Goal: Task Accomplishment & Management: Use online tool/utility

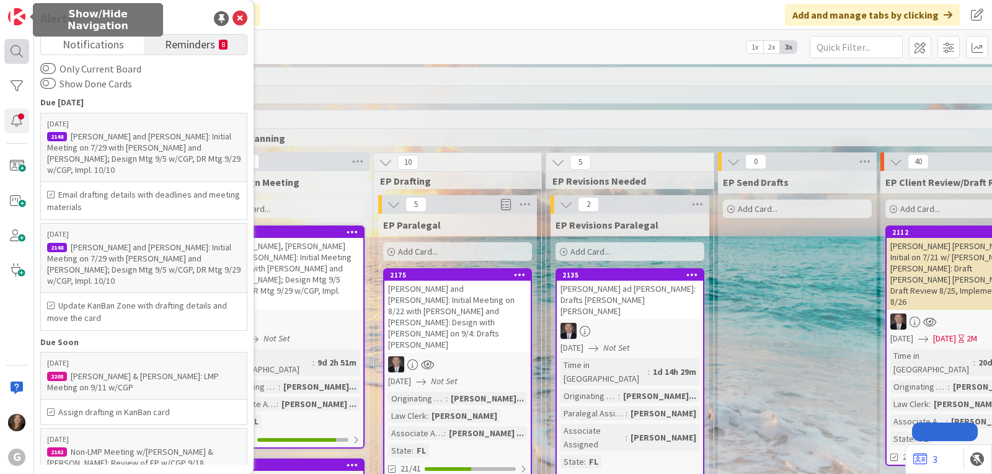
click at [18, 50] on div at bounding box center [16, 51] width 25 height 25
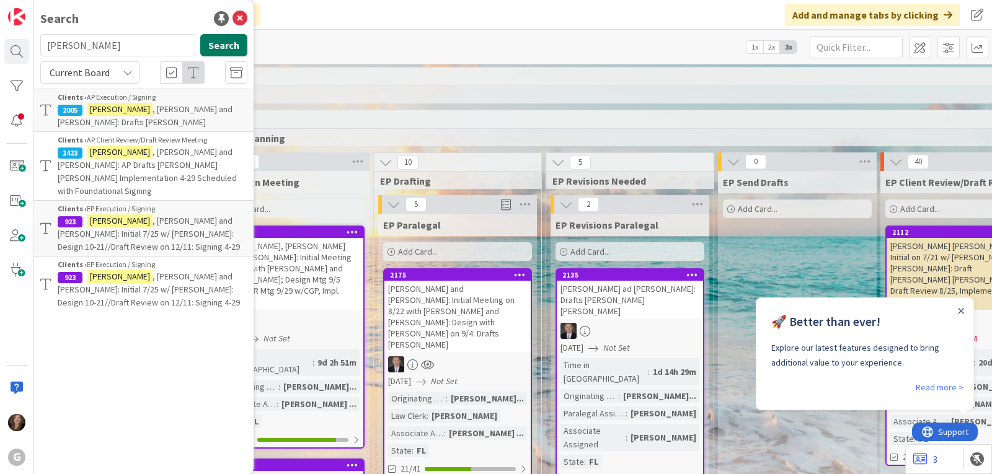
click at [232, 38] on button "Search" at bounding box center [223, 45] width 47 height 22
click at [131, 146] on span ", [PERSON_NAME] and [PERSON_NAME]: AP Drafts [PERSON_NAME] [PERSON_NAME] Implem…" at bounding box center [147, 171] width 179 height 50
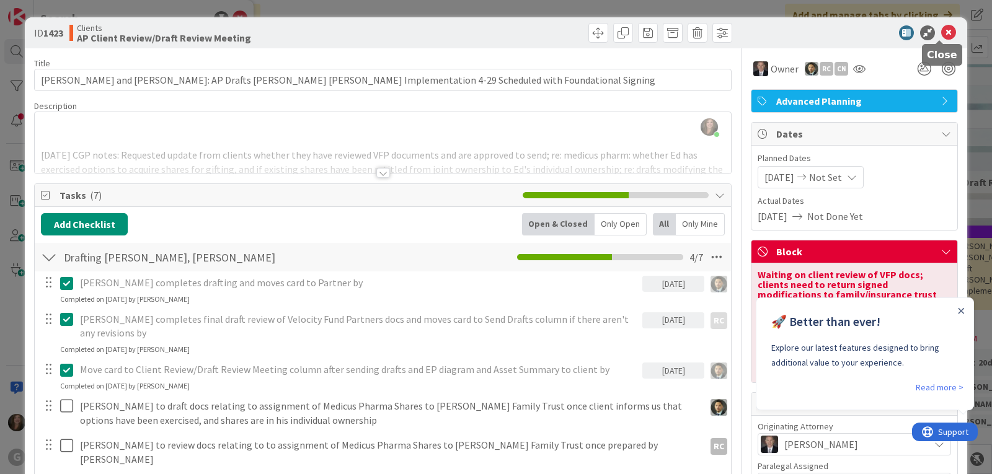
click at [941, 30] on icon at bounding box center [948, 32] width 15 height 15
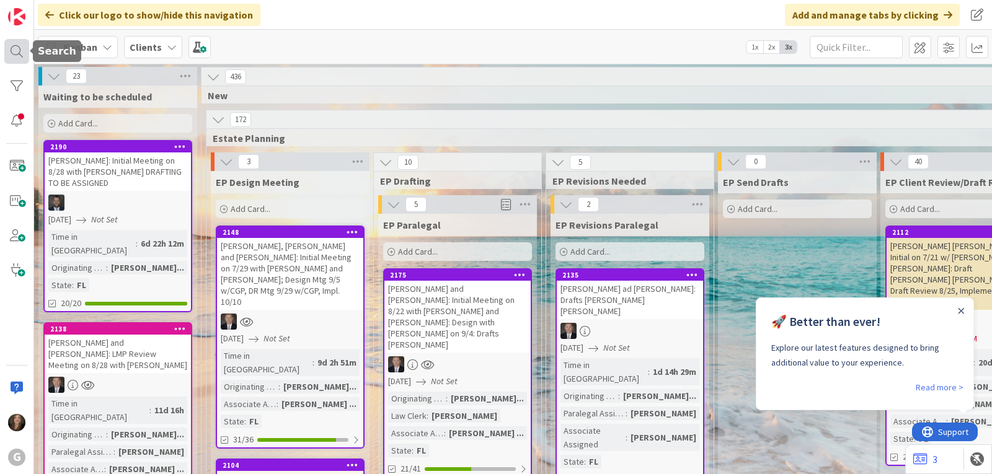
click at [16, 51] on div at bounding box center [16, 51] width 25 height 25
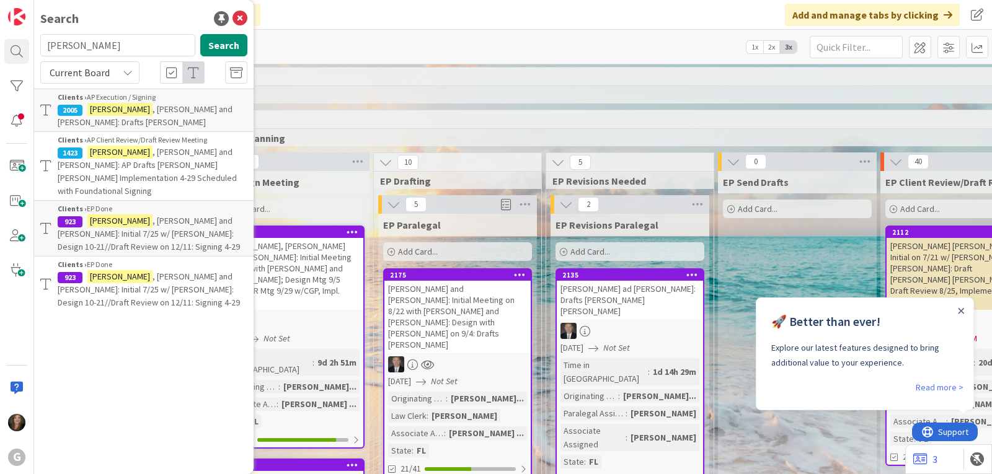
click at [155, 103] on p "[PERSON_NAME] and [PERSON_NAME]: Drafts [PERSON_NAME]" at bounding box center [153, 116] width 190 height 26
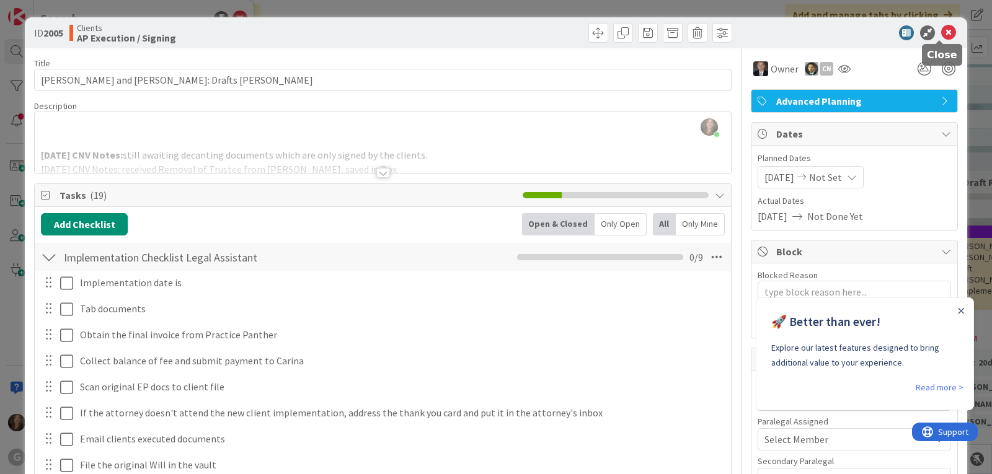
click at [944, 29] on icon at bounding box center [948, 32] width 15 height 15
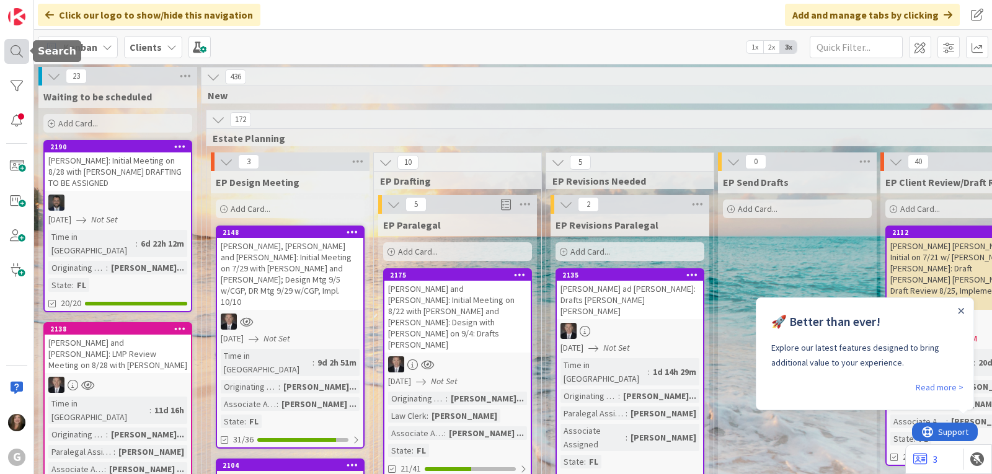
click at [13, 49] on div at bounding box center [16, 51] width 25 height 25
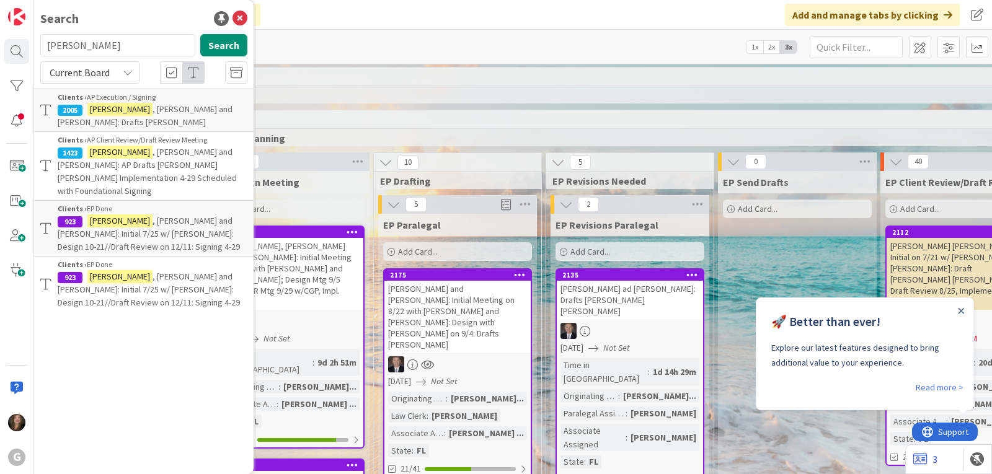
click at [123, 215] on span ", [PERSON_NAME] and [PERSON_NAME]: Initial 7/25 w/ [PERSON_NAME]: Design 10-21/…" at bounding box center [149, 233] width 182 height 37
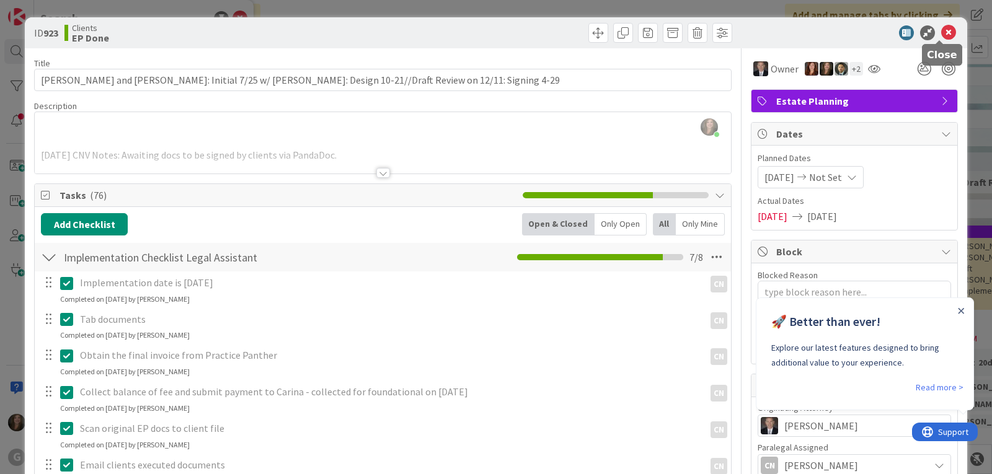
click at [941, 31] on icon at bounding box center [948, 32] width 15 height 15
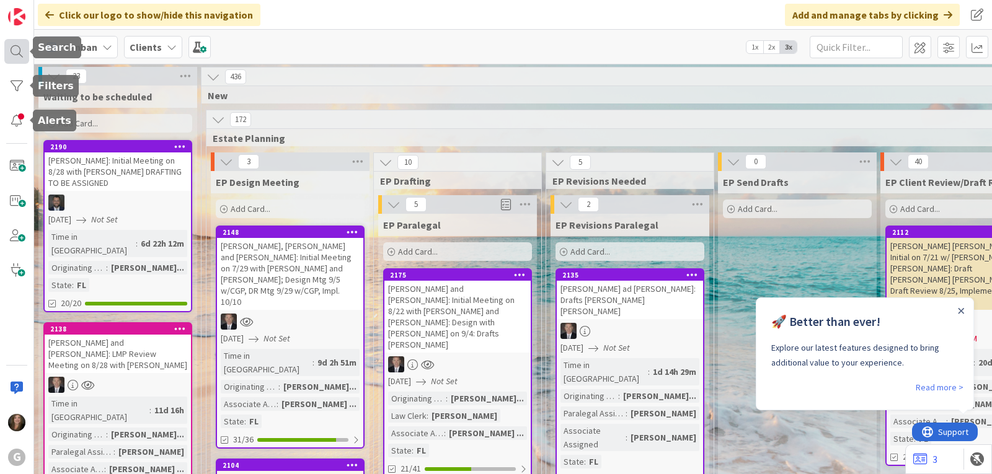
click at [24, 55] on div at bounding box center [16, 51] width 25 height 25
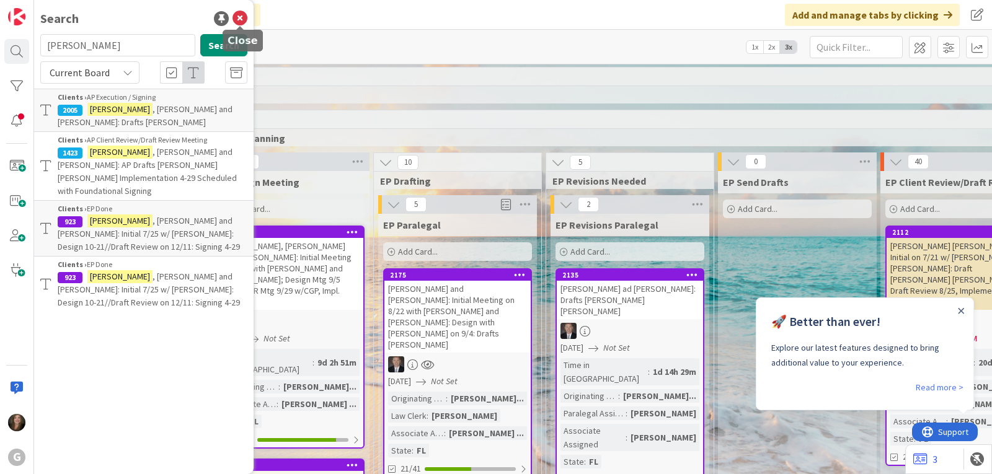
click at [239, 17] on icon at bounding box center [240, 18] width 15 height 15
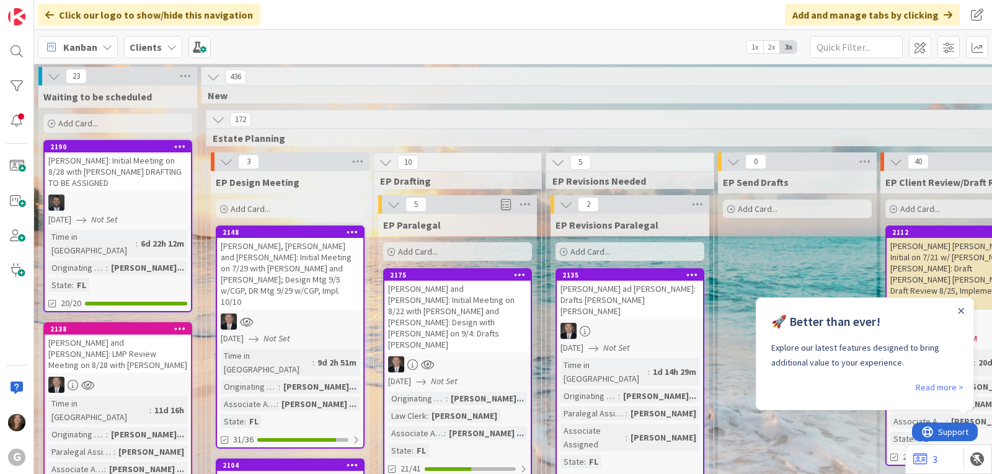
click at [168, 50] on icon at bounding box center [172, 47] width 10 height 10
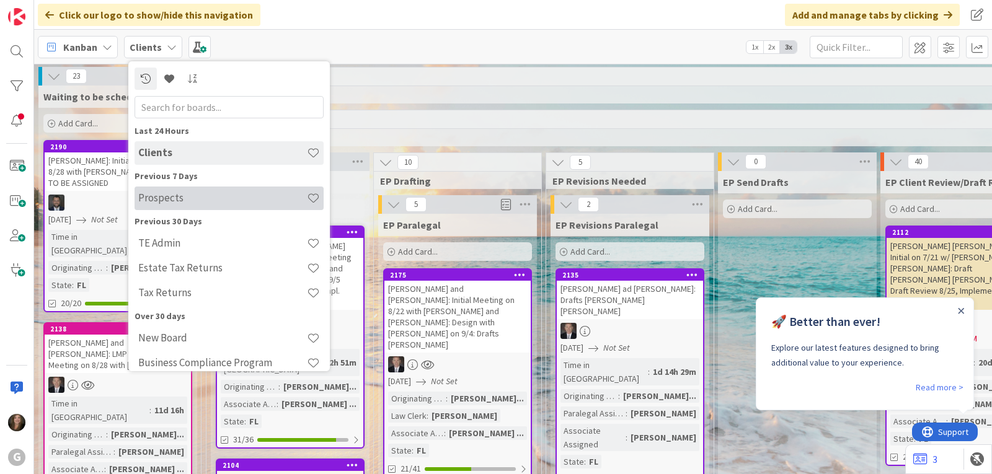
click at [160, 200] on h4 "Prospects" at bounding box center [222, 198] width 169 height 12
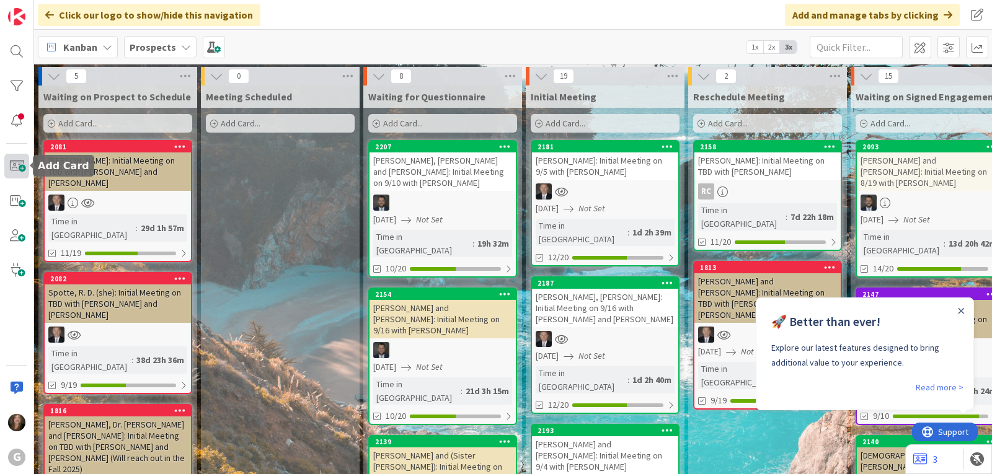
click at [16, 164] on span at bounding box center [16, 166] width 25 height 25
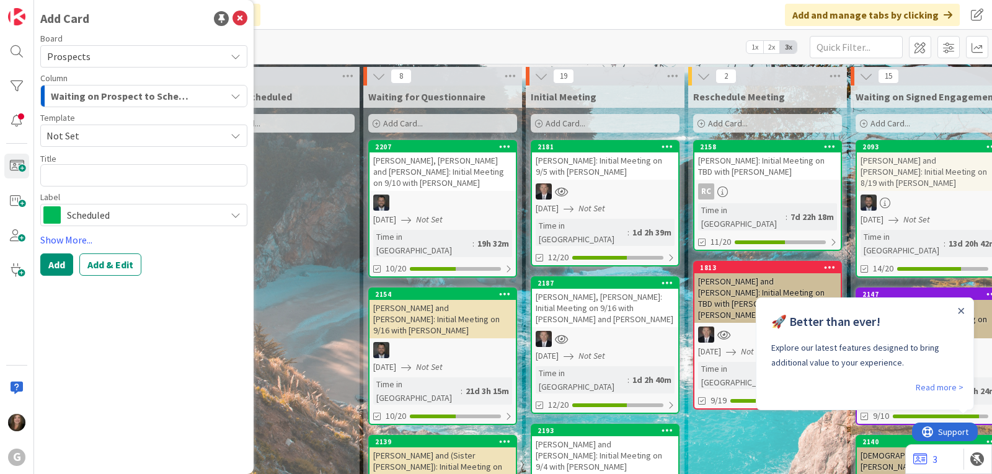
click at [230, 97] on button "Waiting on Prospect to Schedule" at bounding box center [143, 96] width 207 height 22
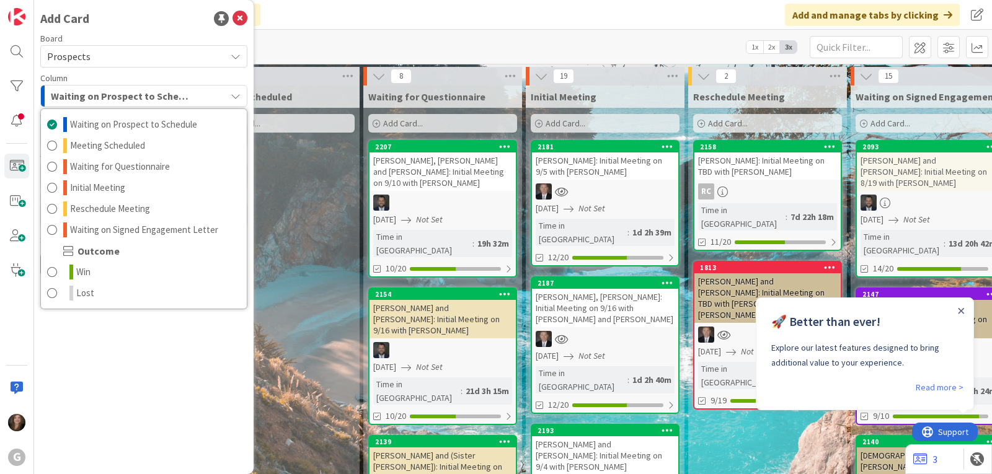
click at [180, 76] on div "Column" at bounding box center [143, 78] width 207 height 9
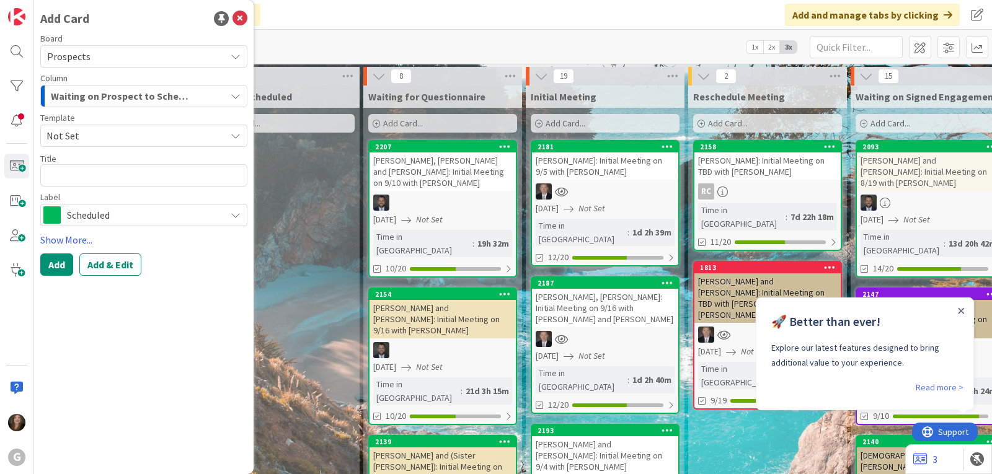
click at [217, 129] on span "Not Set" at bounding box center [143, 136] width 207 height 22
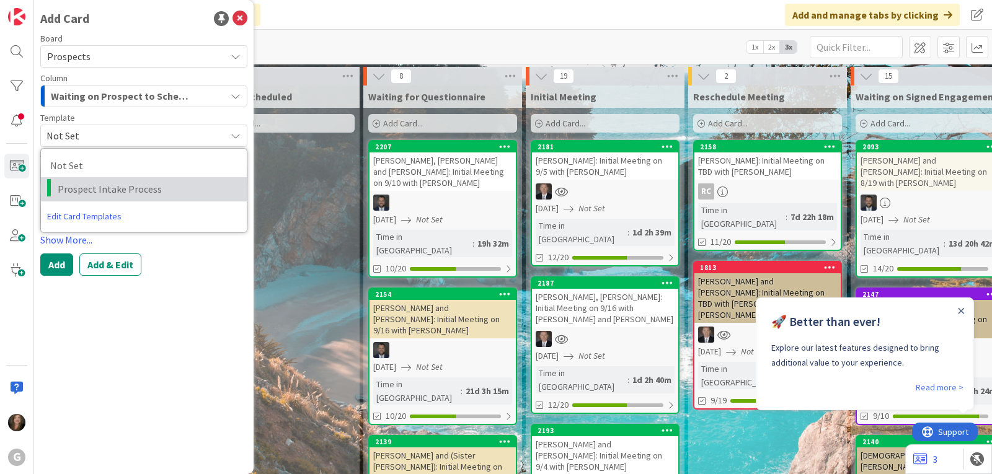
click at [144, 188] on span "Prospect Intake Process" at bounding box center [148, 189] width 180 height 16
type textarea "x"
type textarea "Prospect Intake Process"
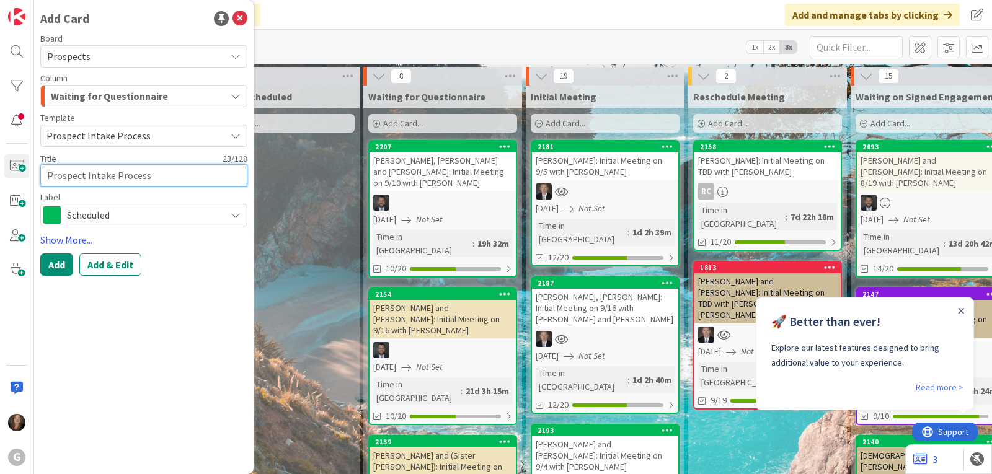
drag, startPoint x: 156, startPoint y: 179, endPoint x: 43, endPoint y: 170, distance: 113.2
click at [43, 170] on textarea "Prospect Intake Process" at bounding box center [143, 175] width 207 height 22
type textarea "x"
type textarea "P"
type textarea "x"
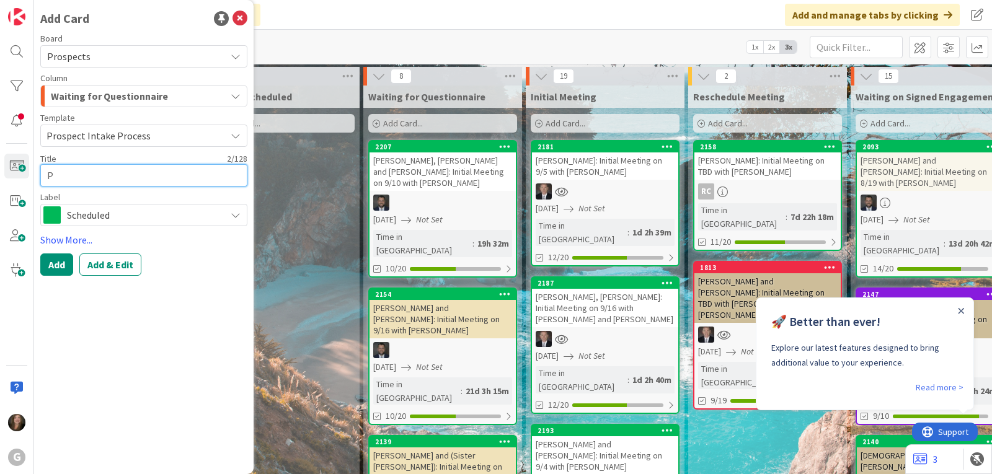
type textarea "Pu"
type textarea "x"
type textarea "Pul"
type textarea "x"
type textarea "Pulv"
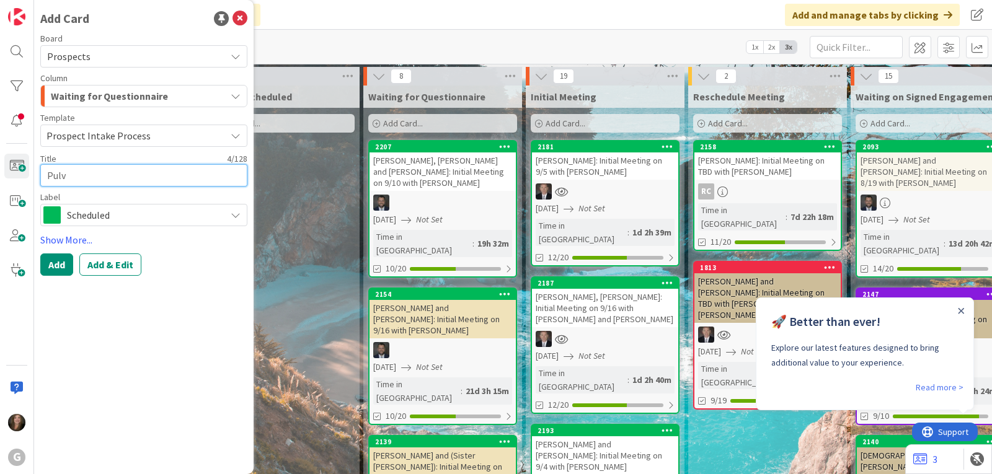
type textarea "x"
type textarea "Pulve"
type textarea "x"
type textarea "[PERSON_NAME]"
type textarea "x"
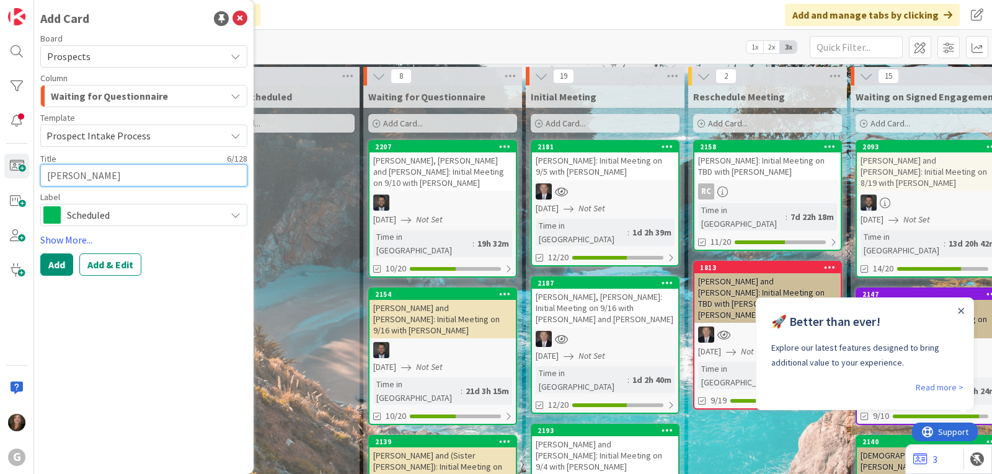
type textarea "[PERSON_NAME],"
type textarea "x"
type textarea "[PERSON_NAME],"
type textarea "x"
type textarea "[PERSON_NAME], B"
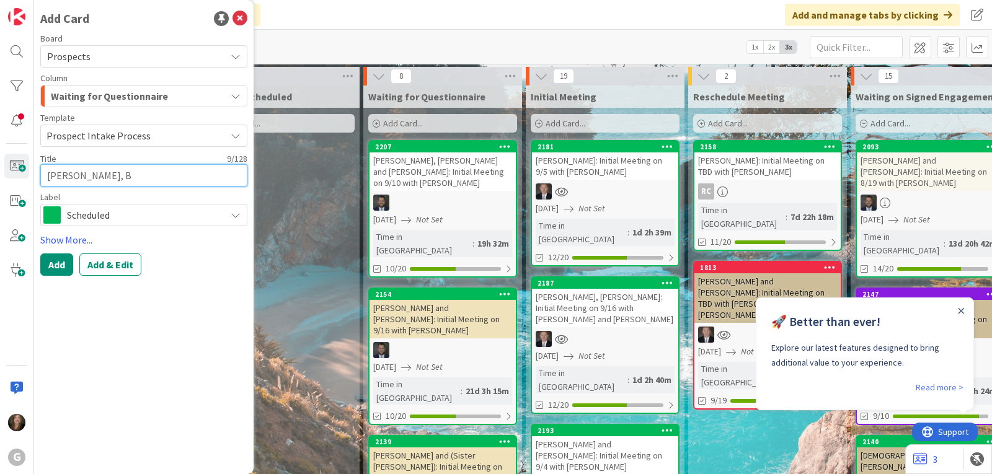
type textarea "x"
type textarea "[PERSON_NAME], Br"
type textarea "x"
type textarea "[PERSON_NAME], Bri"
type textarea "x"
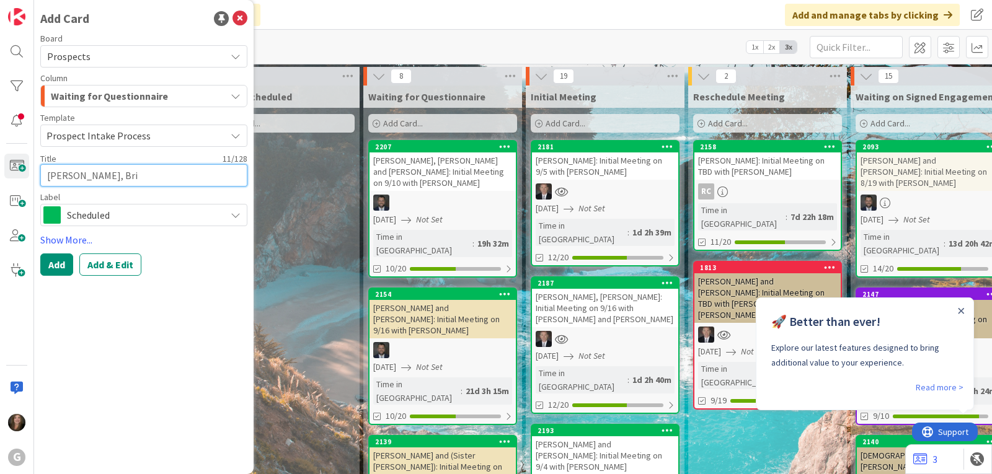
type textarea "[PERSON_NAME]"
type textarea "x"
type textarea "[PERSON_NAME]"
type textarea "x"
type textarea "[PERSON_NAME]"
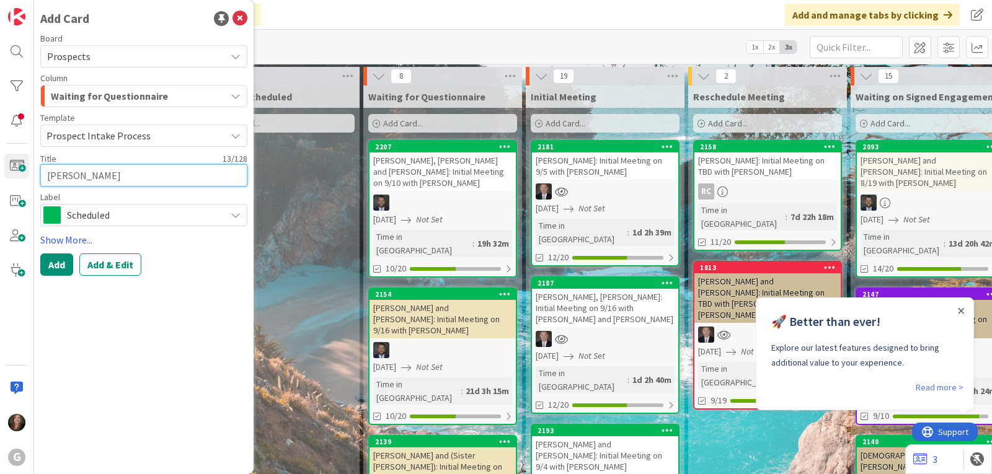
type textarea "x"
type textarea "[PERSON_NAME]"
type textarea "x"
type textarea "[PERSON_NAME]"
type textarea "x"
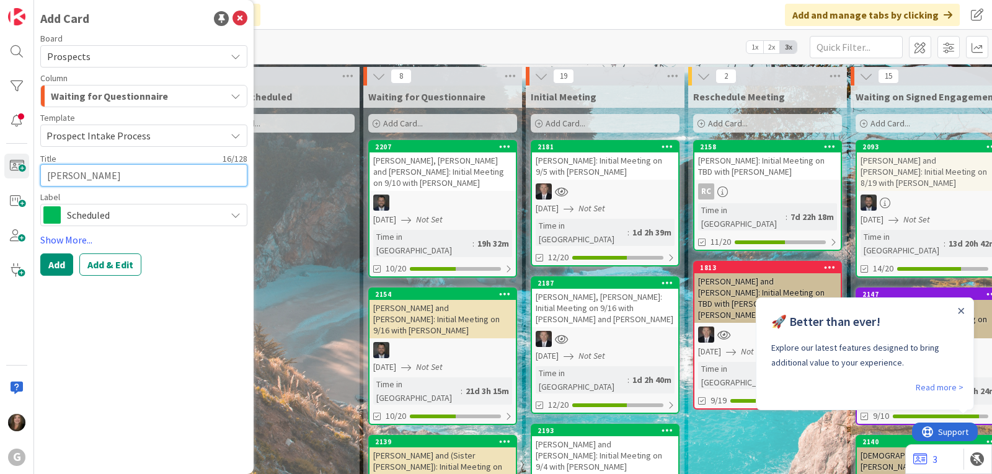
type textarea "[PERSON_NAME] and"
type textarea "x"
type textarea "[PERSON_NAME] and"
type textarea "x"
type textarea "[PERSON_NAME] and K"
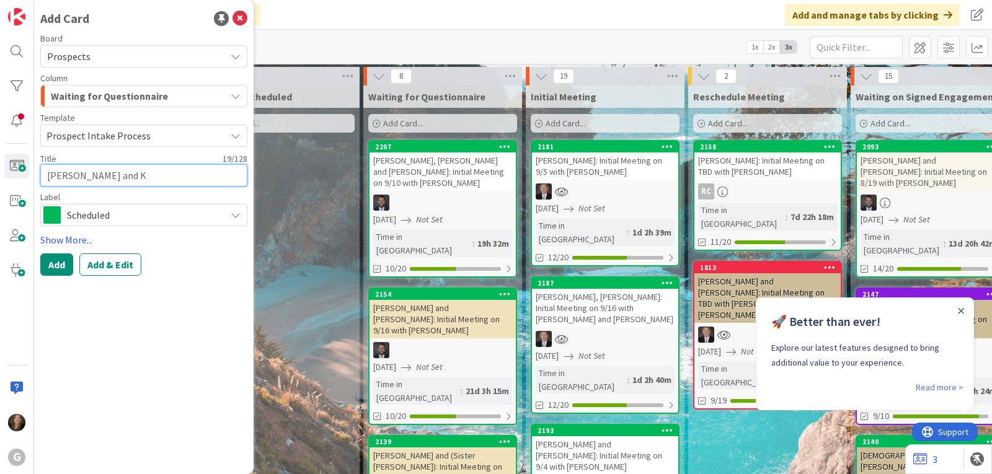
type textarea "x"
type textarea "[PERSON_NAME] and [PERSON_NAME]"
type textarea "x"
type textarea "[PERSON_NAME] and Kel"
type textarea "x"
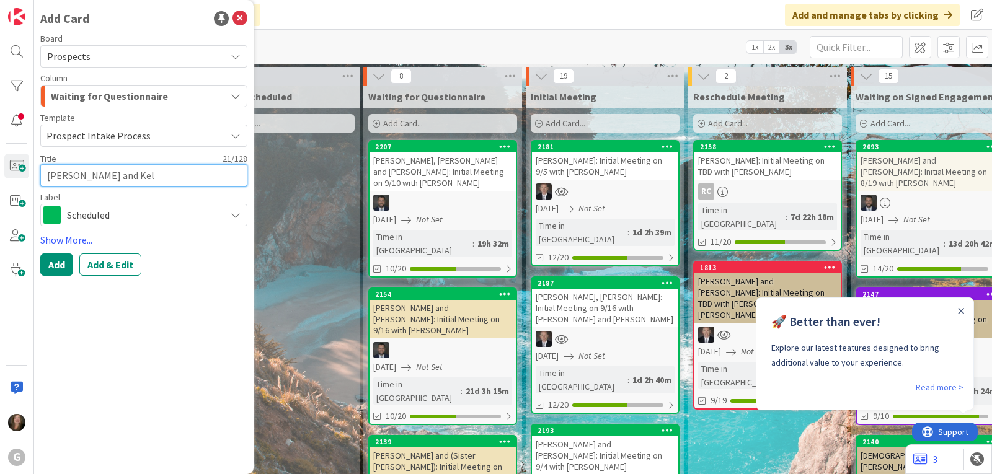
type textarea "[PERSON_NAME] and [PERSON_NAME]"
type textarea "x"
type textarea "[PERSON_NAME] and [PERSON_NAME]"
type textarea "x"
type textarea "[PERSON_NAME] and [PERSON_NAME]:"
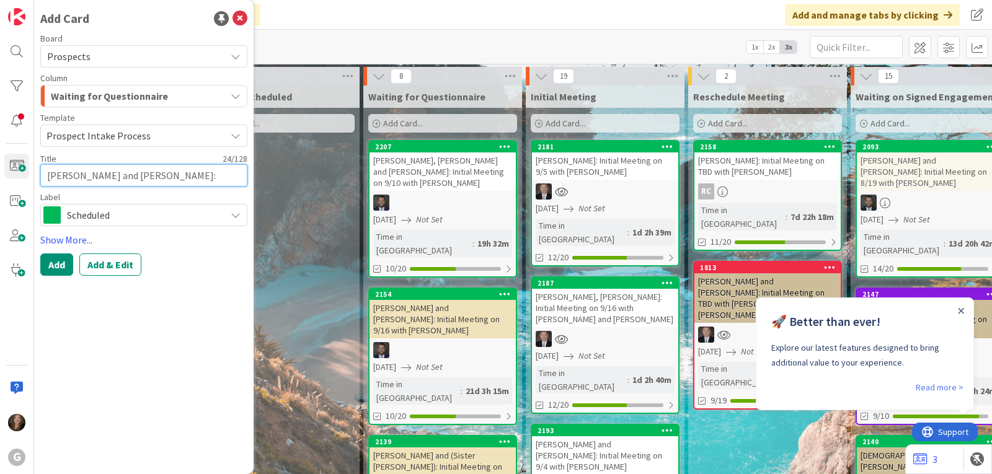
type textarea "x"
type textarea "[PERSON_NAME] and [PERSON_NAME]:"
type textarea "x"
type textarea "[PERSON_NAME] and [PERSON_NAME]: I"
type textarea "x"
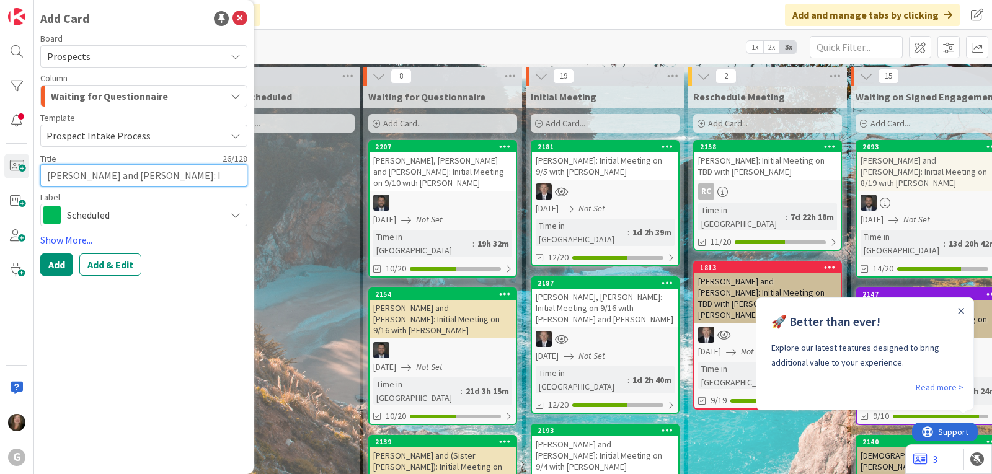
type textarea "[PERSON_NAME] and [PERSON_NAME]: In"
type textarea "x"
type textarea "[PERSON_NAME] and [PERSON_NAME]: Ini"
type textarea "x"
type textarea "[PERSON_NAME] and [PERSON_NAME]: Init"
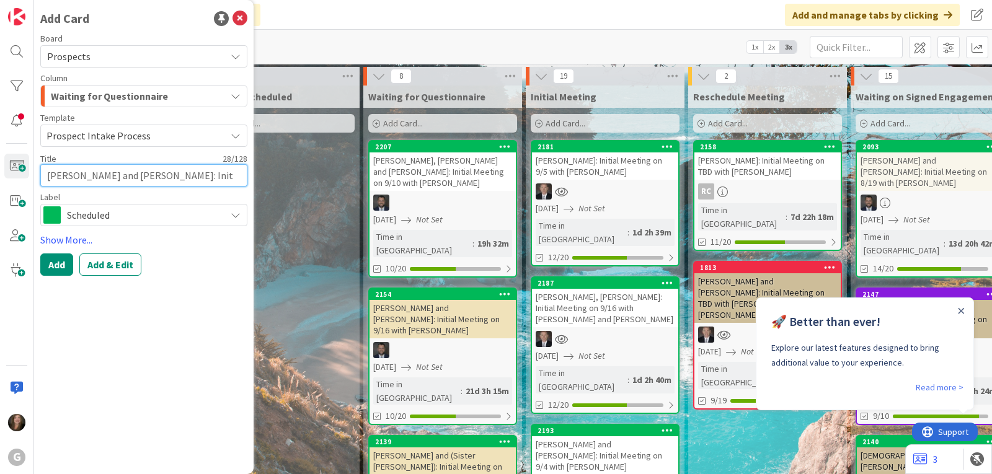
type textarea "x"
type textarea "[PERSON_NAME] and [PERSON_NAME]: Initi"
type textarea "x"
type textarea "[PERSON_NAME] and [PERSON_NAME]: Initia"
type textarea "x"
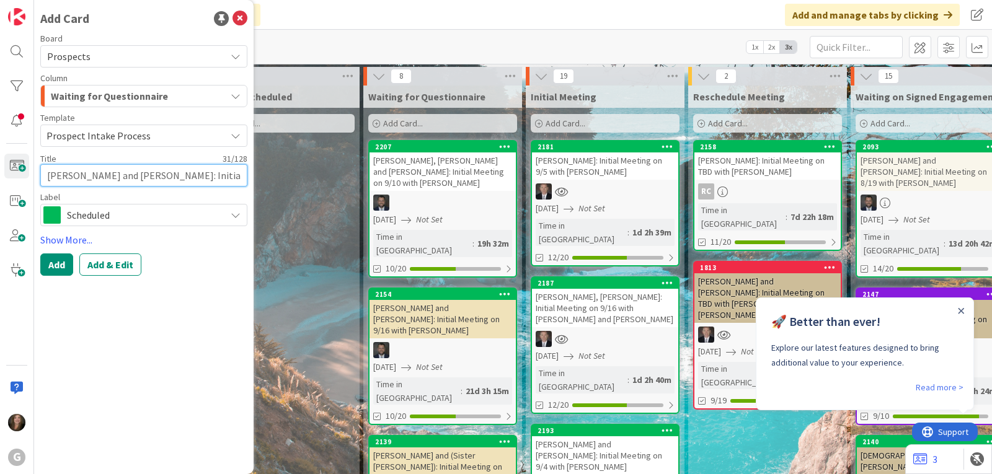
type textarea "[PERSON_NAME] and [PERSON_NAME]: Initial"
type textarea "x"
type textarea "[PERSON_NAME] and [PERSON_NAME]: Initial"
type textarea "x"
type textarea "[PERSON_NAME] and [PERSON_NAME]: Initial M"
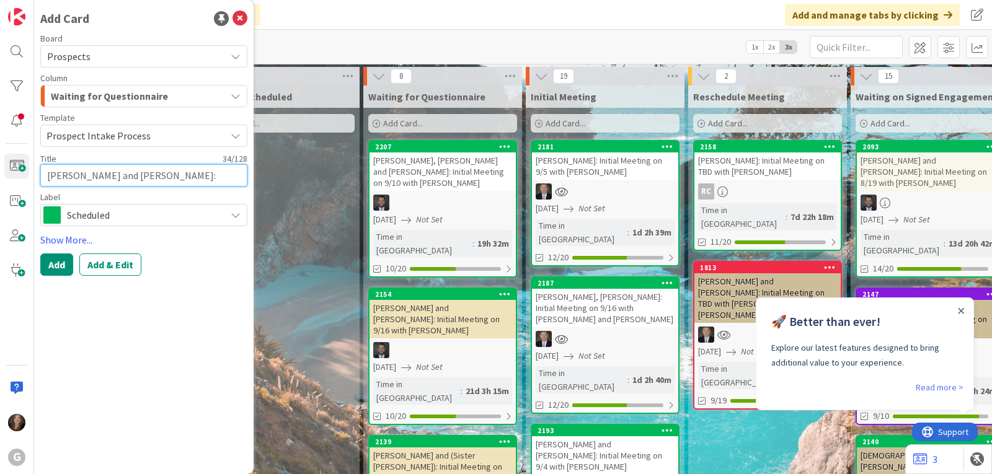
type textarea "x"
type textarea "[PERSON_NAME] and [PERSON_NAME]: Initial Me"
type textarea "x"
type textarea "[PERSON_NAME] and [PERSON_NAME]: Initial Mee"
type textarea "x"
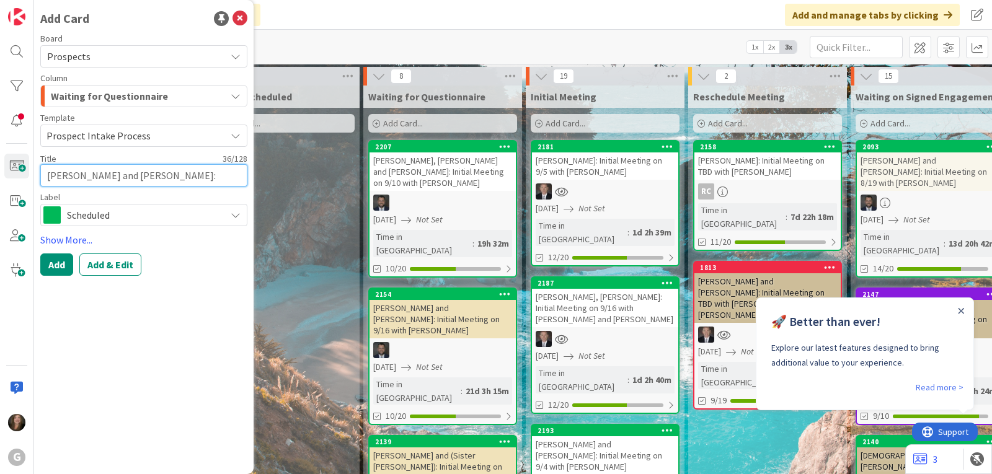
type textarea "[PERSON_NAME] and [PERSON_NAME]: Initial Meei"
type textarea "x"
type textarea "[PERSON_NAME] and [PERSON_NAME]: Initial Meeit"
type textarea "x"
type textarea "[PERSON_NAME] and [PERSON_NAME]: Initial Meeitn"
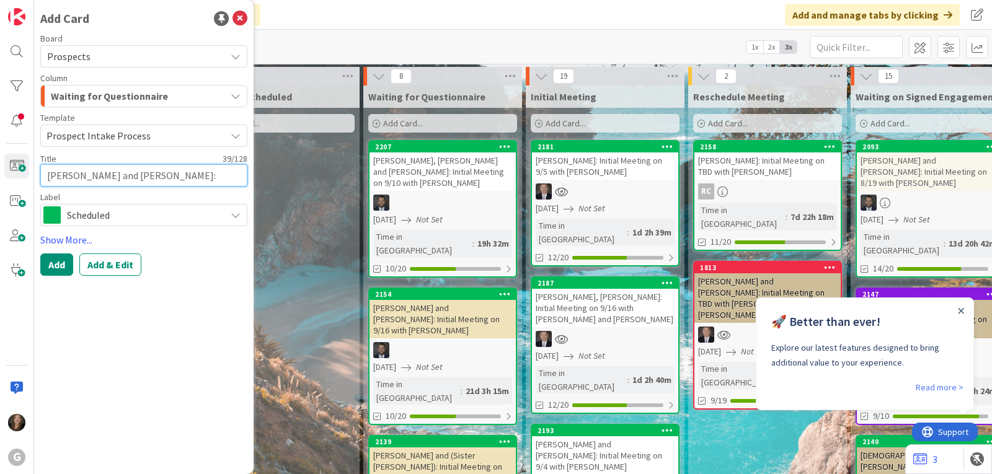
type textarea "x"
type textarea "[PERSON_NAME] and [PERSON_NAME]: Initial Meeit"
type textarea "x"
type textarea "[PERSON_NAME] and [PERSON_NAME]: Initial Meei"
type textarea "x"
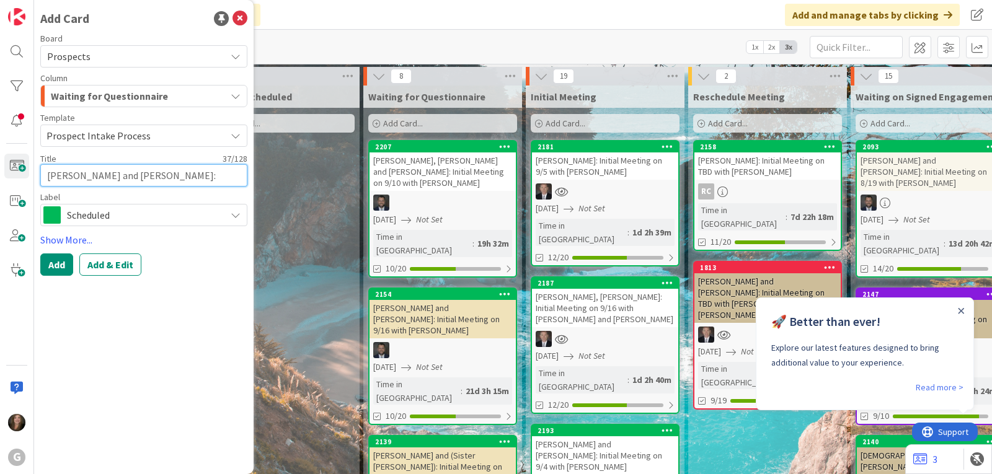
type textarea "[PERSON_NAME] and [PERSON_NAME]: Initial Mee"
type textarea "x"
type textarea "[PERSON_NAME] and [PERSON_NAME]: Initial Meet"
type textarea "x"
type textarea "[PERSON_NAME] and [PERSON_NAME]: Initial Meeti"
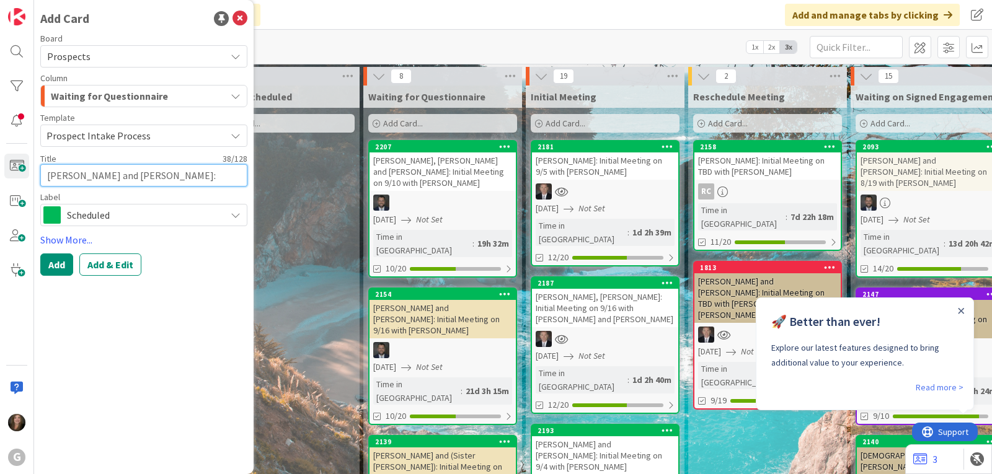
type textarea "x"
type textarea "[PERSON_NAME] and [PERSON_NAME]: Initial Meetin"
type textarea "x"
type textarea "[PERSON_NAME] and [PERSON_NAME]: Initial Meeting"
type textarea "x"
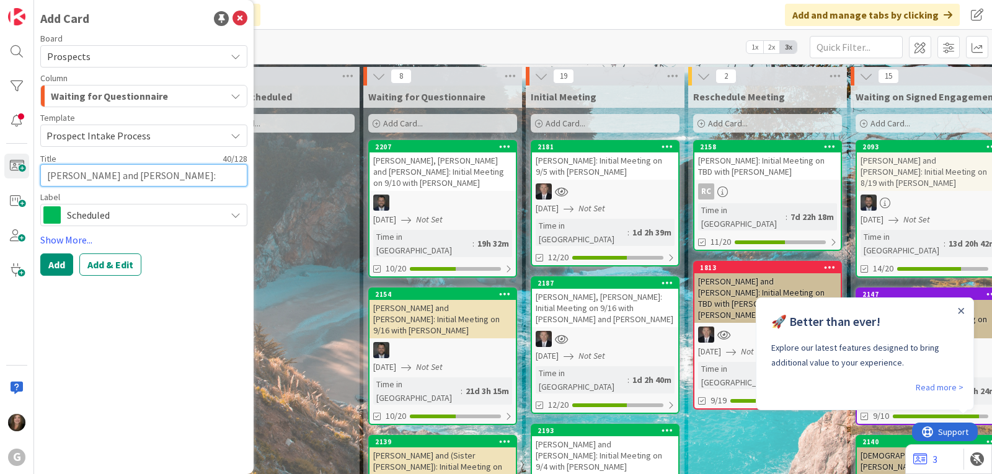
type textarea "[PERSON_NAME] and [PERSON_NAME]: Initial Meeting"
type textarea "x"
type textarea "[PERSON_NAME] and [PERSON_NAME]: Initial Meeting o"
type textarea "x"
type textarea "[PERSON_NAME] and [PERSON_NAME]: Initial Meeting on"
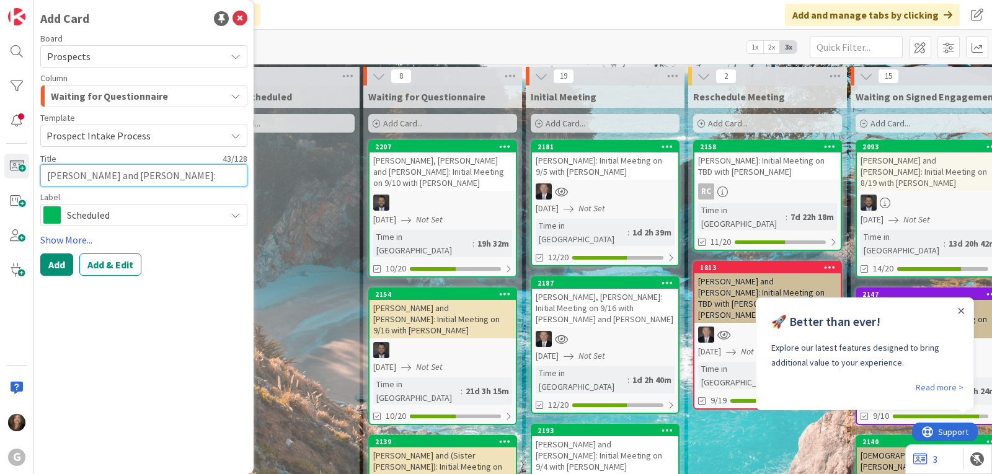
type textarea "x"
type textarea "[PERSON_NAME] and [PERSON_NAME]: Initial Meeting on"
type textarea "x"
type textarea "[PERSON_NAME] and [PERSON_NAME]: Initial Meeting on 8"
type textarea "x"
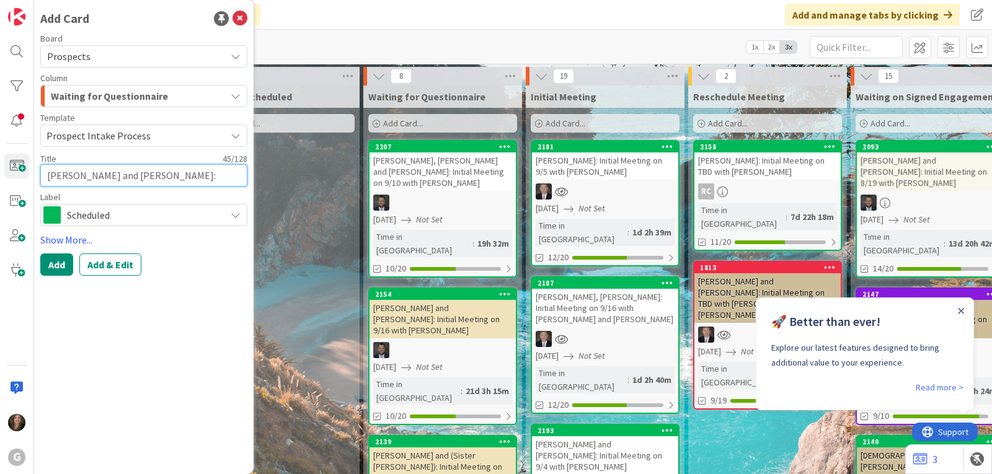
type textarea "[PERSON_NAME] and [PERSON_NAME]: Initial Meeting on"
type textarea "x"
type textarea "[PERSON_NAME] and [PERSON_NAME]: Initial Meeting on 9"
type textarea "x"
type textarea "[PERSON_NAME] and [PERSON_NAME]: Initial Meeting on 9/"
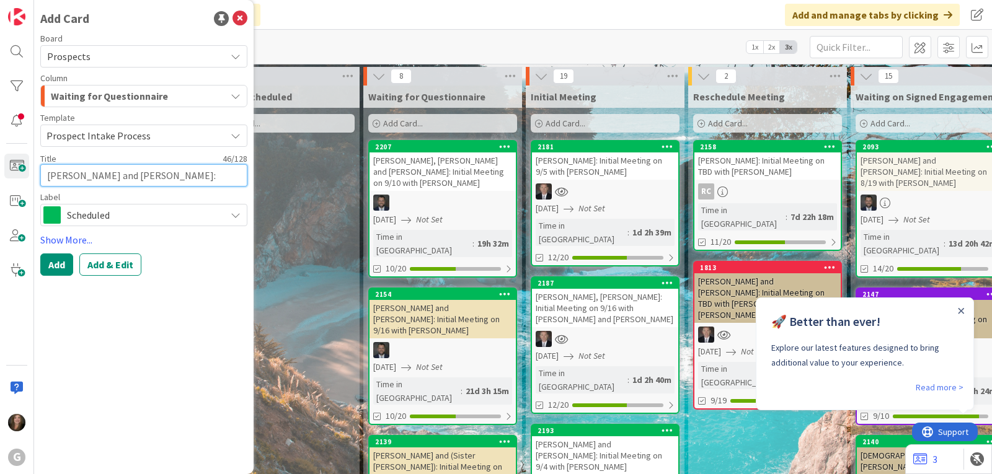
type textarea "x"
type textarea "[PERSON_NAME] and [PERSON_NAME]: Initial Meeting on 9/1"
type textarea "x"
type textarea "[PERSON_NAME] and [PERSON_NAME]: Initial Meeting on 9/15"
type textarea "x"
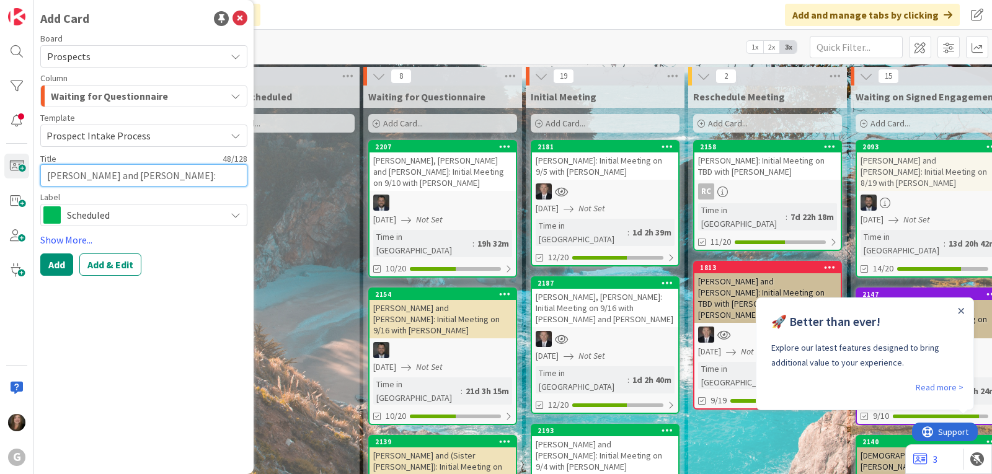
type textarea "[PERSON_NAME] and [PERSON_NAME]: Initial Meeting on 9/15"
type textarea "x"
type textarea "[PERSON_NAME] and [PERSON_NAME]: Initial Meeting on 9/15 w"
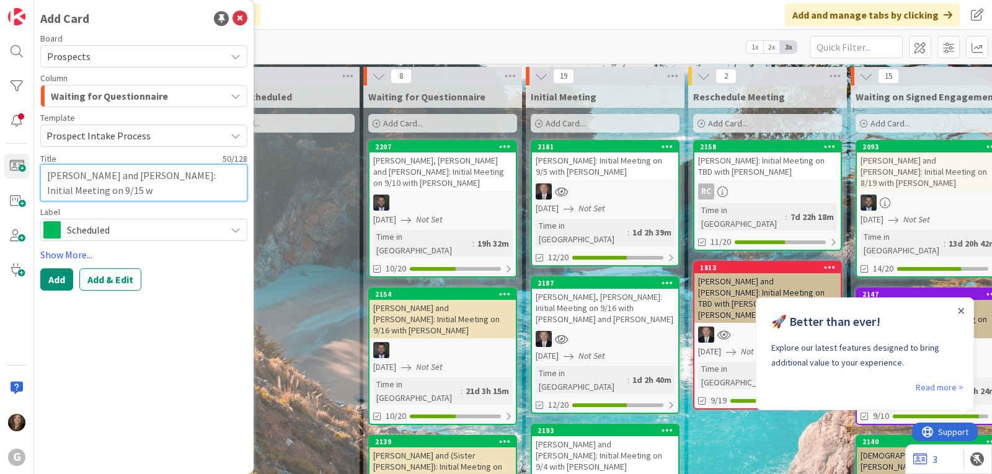
type textarea "x"
type textarea "[PERSON_NAME] and [PERSON_NAME]: Initial Meeting on 9/15 wi"
type textarea "x"
type textarea "[PERSON_NAME] and [PERSON_NAME]: Initial Meeting on 9/15 wit"
type textarea "x"
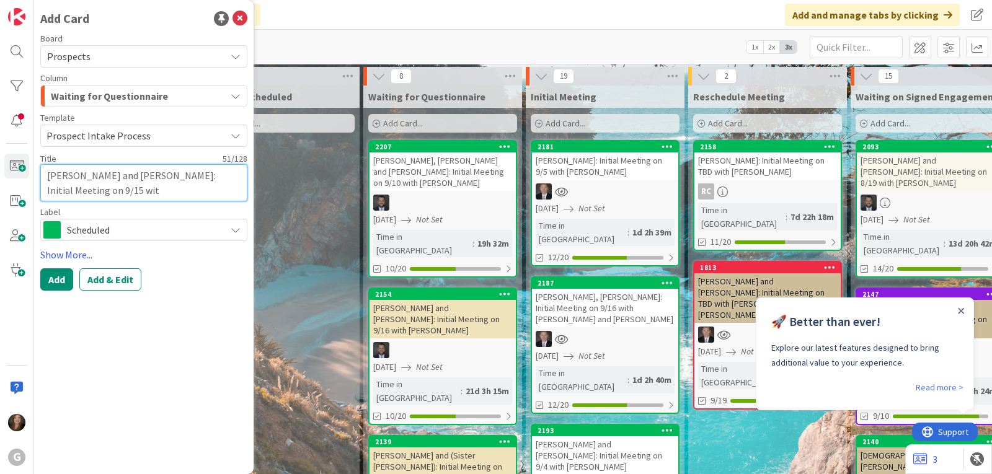
type textarea "[PERSON_NAME] and [PERSON_NAME]: Initial Meeting on 9/15 with"
type textarea "x"
type textarea "[PERSON_NAME] and [PERSON_NAME]: Initial Meeting on 9/15 with"
type textarea "x"
type textarea "[PERSON_NAME] and [PERSON_NAME]: Initial Meeting on 9/15 with C"
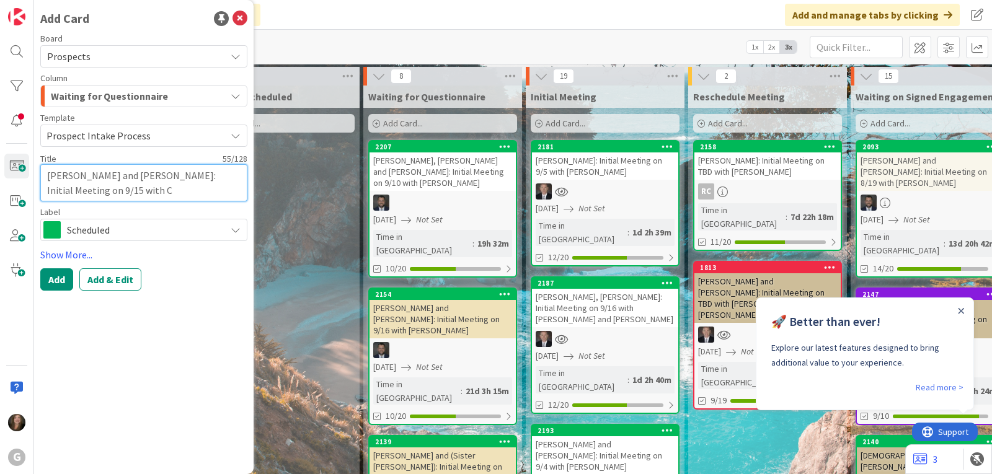
type textarea "x"
type textarea "[PERSON_NAME] and [PERSON_NAME]: Initial Meeting on 9/15 with Ch"
type textarea "x"
type textarea "[PERSON_NAME] and [PERSON_NAME]: Initial Meeting on 9/15 with Chr"
type textarea "x"
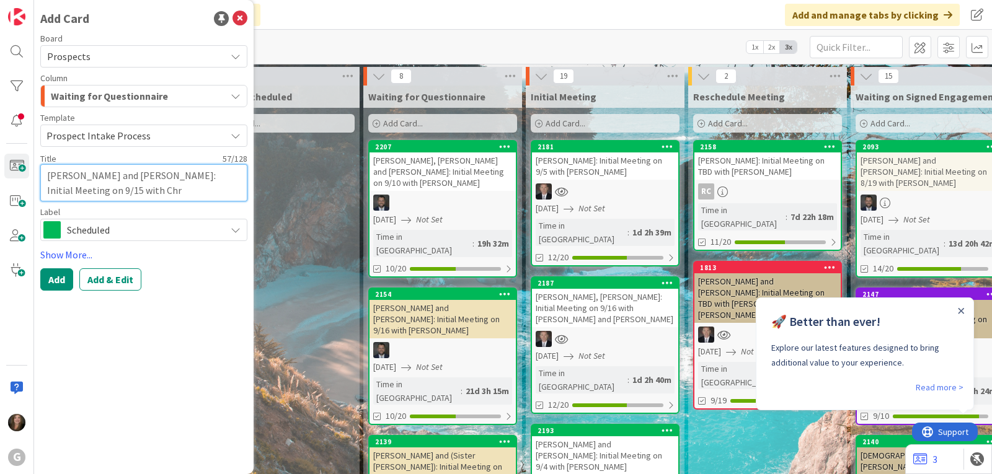
type textarea "[PERSON_NAME] and [PERSON_NAME]: Initial Meeting on 9/15 with Chri"
type textarea "x"
type textarea "[PERSON_NAME] and [PERSON_NAME]: Initial Meeting on 9/15 with [PERSON_NAME]"
click at [92, 279] on button "Add & Edit" at bounding box center [110, 280] width 62 height 22
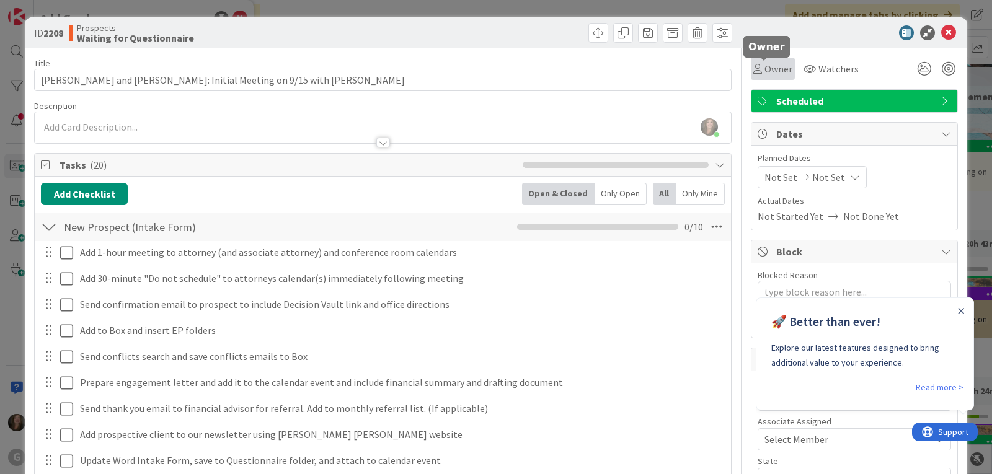
click at [754, 70] on icon at bounding box center [758, 69] width 9 height 10
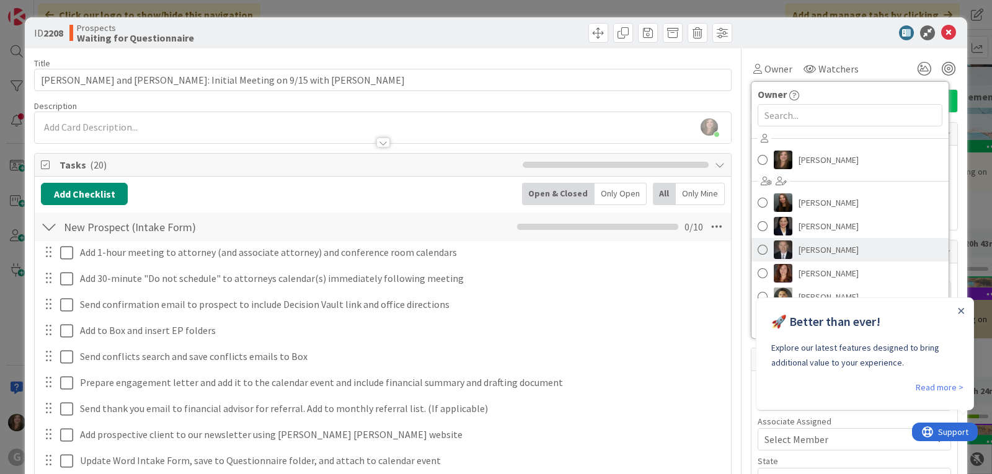
click at [799, 246] on span "[PERSON_NAME]" at bounding box center [829, 250] width 60 height 19
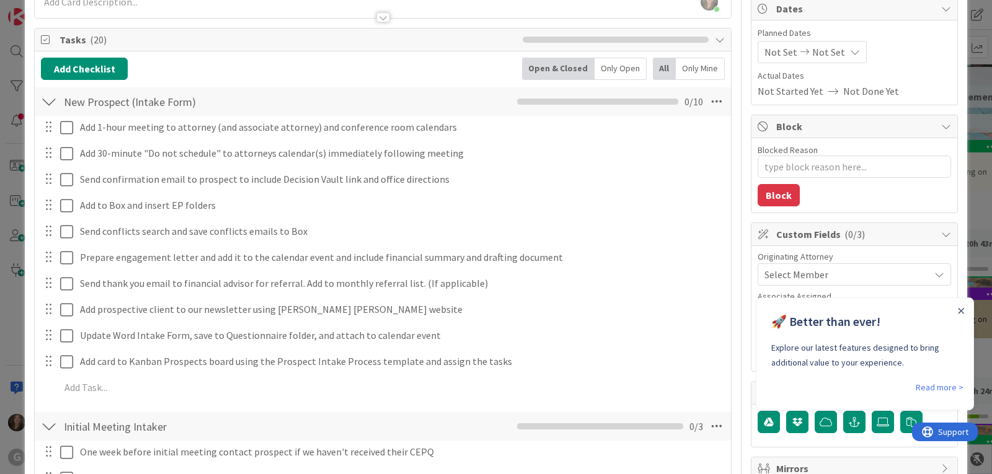
scroll to position [186, 0]
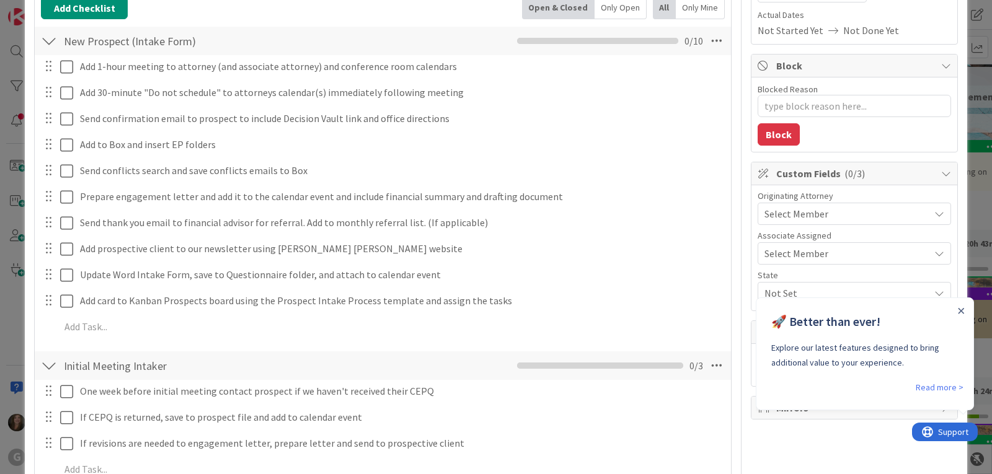
click at [778, 208] on span "Select Member" at bounding box center [797, 214] width 64 height 15
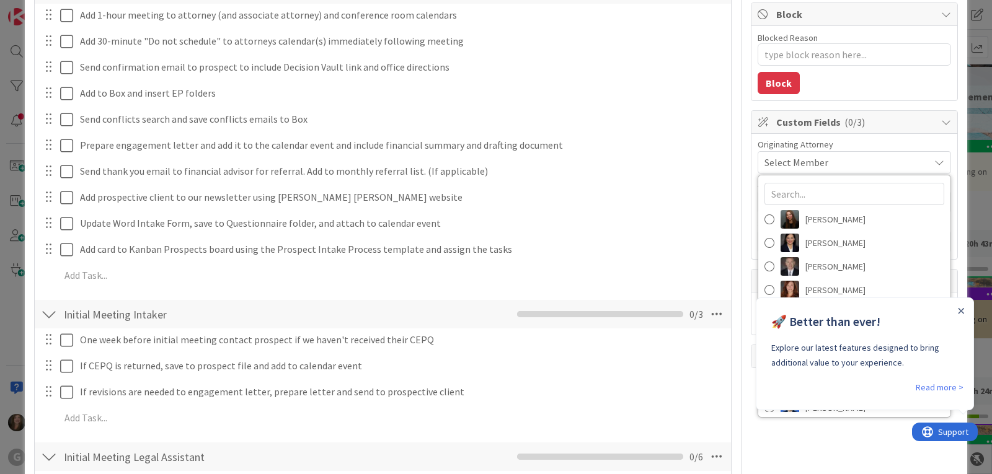
scroll to position [248, 0]
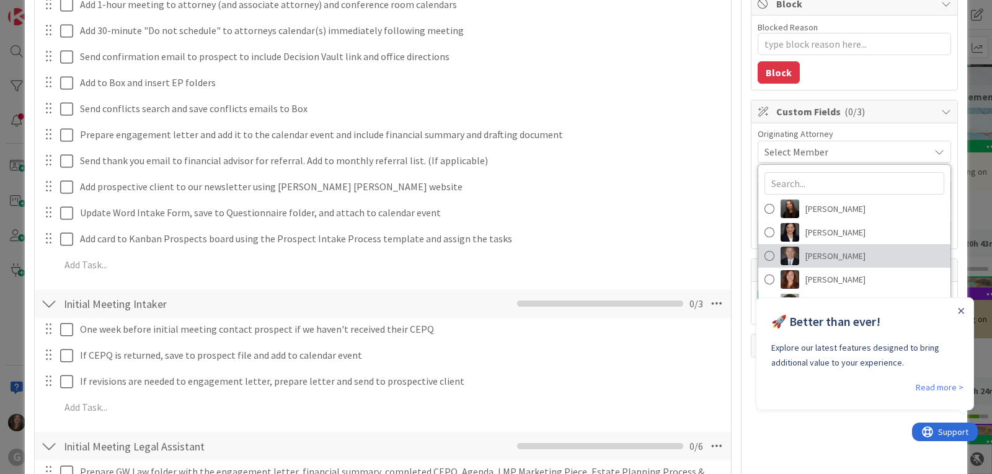
click at [789, 254] on img at bounding box center [790, 256] width 19 height 19
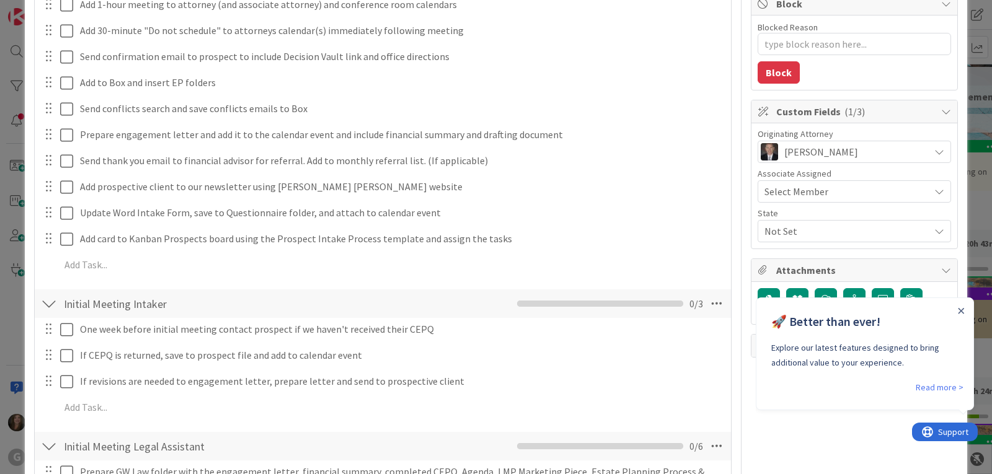
click at [787, 186] on span "Select Member" at bounding box center [797, 191] width 64 height 15
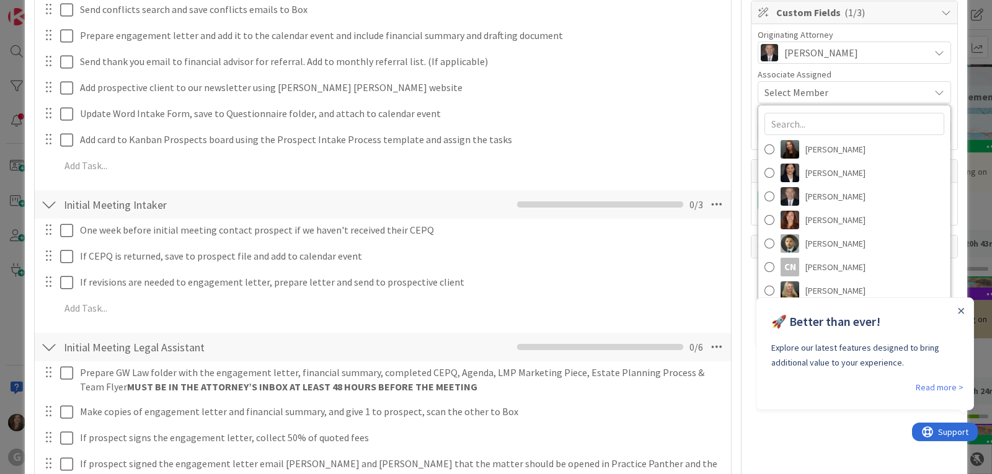
scroll to position [372, 0]
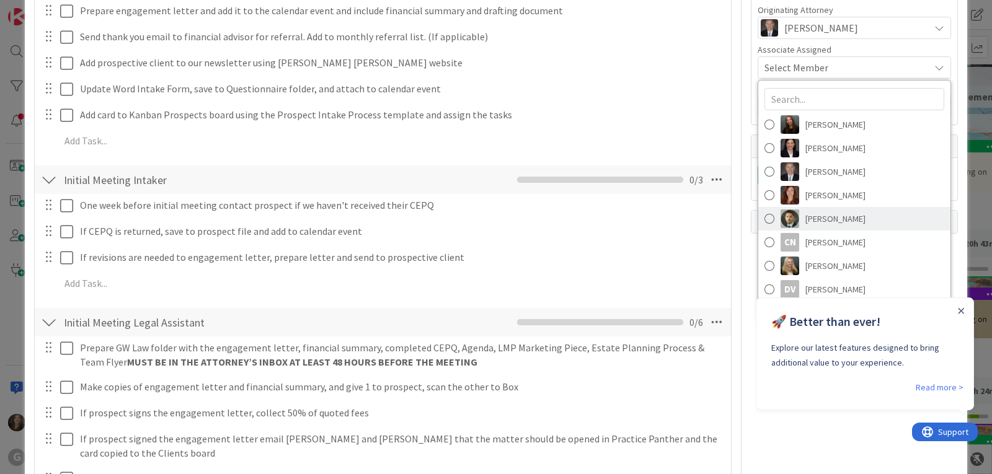
click at [806, 220] on span "[PERSON_NAME]" at bounding box center [836, 219] width 60 height 19
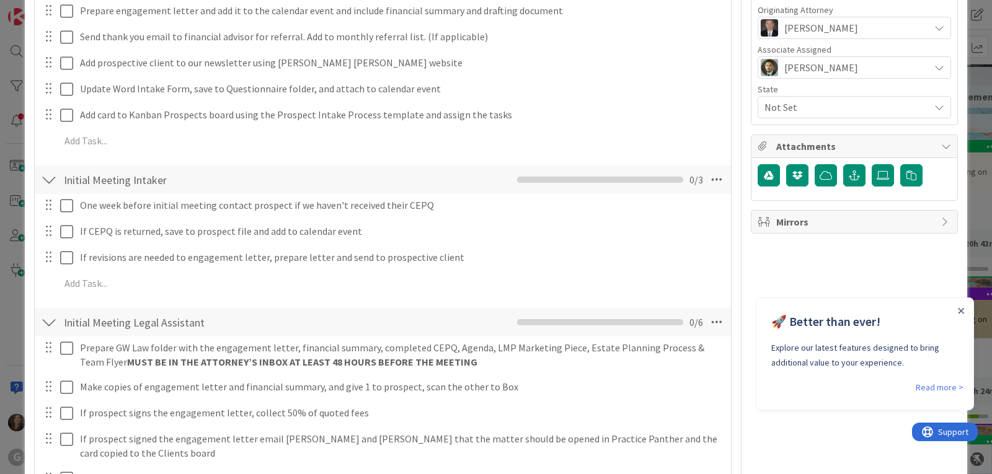
click at [798, 105] on span "Not Set" at bounding box center [847, 107] width 165 height 15
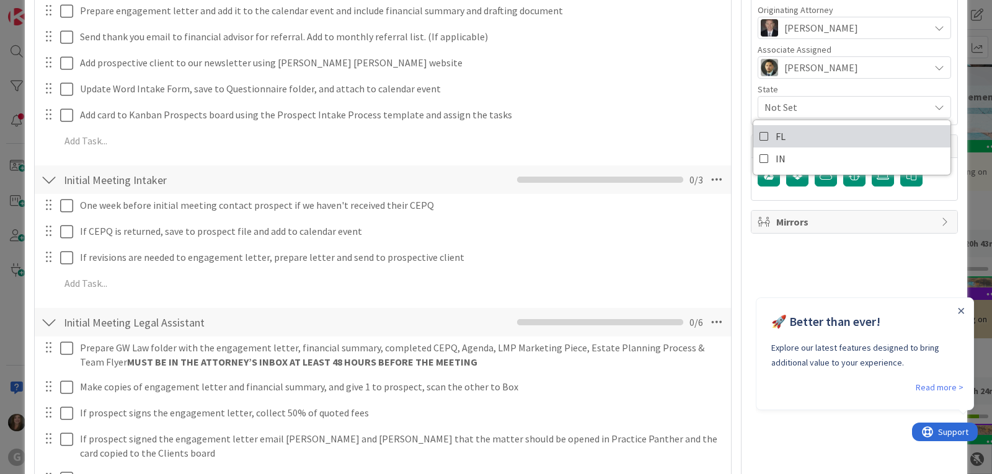
click at [776, 139] on span "FL" at bounding box center [781, 136] width 10 height 19
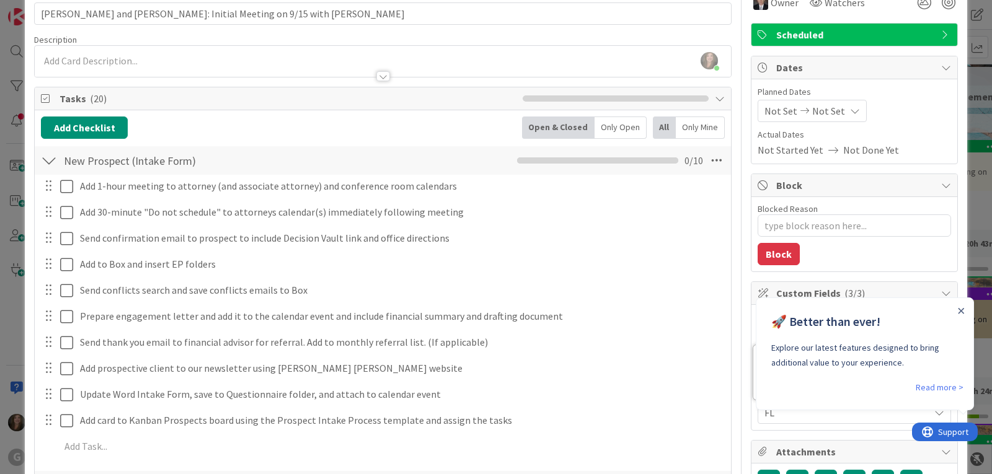
scroll to position [62, 0]
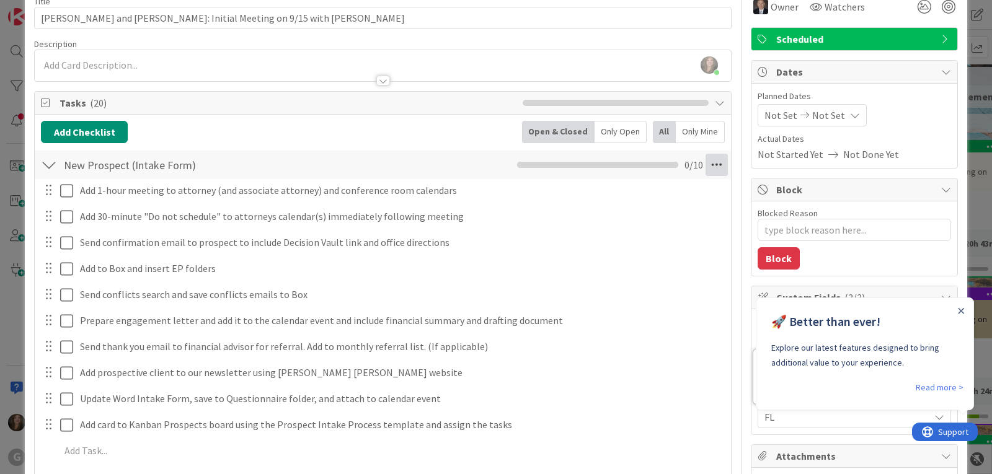
click at [709, 158] on icon at bounding box center [717, 165] width 22 height 22
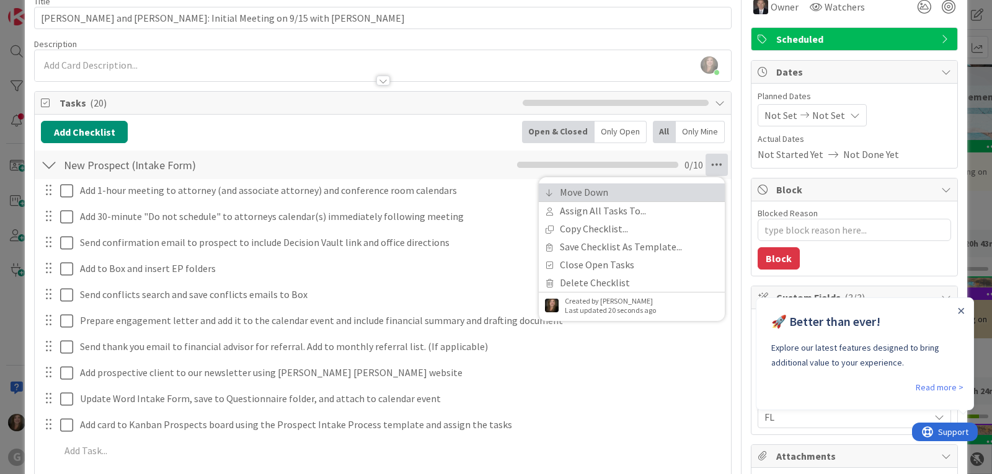
click at [623, 185] on link "Move Down" at bounding box center [632, 193] width 186 height 18
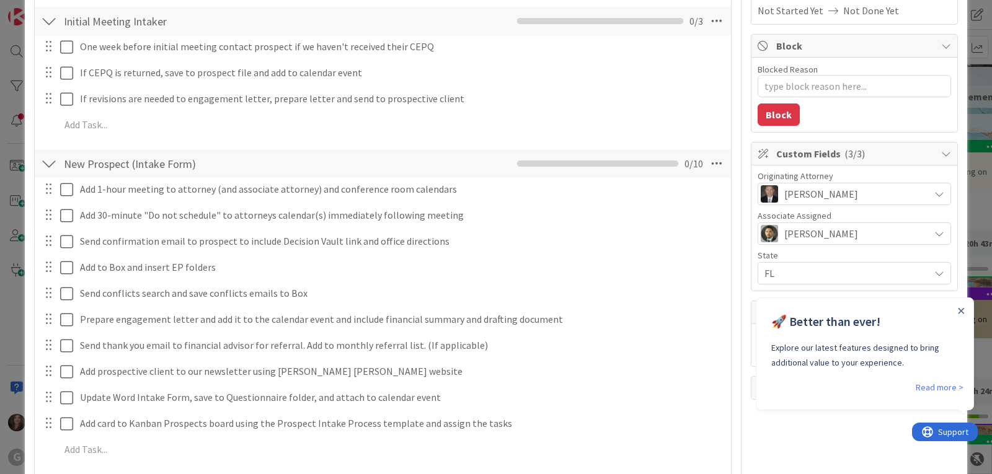
scroll to position [168, 0]
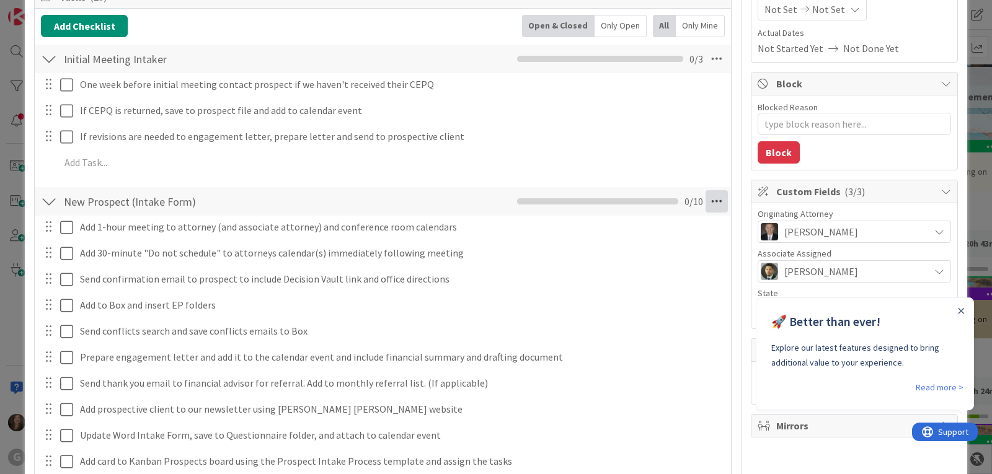
click at [710, 198] on icon at bounding box center [717, 201] width 22 height 22
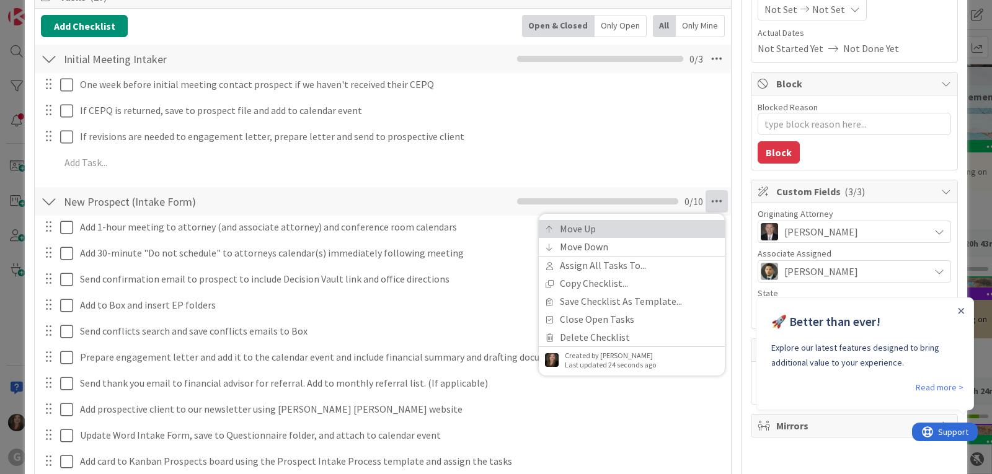
click at [624, 229] on link "Move Up" at bounding box center [632, 229] width 186 height 18
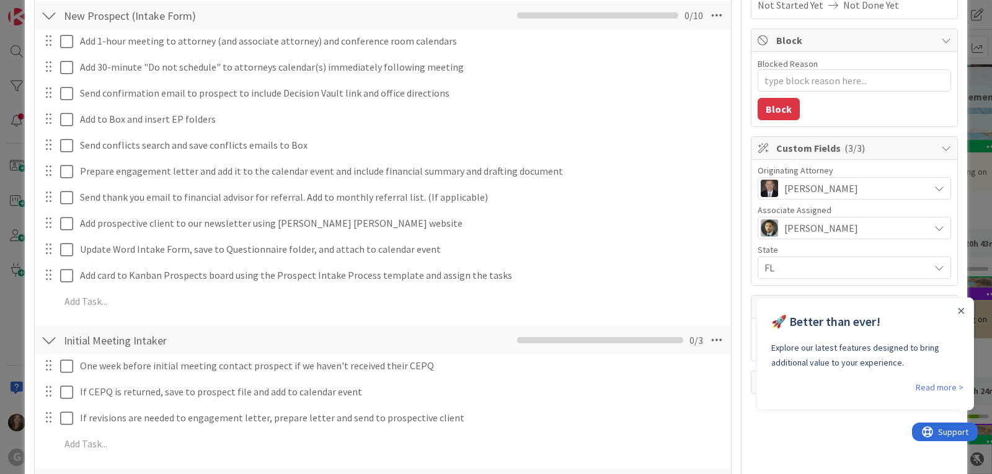
scroll to position [25, 0]
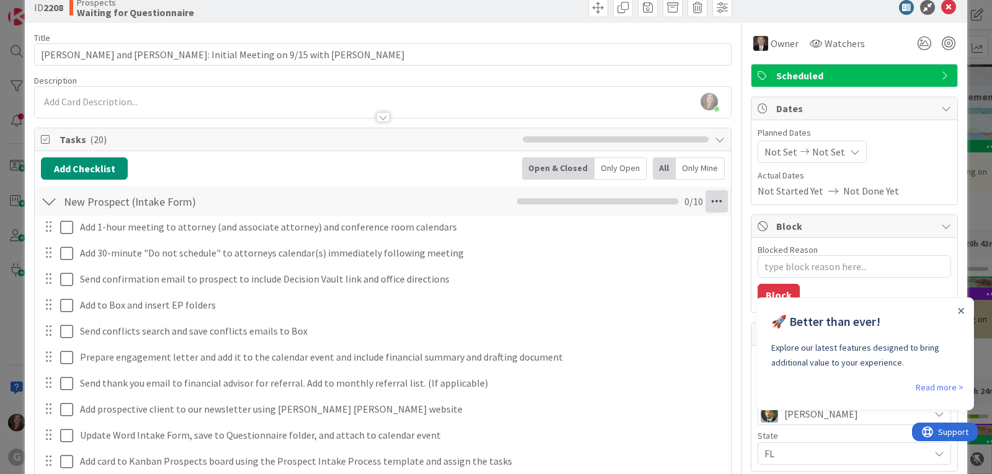
click at [706, 194] on icon at bounding box center [717, 201] width 22 height 22
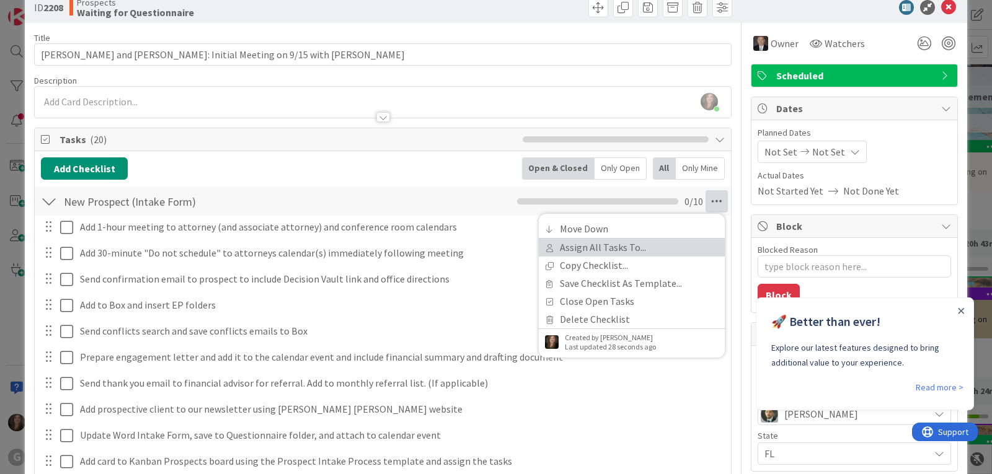
click at [636, 248] on link "Assign All Tasks To..." at bounding box center [632, 248] width 186 height 18
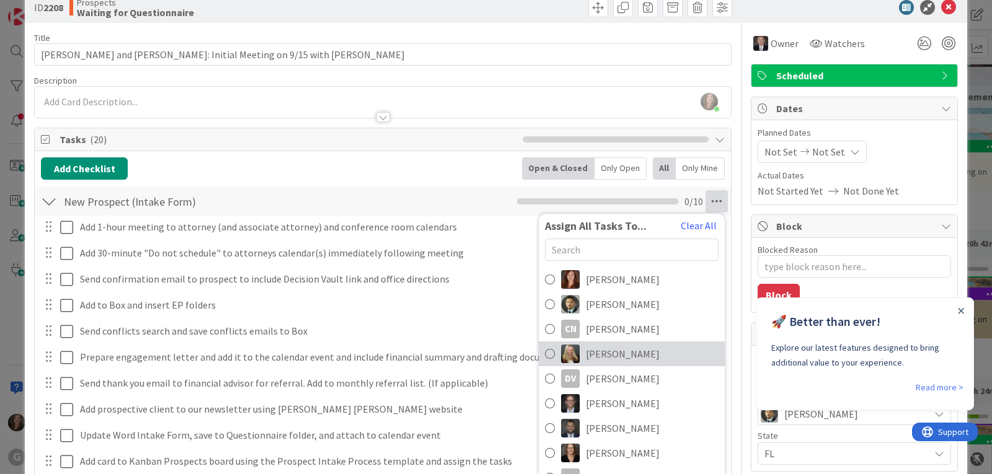
scroll to position [149, 0]
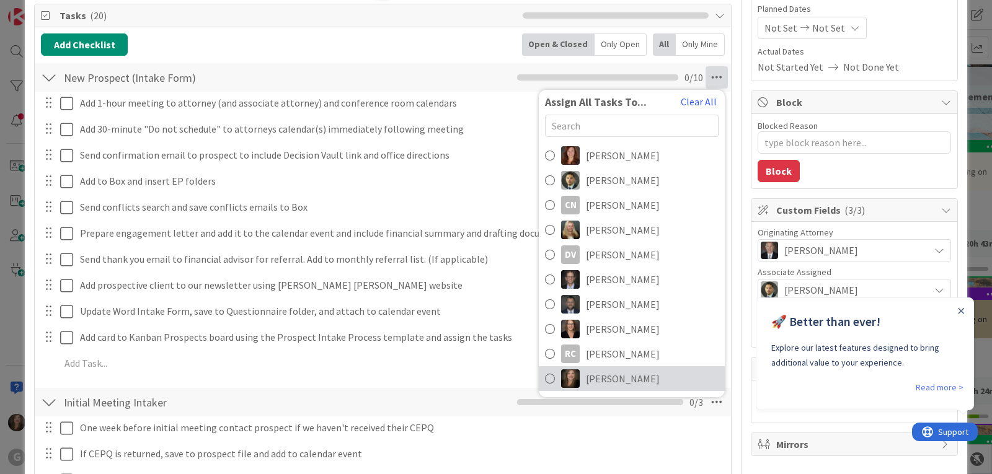
click at [604, 372] on span "[PERSON_NAME]" at bounding box center [623, 379] width 74 height 15
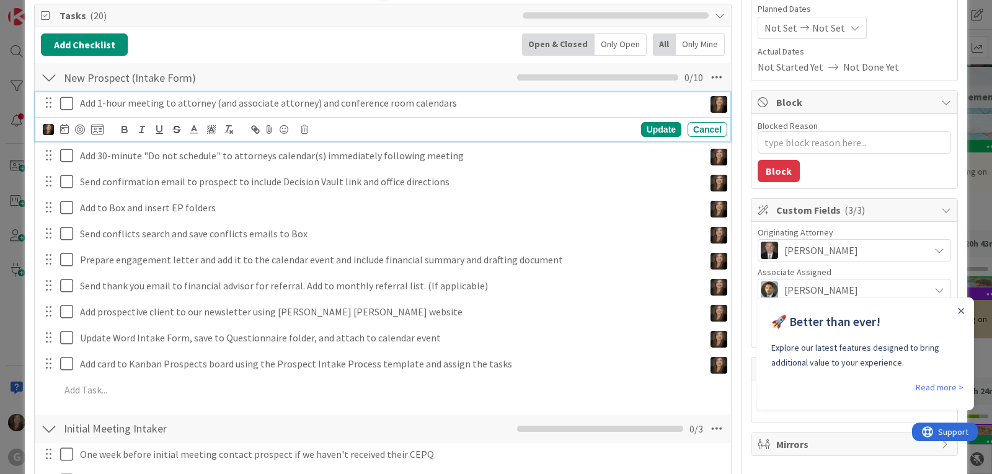
click at [67, 107] on icon at bounding box center [66, 103] width 13 height 15
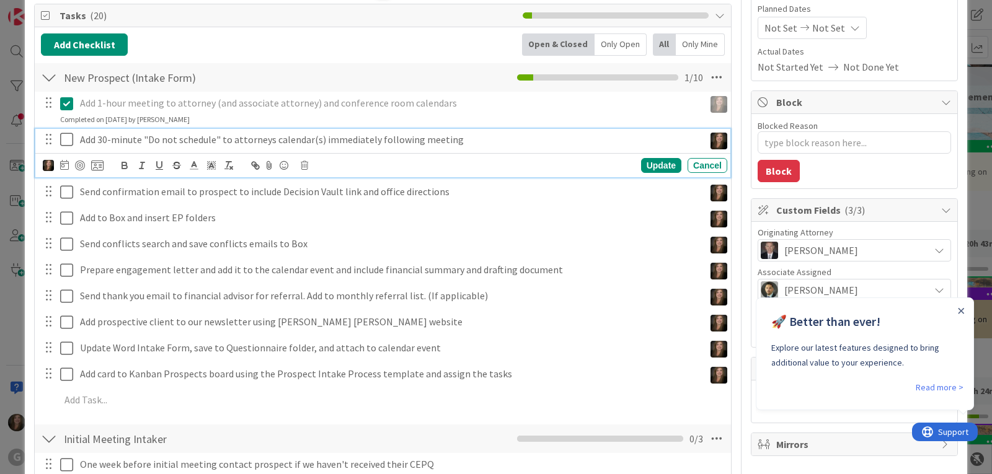
click at [65, 137] on icon at bounding box center [66, 139] width 13 height 15
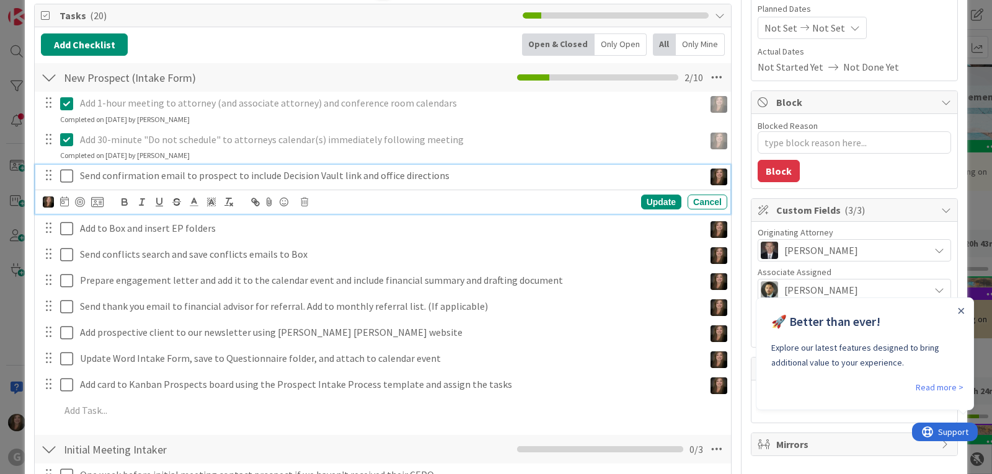
click at [67, 174] on icon at bounding box center [66, 176] width 13 height 15
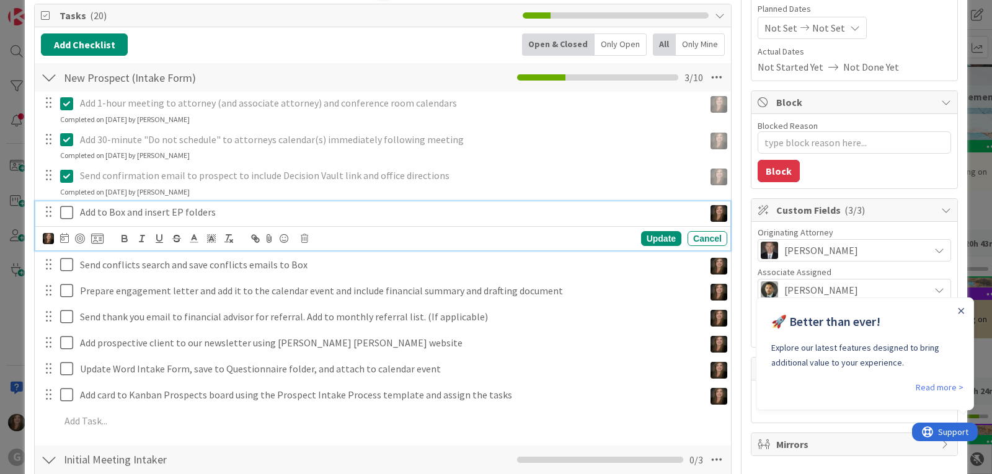
click at [67, 211] on icon at bounding box center [66, 212] width 13 height 15
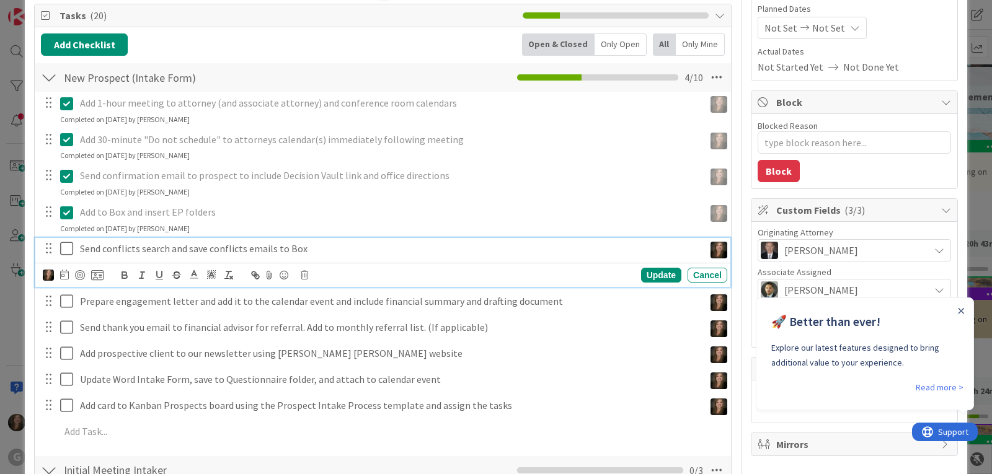
click at [67, 244] on icon at bounding box center [66, 248] width 13 height 15
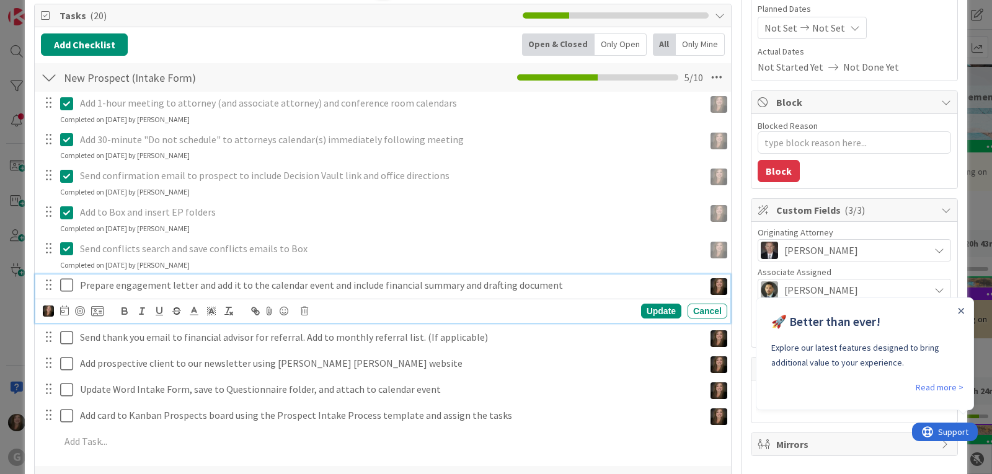
click at [66, 285] on icon at bounding box center [66, 285] width 13 height 15
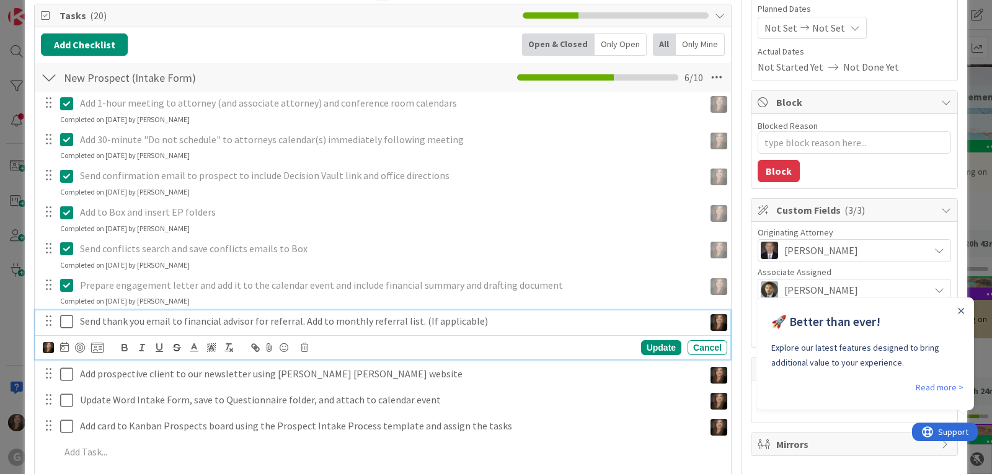
click at [66, 321] on icon at bounding box center [66, 321] width 13 height 15
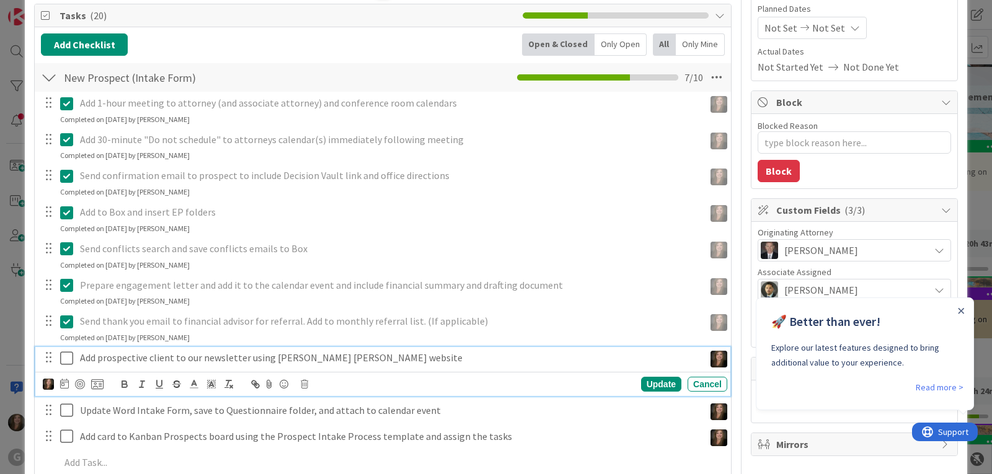
click at [67, 357] on icon at bounding box center [66, 358] width 13 height 15
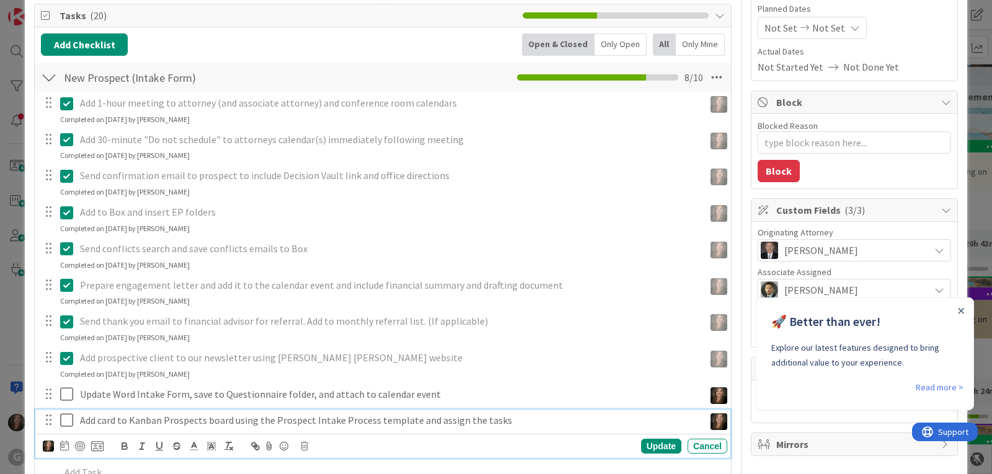
click at [69, 422] on icon at bounding box center [66, 420] width 13 height 15
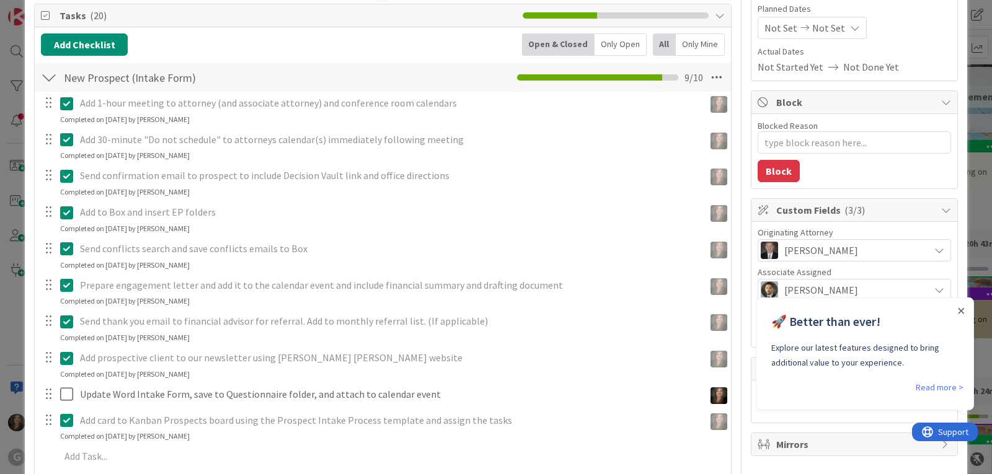
type textarea "x"
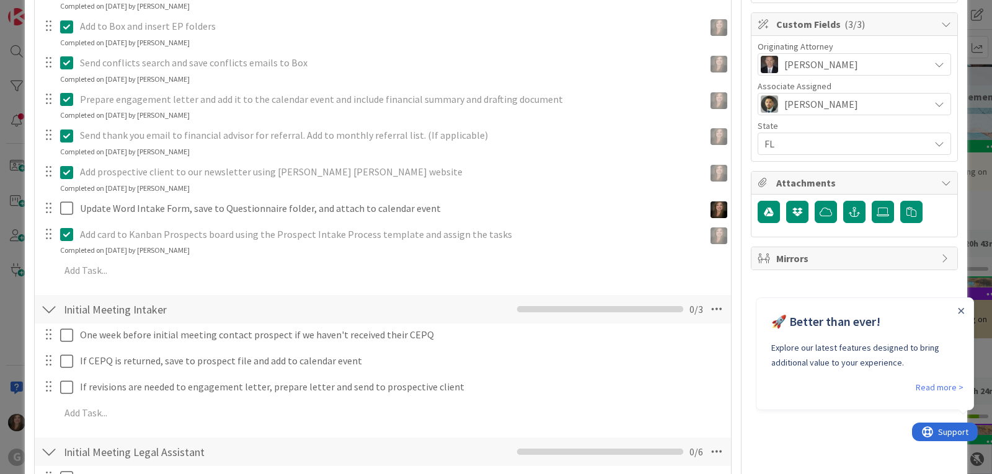
scroll to position [460, 0]
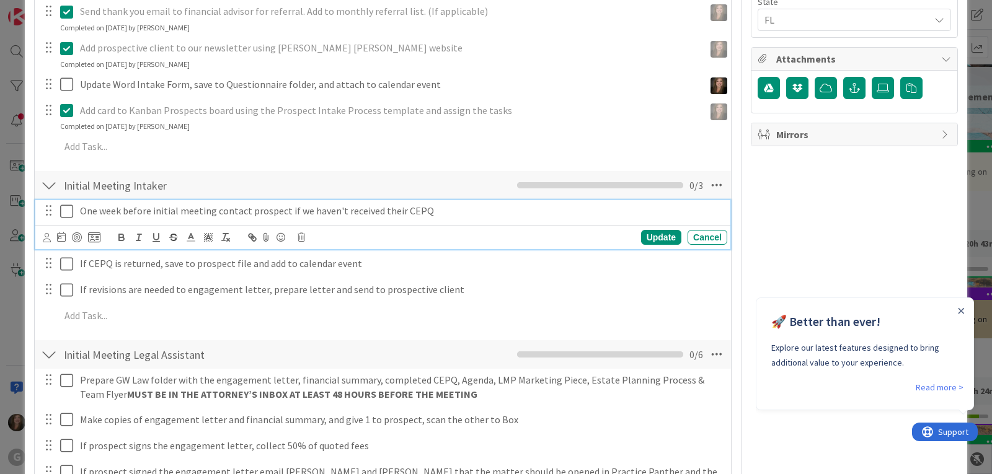
click at [350, 204] on p "One week before initial meeting contact prospect if we haven't received their C…" at bounding box center [401, 211] width 643 height 14
click at [60, 237] on icon at bounding box center [61, 237] width 9 height 10
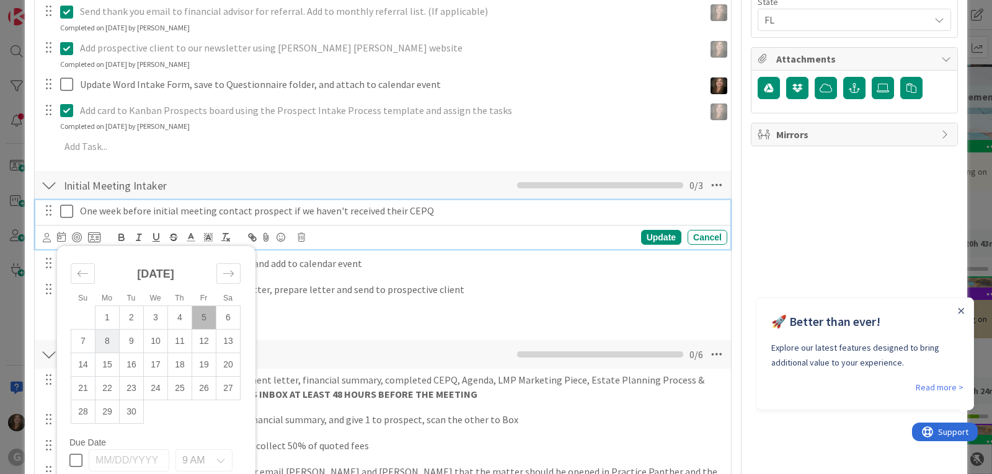
click at [110, 340] on td "8" at bounding box center [108, 342] width 24 height 24
type input "[DATE]"
click at [641, 234] on div "Update" at bounding box center [661, 237] width 40 height 15
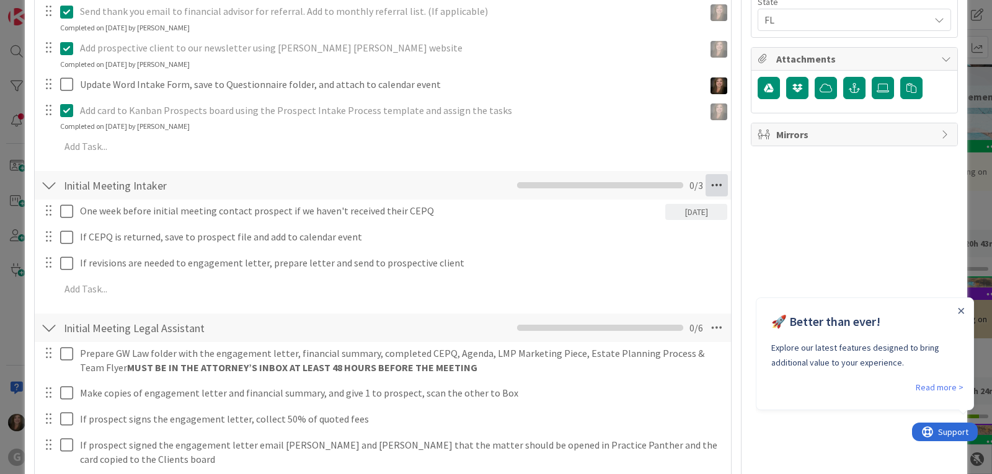
click at [706, 185] on icon at bounding box center [717, 185] width 22 height 22
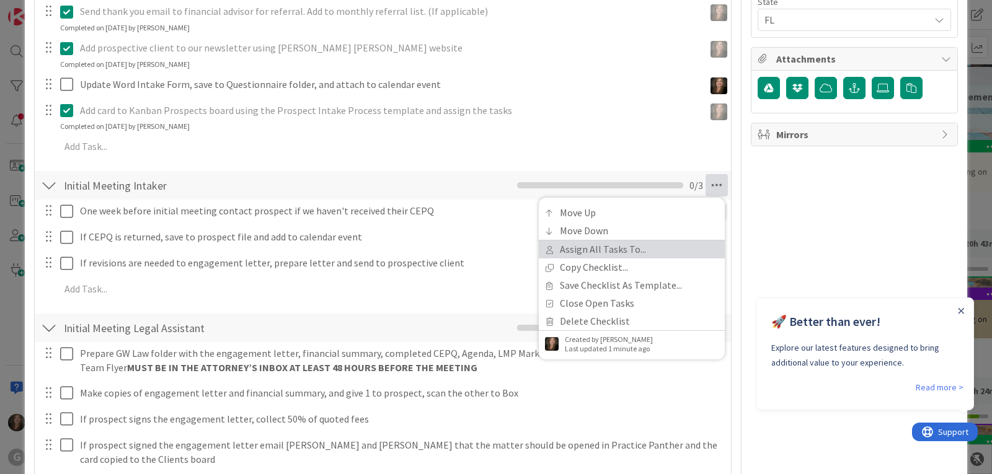
click at [620, 252] on link "Assign All Tasks To..." at bounding box center [632, 250] width 186 height 18
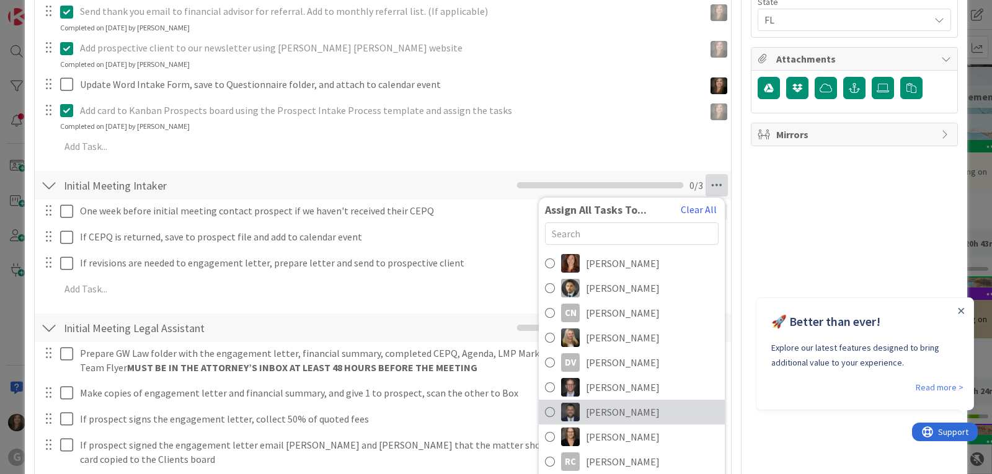
scroll to position [522, 0]
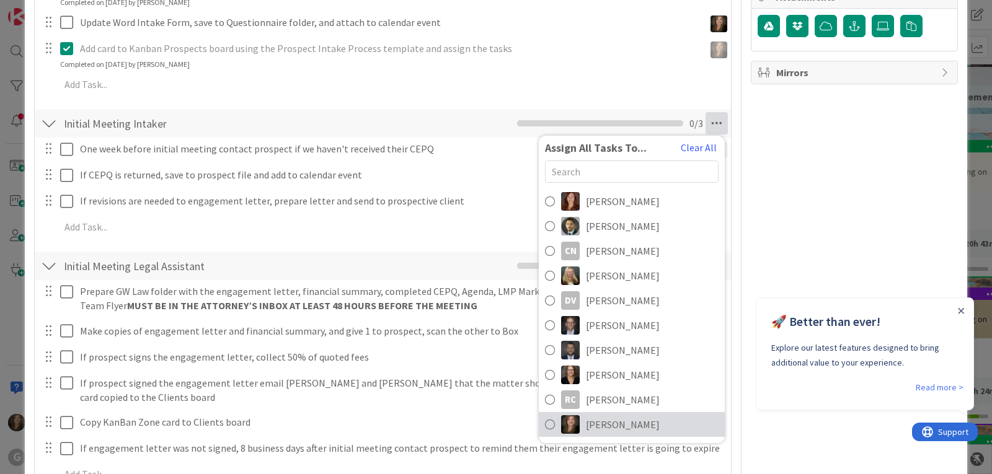
click at [587, 421] on span "[PERSON_NAME]" at bounding box center [623, 424] width 74 height 15
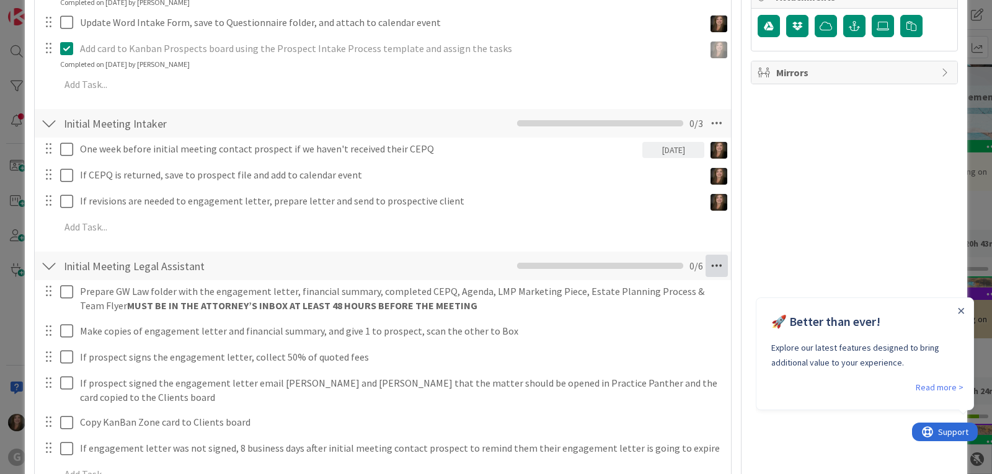
click at [706, 270] on icon at bounding box center [717, 266] width 22 height 22
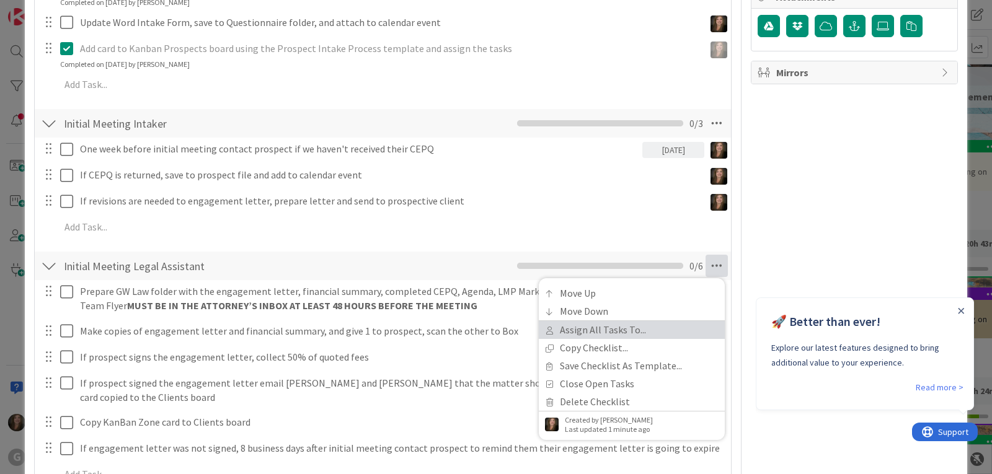
click at [605, 328] on link "Assign All Tasks To..." at bounding box center [632, 330] width 186 height 18
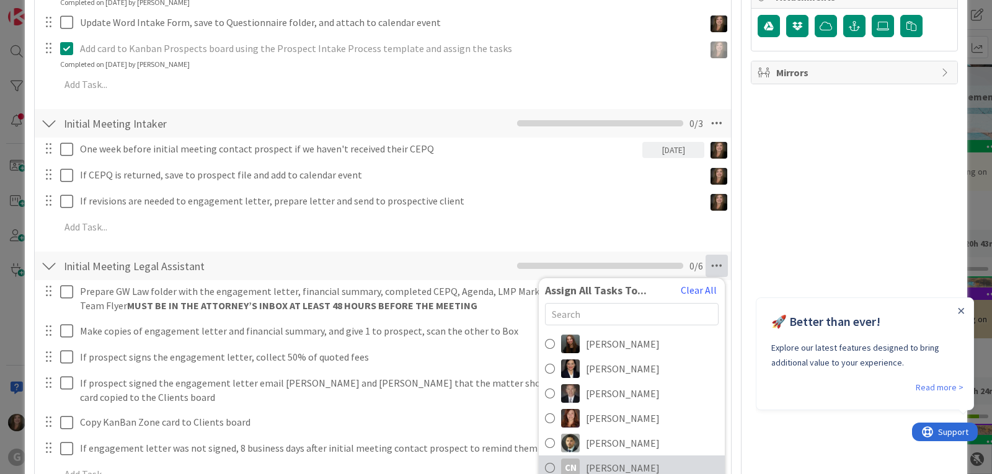
click at [592, 466] on span "[PERSON_NAME]" at bounding box center [623, 468] width 74 height 15
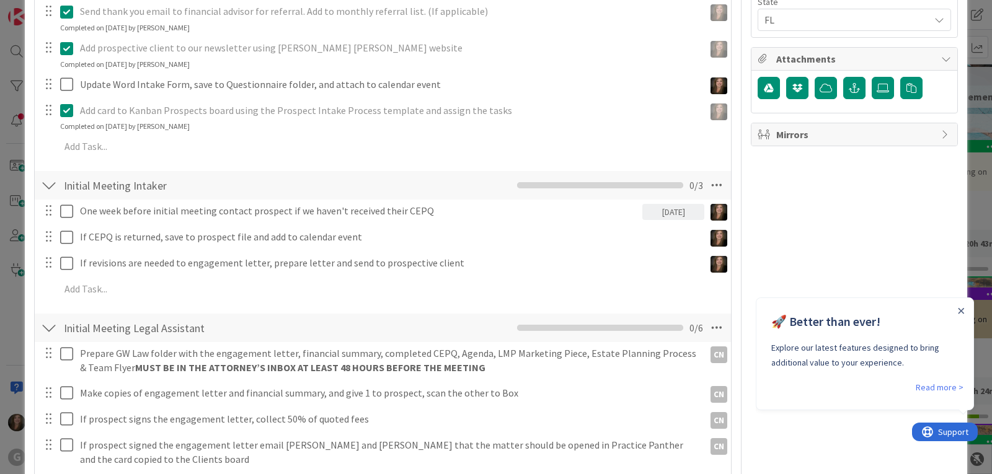
scroll to position [398, 0]
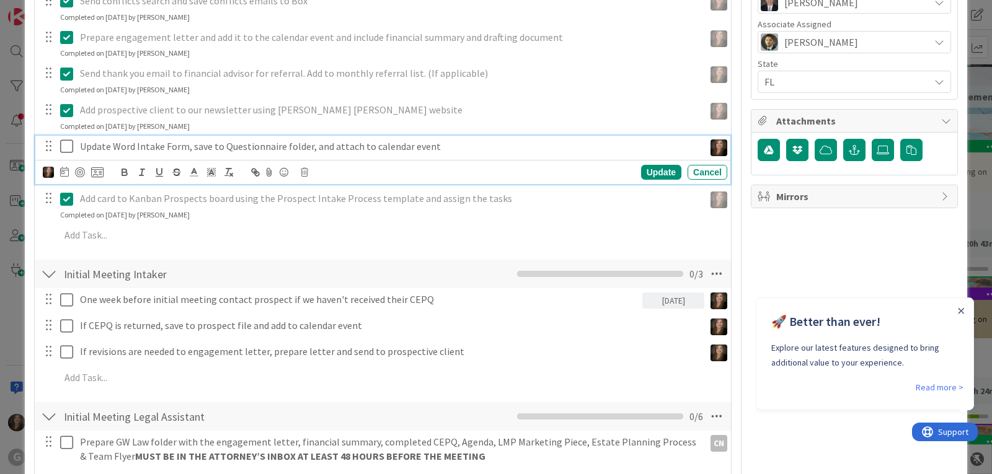
click at [241, 151] on p "Update Word Intake Form, save to Questionnaire folder, and attach to calendar e…" at bounding box center [390, 147] width 620 height 14
click at [308, 173] on icon at bounding box center [304, 172] width 7 height 9
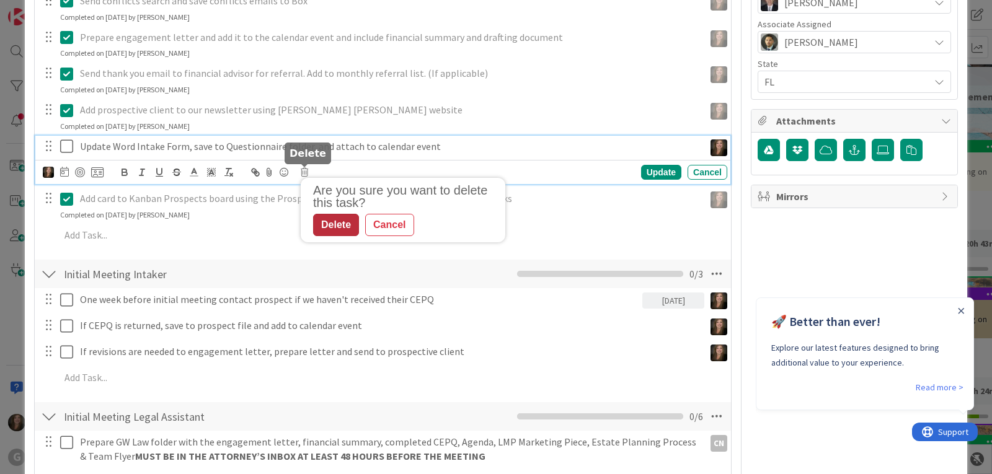
click at [332, 231] on div "Delete" at bounding box center [336, 225] width 46 height 22
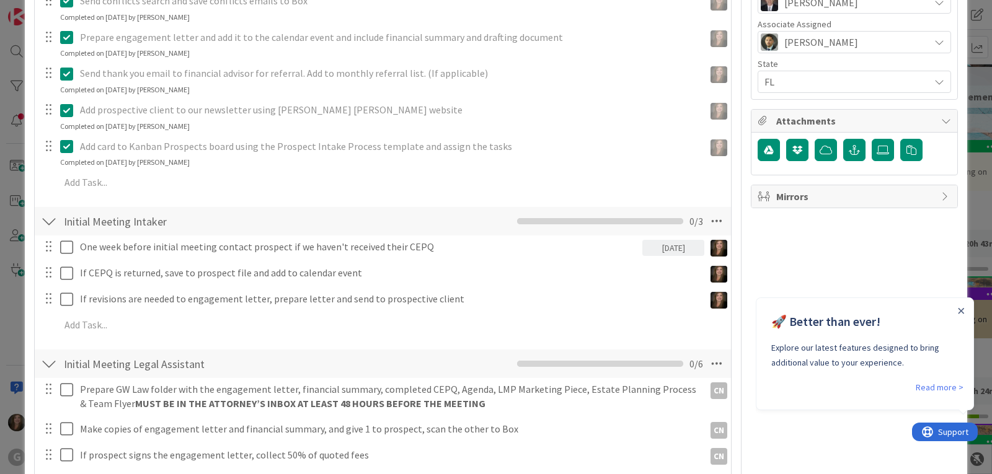
type textarea "x"
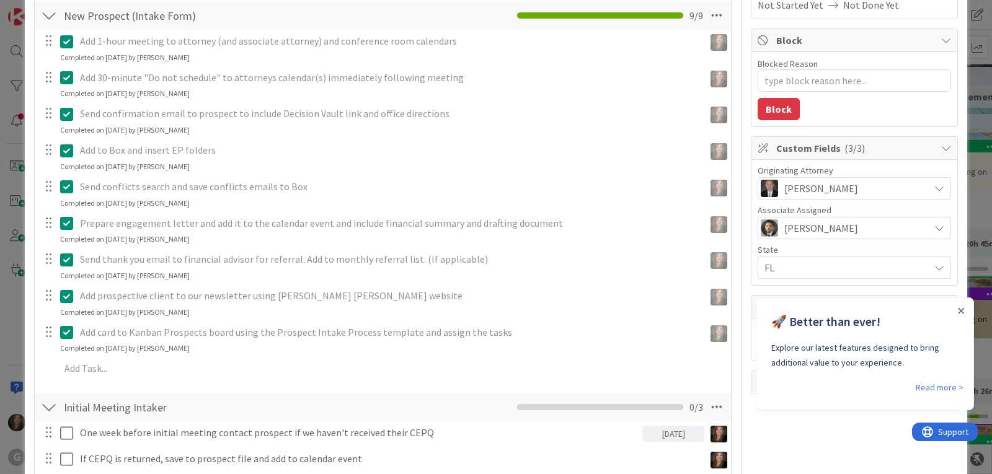
scroll to position [87, 0]
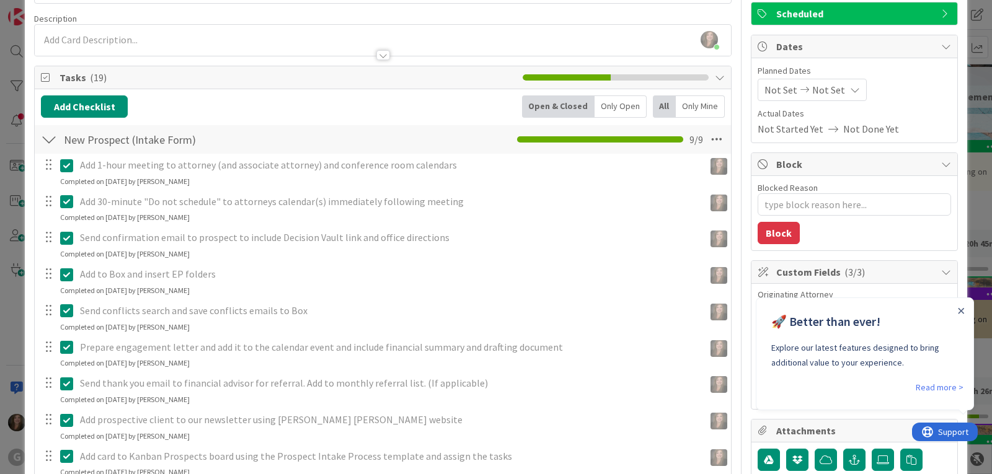
click at [51, 138] on div at bounding box center [49, 139] width 16 height 22
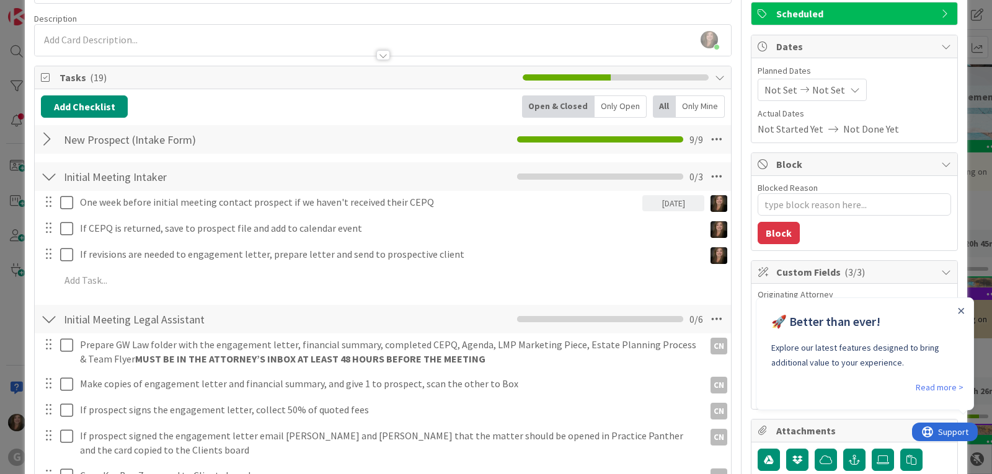
click at [46, 142] on div at bounding box center [49, 139] width 16 height 22
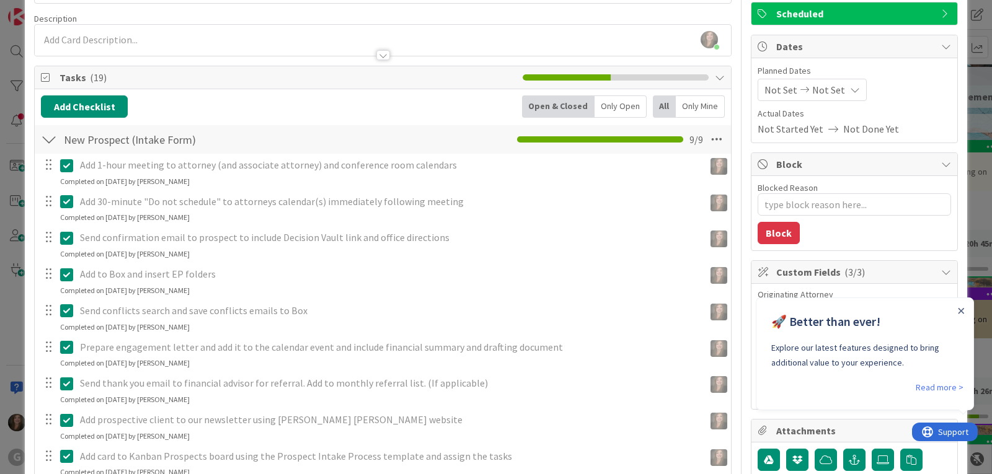
click at [49, 138] on div at bounding box center [49, 139] width 16 height 22
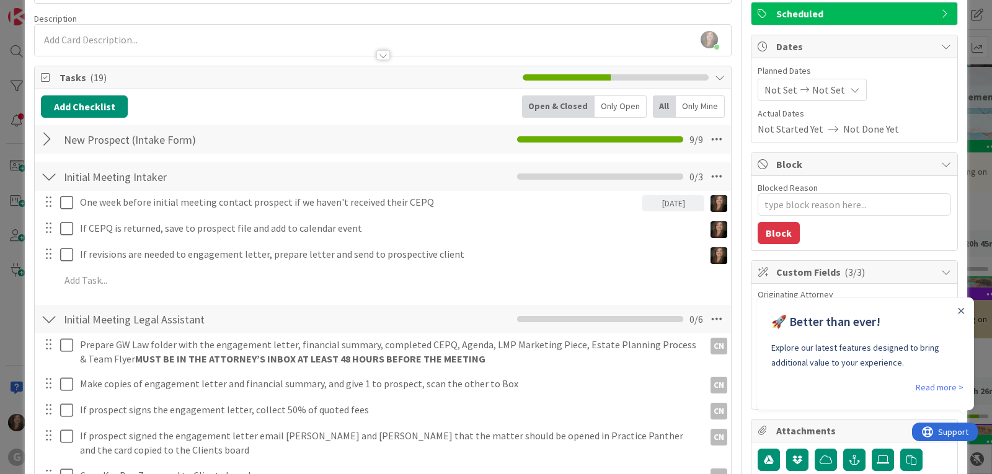
scroll to position [25, 0]
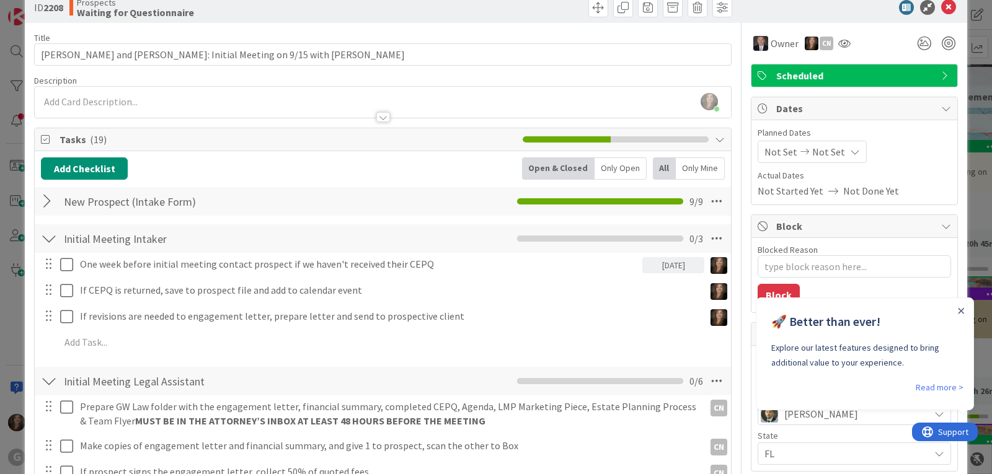
click at [778, 150] on span "Not Set" at bounding box center [781, 152] width 33 height 15
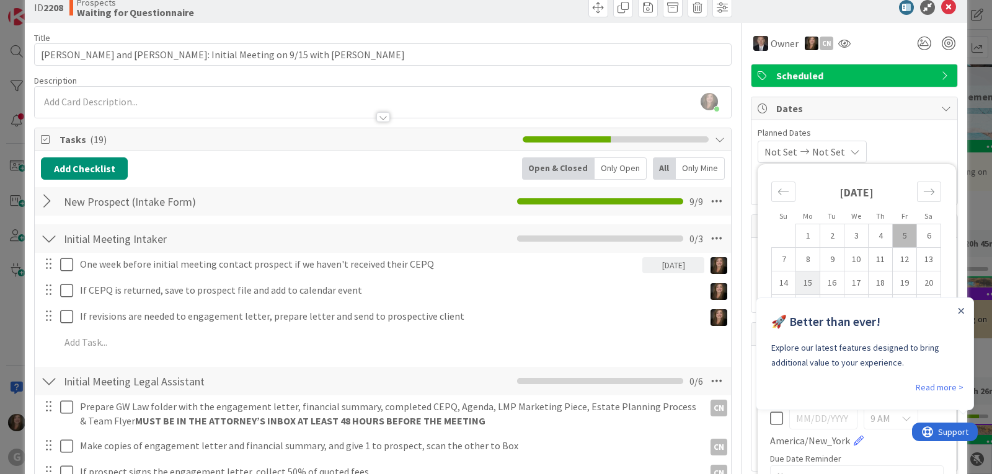
click at [796, 280] on td "15" at bounding box center [808, 284] width 24 height 24
type input "[DATE]"
type textarea "x"
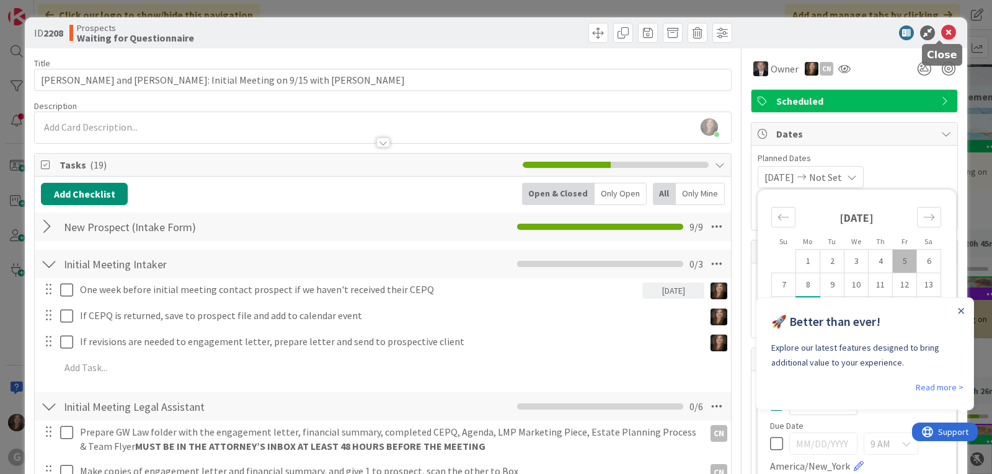
click at [943, 28] on icon at bounding box center [948, 32] width 15 height 15
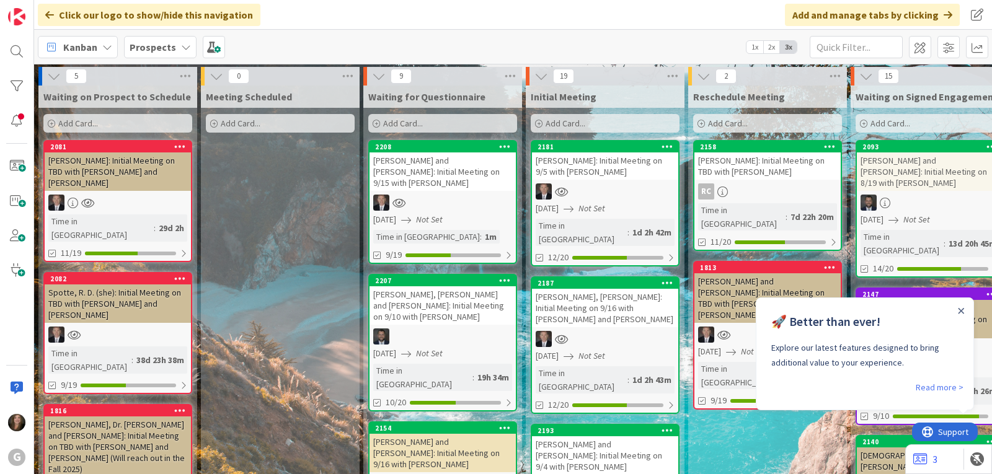
click at [185, 47] on icon at bounding box center [186, 47] width 10 height 10
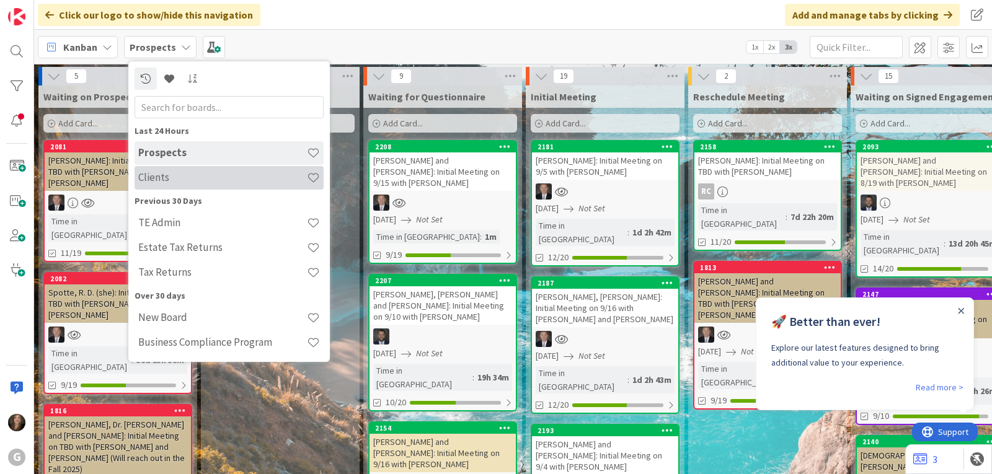
click at [181, 188] on div "Clients" at bounding box center [229, 178] width 189 height 24
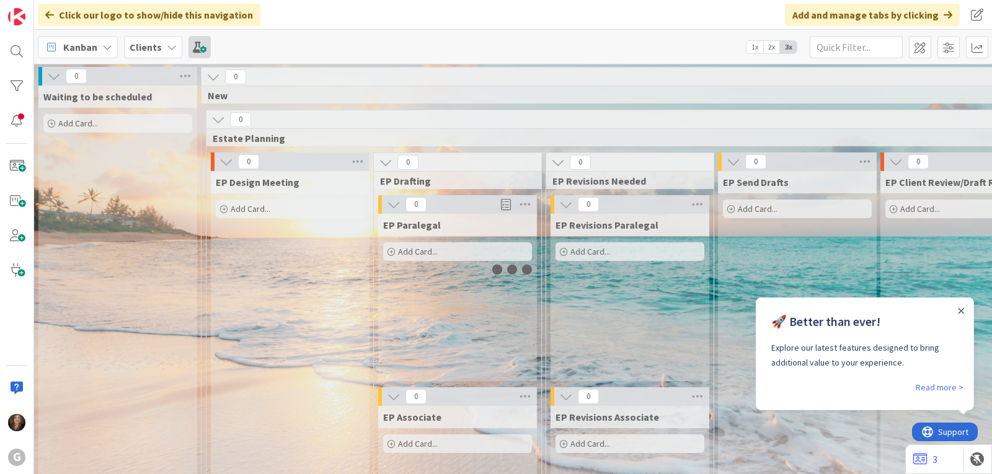
click at [199, 48] on span at bounding box center [200, 47] width 22 height 22
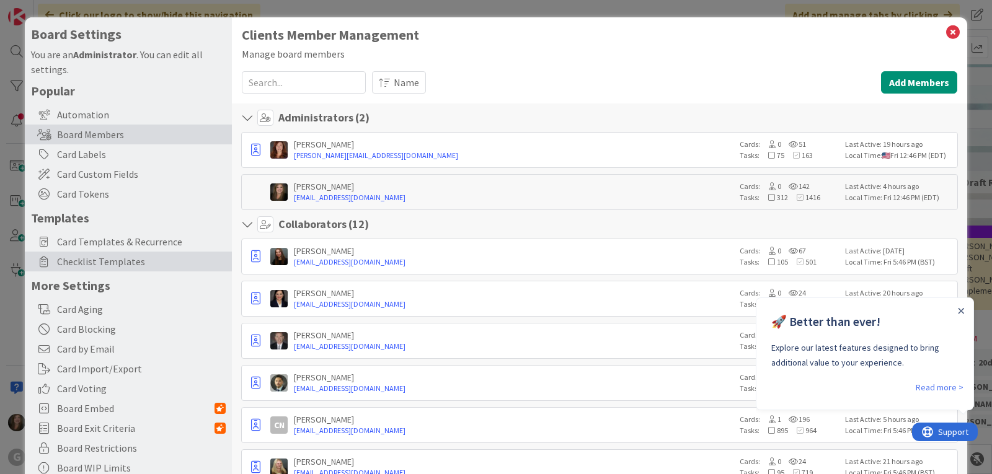
click at [111, 261] on span "Checklist Templates" at bounding box center [141, 261] width 169 height 15
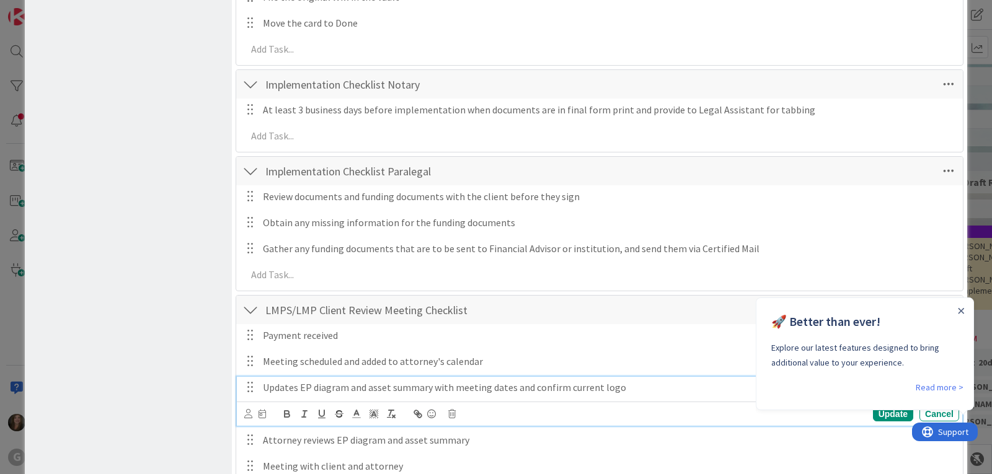
click at [263, 388] on p "Updates EP diagram and asset summary with meeting dates and confirm current logo" at bounding box center [609, 388] width 692 height 14
drag, startPoint x: 294, startPoint y: 386, endPoint x: 305, endPoint y: 385, distance: 10.6
click at [294, 386] on p "Reviews and updates EP diagram and asset summary with meeting dates and confirm…" at bounding box center [609, 388] width 692 height 14
click at [520, 385] on p "Review client files and update EP diagram and asset summary with meeting dates …" at bounding box center [609, 388] width 692 height 14
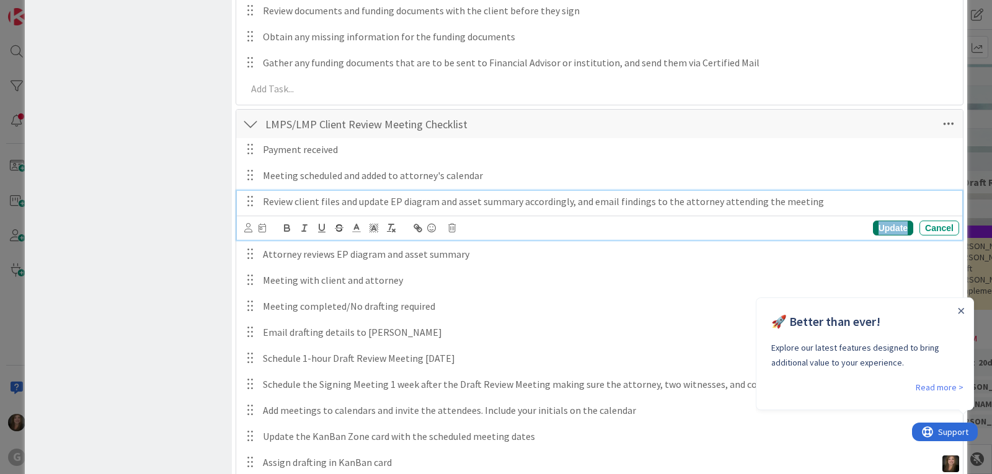
click at [878, 226] on div "Update" at bounding box center [893, 228] width 40 height 15
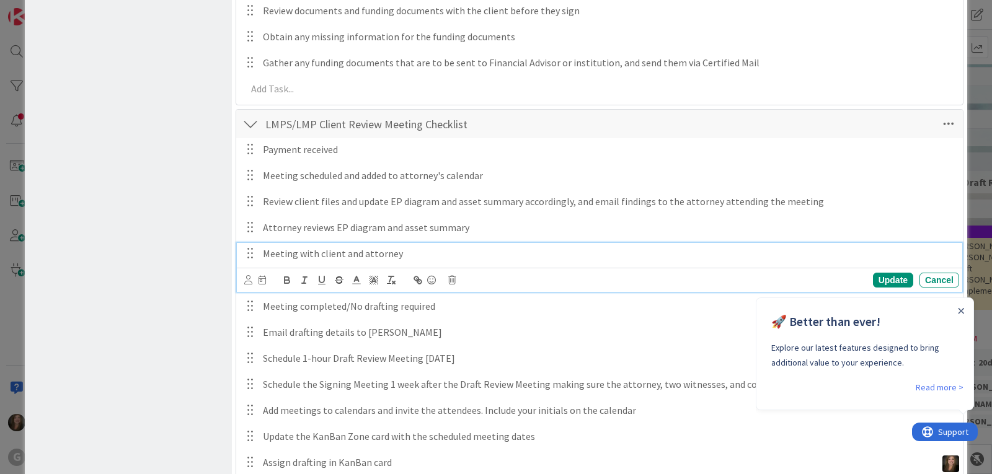
click at [399, 251] on p "Meeting with client and attorney" at bounding box center [609, 254] width 692 height 14
click at [453, 278] on icon at bounding box center [451, 280] width 7 height 9
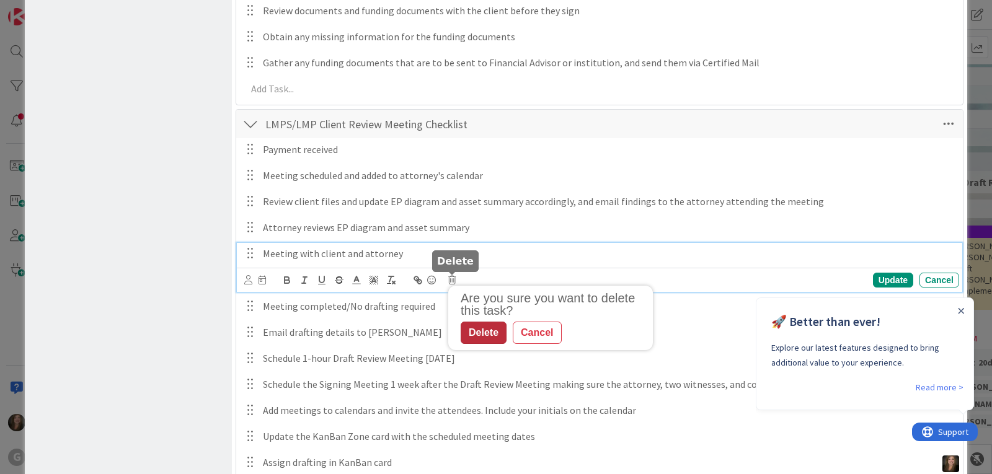
click at [486, 334] on div "Delete" at bounding box center [484, 333] width 46 height 22
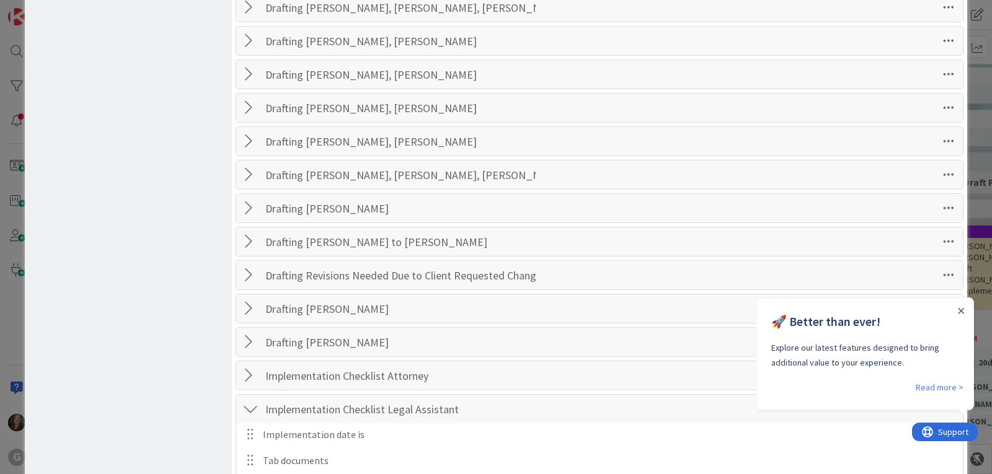
scroll to position [0, 0]
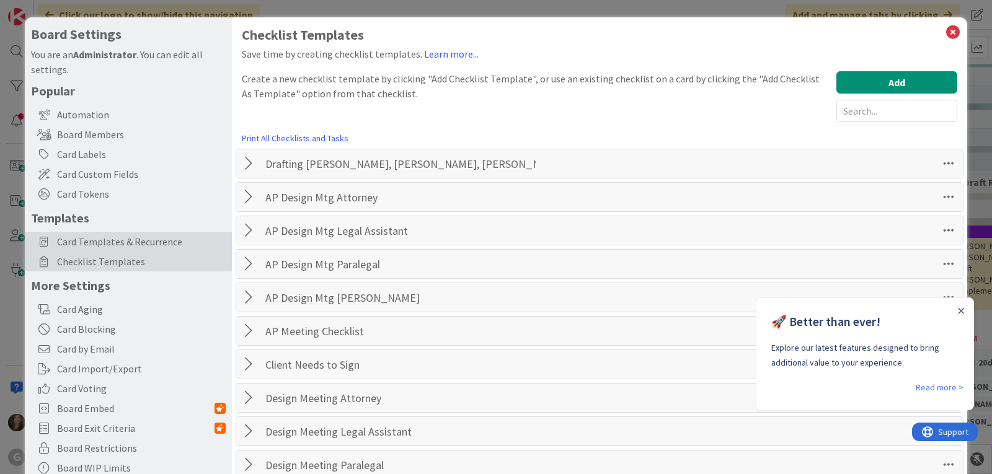
click at [167, 242] on span "Card Templates & Recurrence" at bounding box center [141, 241] width 169 height 15
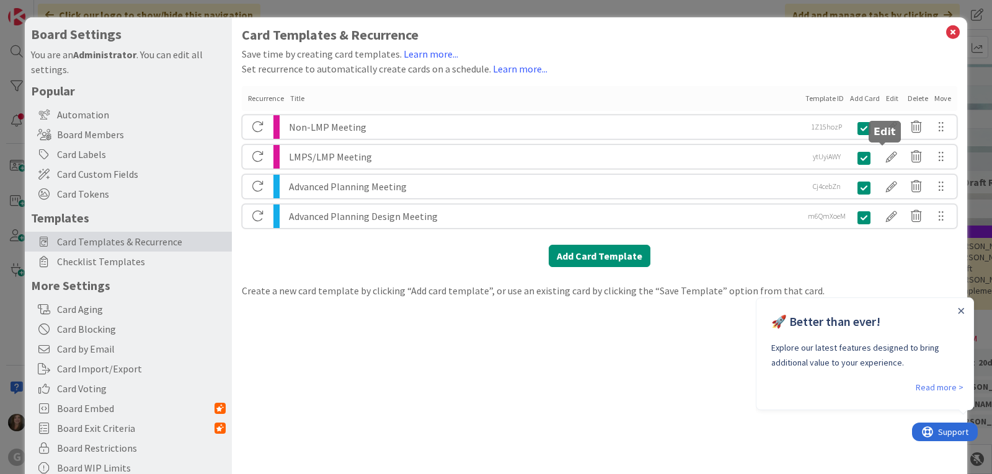
click at [881, 156] on div at bounding box center [891, 156] width 25 height 21
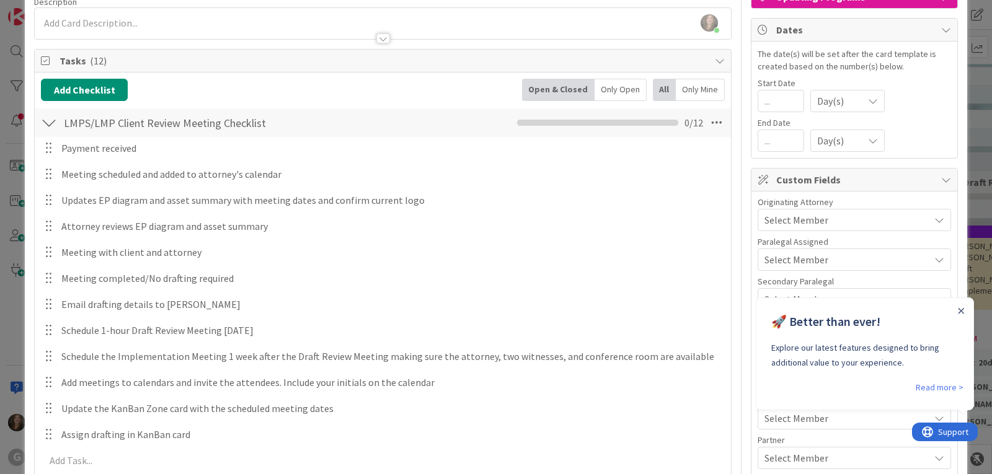
scroll to position [124, 0]
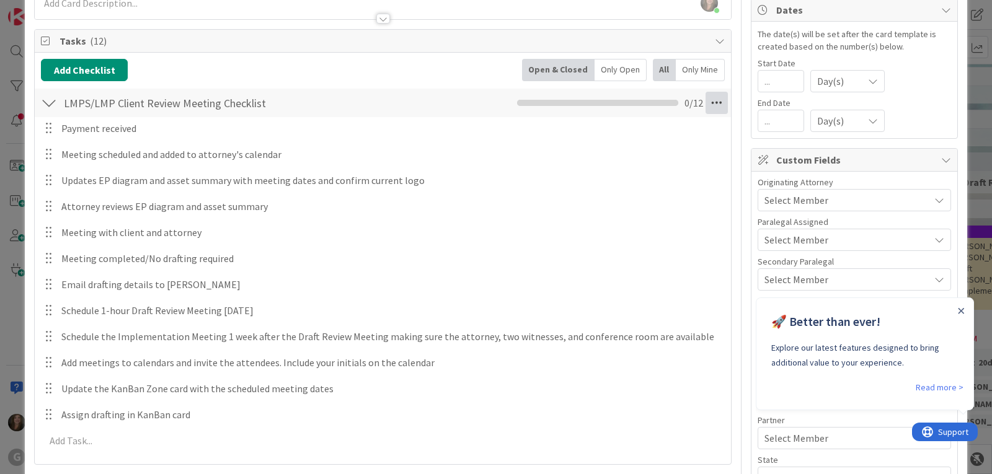
click at [706, 102] on icon at bounding box center [717, 103] width 22 height 22
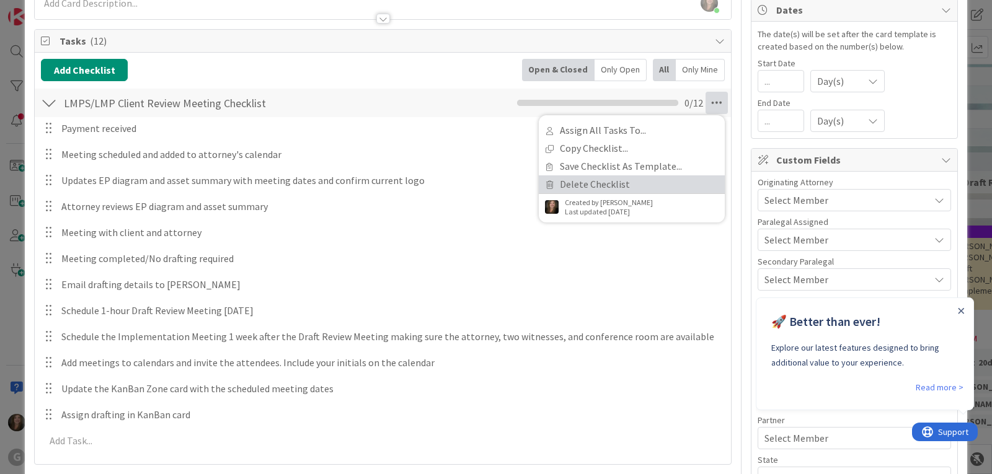
click at [631, 179] on link "Delete Checklist" at bounding box center [632, 185] width 186 height 18
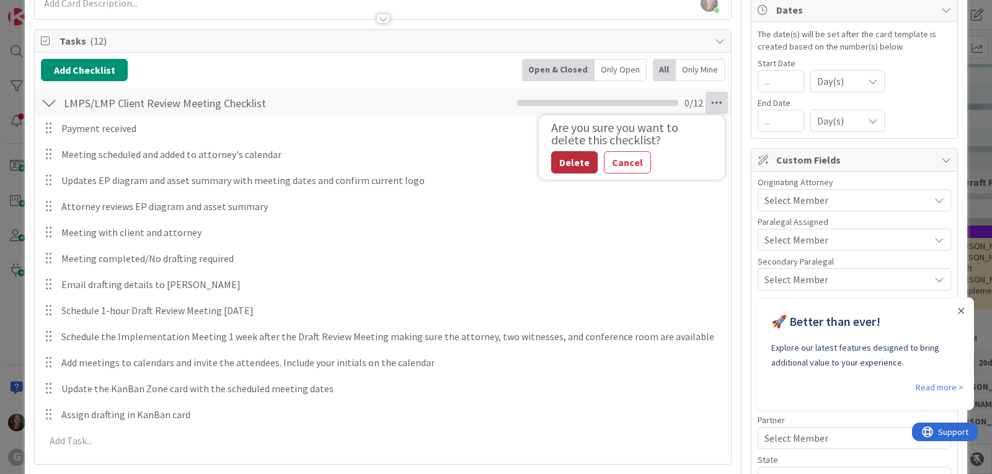
click at [571, 163] on button "Delete" at bounding box center [574, 162] width 47 height 22
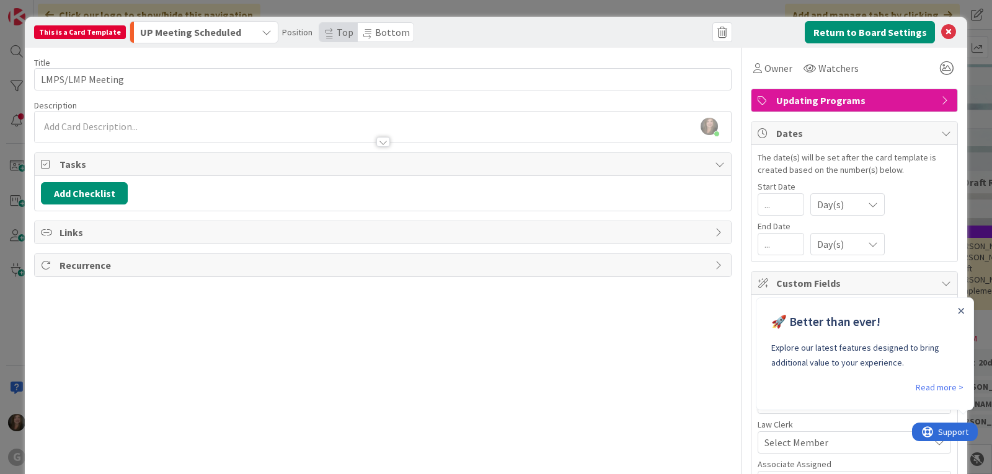
scroll to position [0, 0]
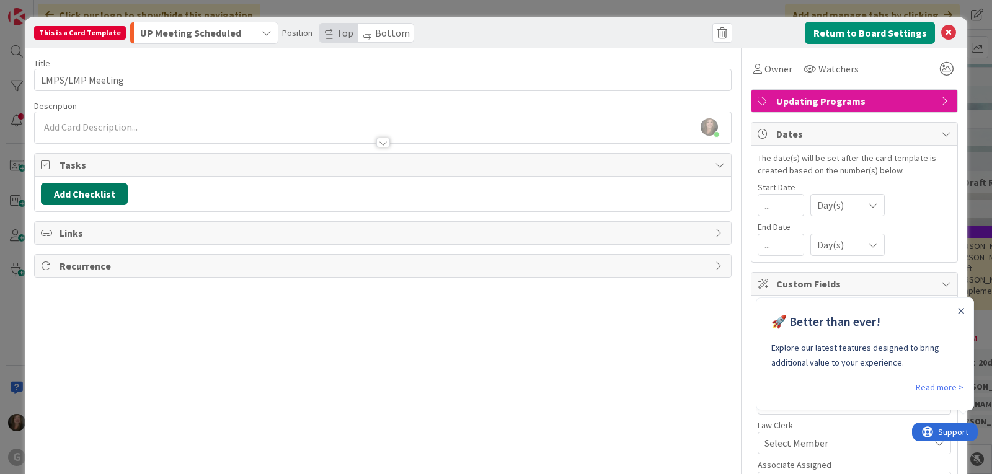
click at [87, 187] on button "Add Checklist" at bounding box center [84, 194] width 87 height 22
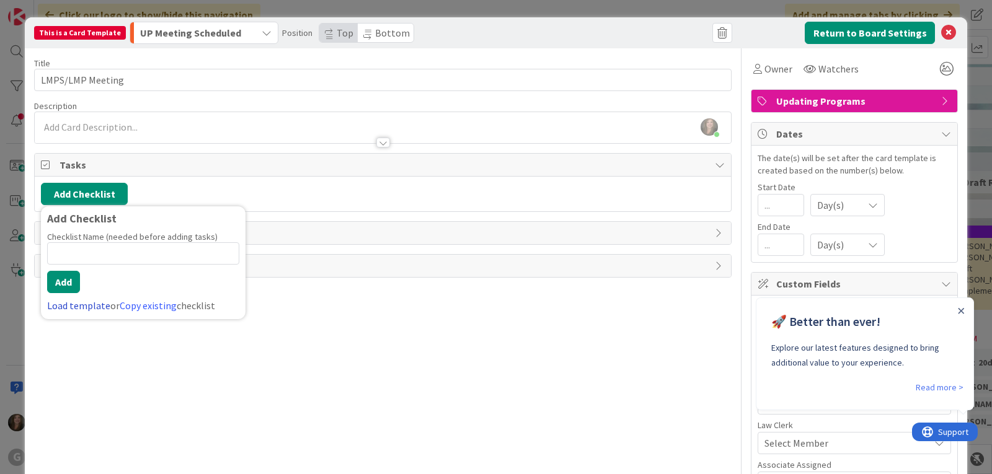
click at [74, 300] on link "Load template" at bounding box center [78, 306] width 63 height 12
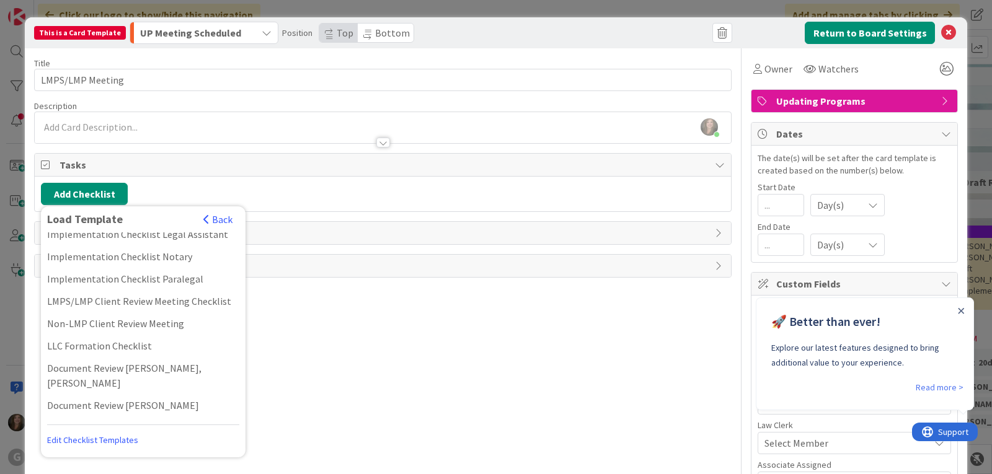
scroll to position [620, 0]
click at [87, 290] on div "LMPS/LMP Client Review Meeting Checklist" at bounding box center [143, 301] width 205 height 22
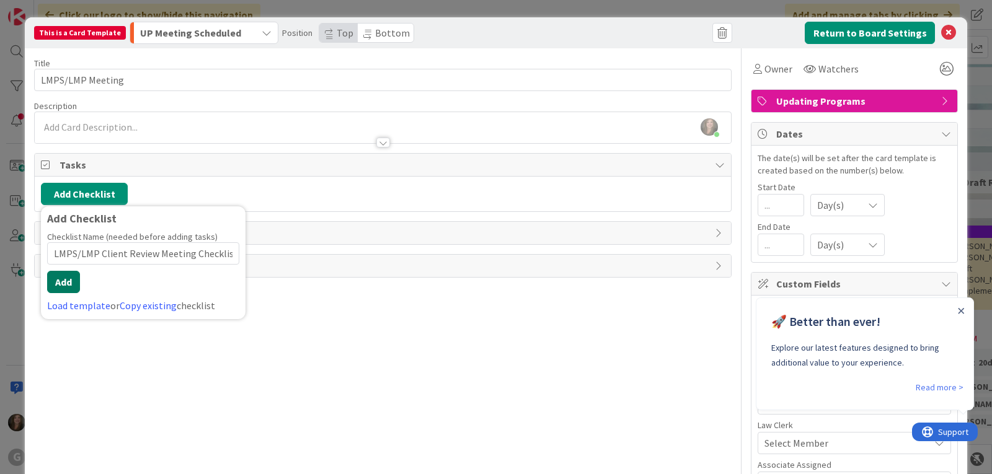
click at [61, 279] on button "Add" at bounding box center [63, 282] width 33 height 22
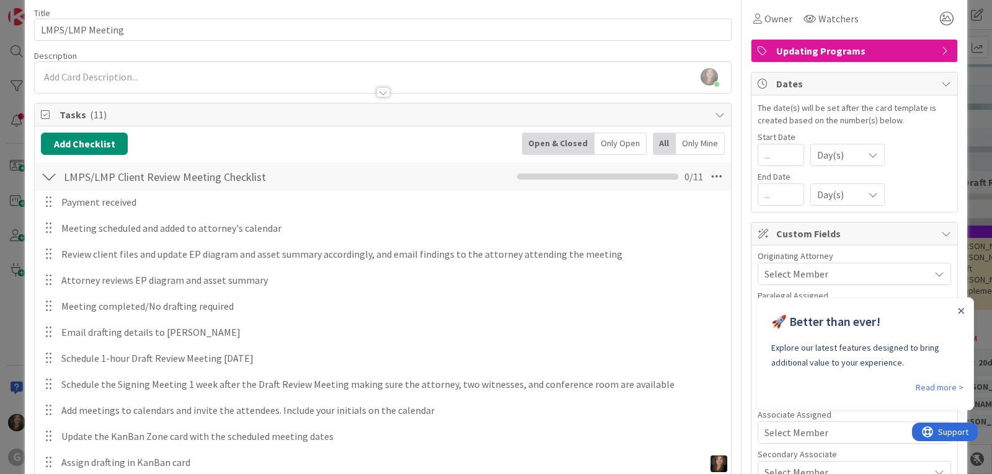
scroll to position [0, 0]
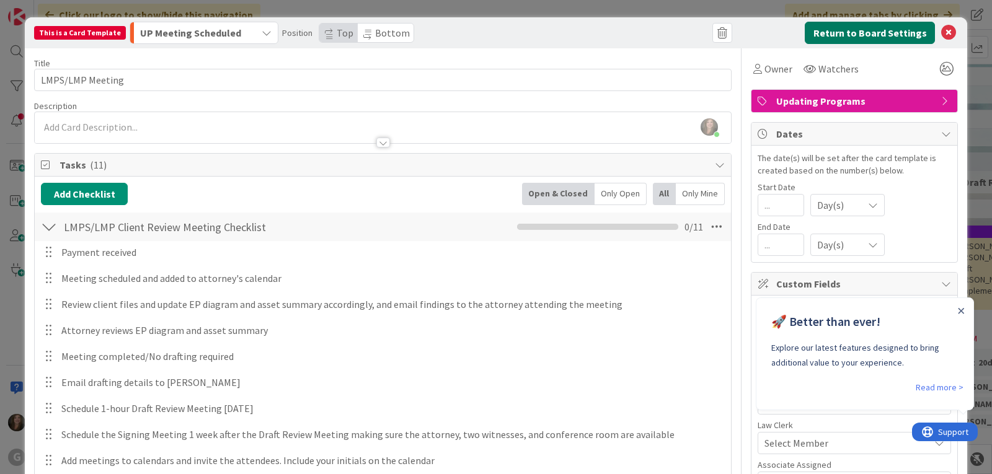
click at [876, 28] on button "Return to Board Settings" at bounding box center [870, 33] width 130 height 22
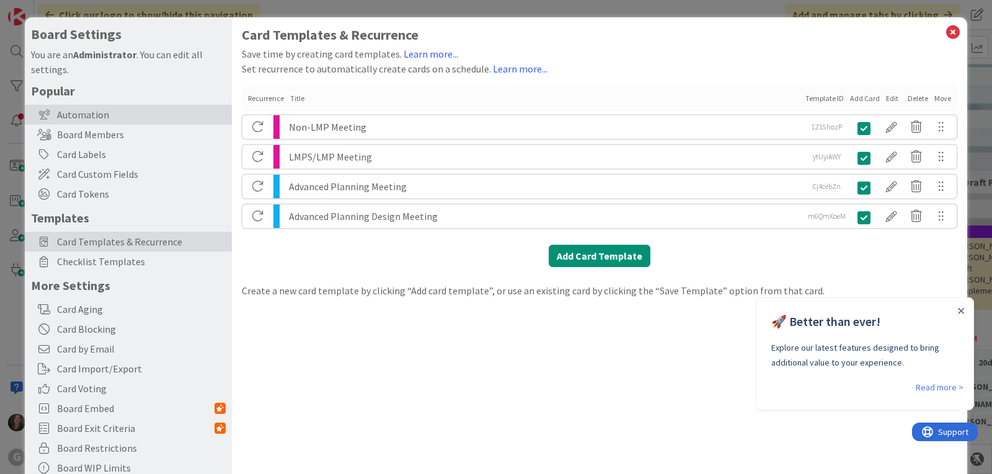
click at [111, 117] on div "Automation" at bounding box center [128, 115] width 207 height 20
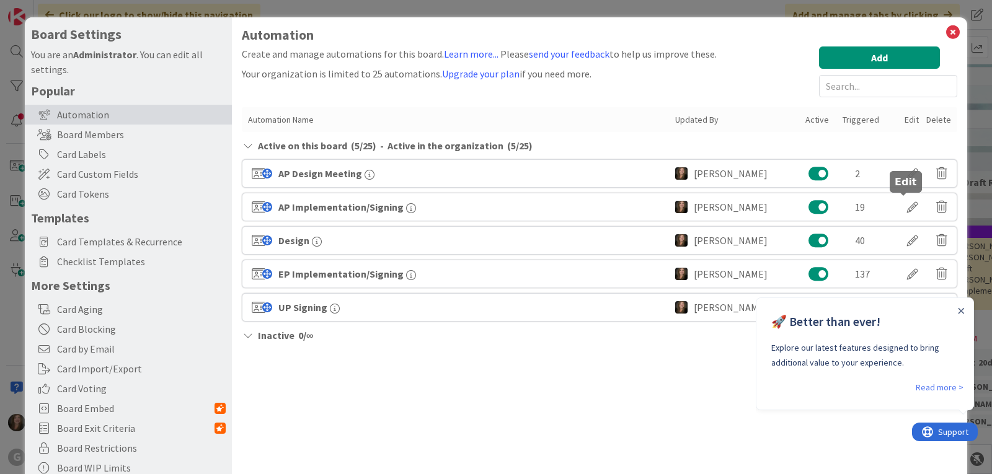
click at [905, 203] on div at bounding box center [913, 207] width 35 height 21
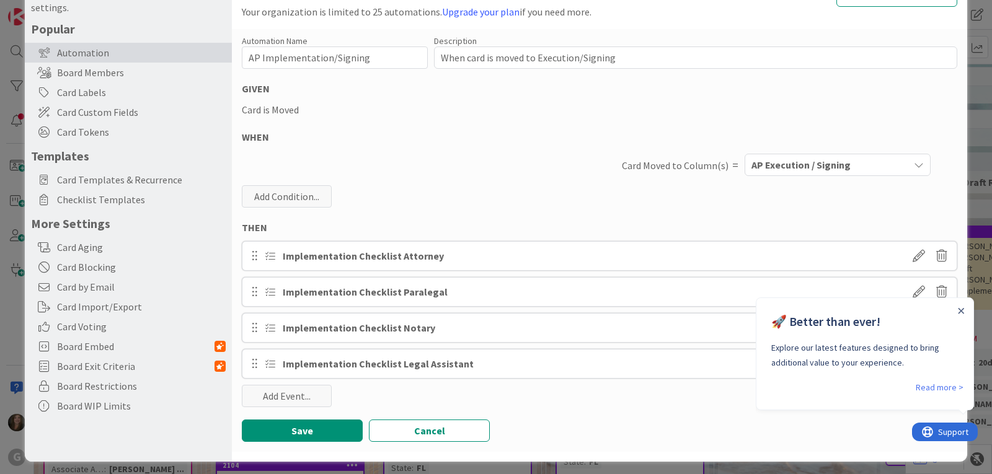
scroll to position [67, 0]
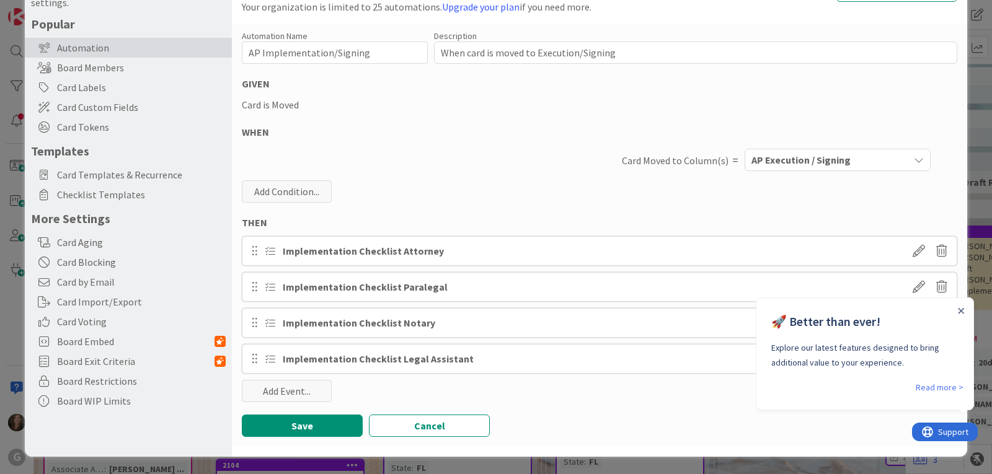
click at [342, 361] on div "Implementation Checklist Legal Assistant" at bounding box center [378, 359] width 191 height 15
click at [952, 388] on link "Read more >" at bounding box center [940, 387] width 48 height 15
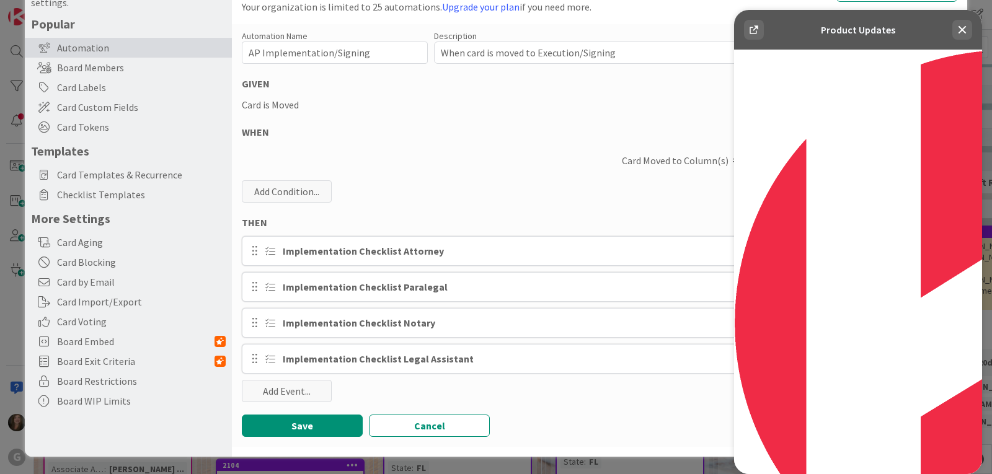
scroll to position [0, 0]
click at [755, 31] on icon at bounding box center [754, 29] width 11 height 11
click at [963, 27] on icon at bounding box center [962, 29] width 15 height 15
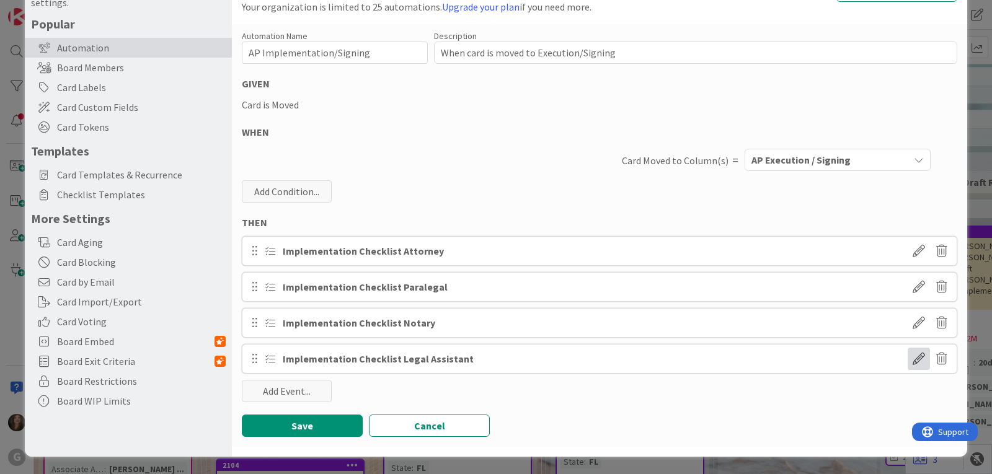
click at [908, 363] on span at bounding box center [919, 359] width 22 height 22
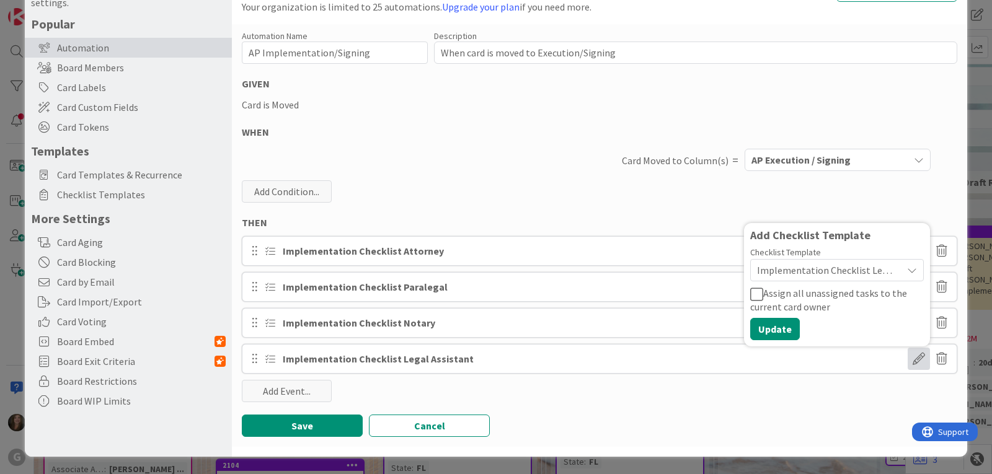
click at [493, 387] on div "Automation Name 25 / 128 AP Implementation/Signing Description 39 / 256 When ca…" at bounding box center [600, 235] width 736 height 423
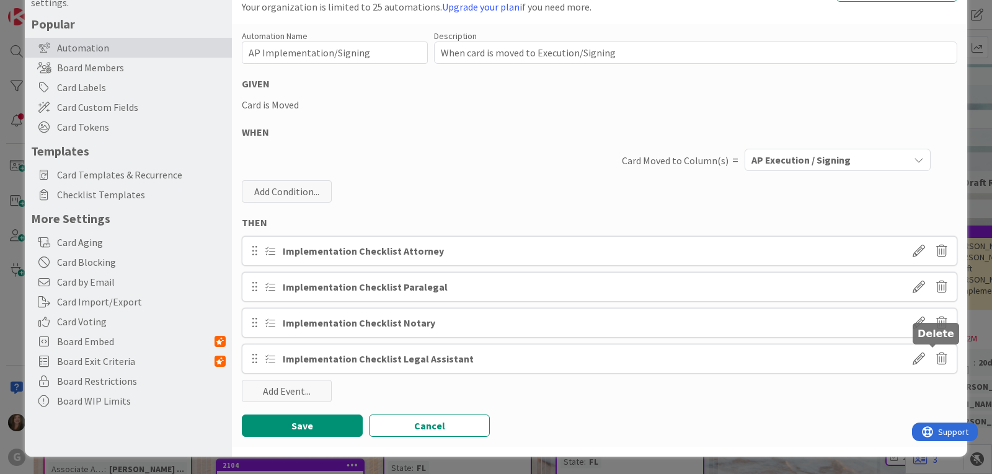
click at [937, 362] on icon at bounding box center [942, 359] width 11 height 21
click at [819, 403] on button "Delete" at bounding box center [822, 407] width 47 height 22
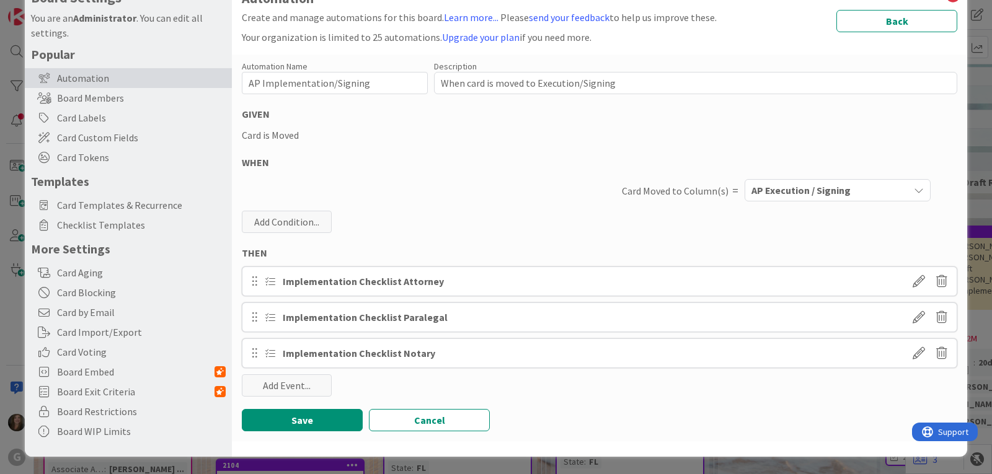
scroll to position [37, 0]
click at [308, 386] on div "Add Event..." at bounding box center [287, 386] width 90 height 22
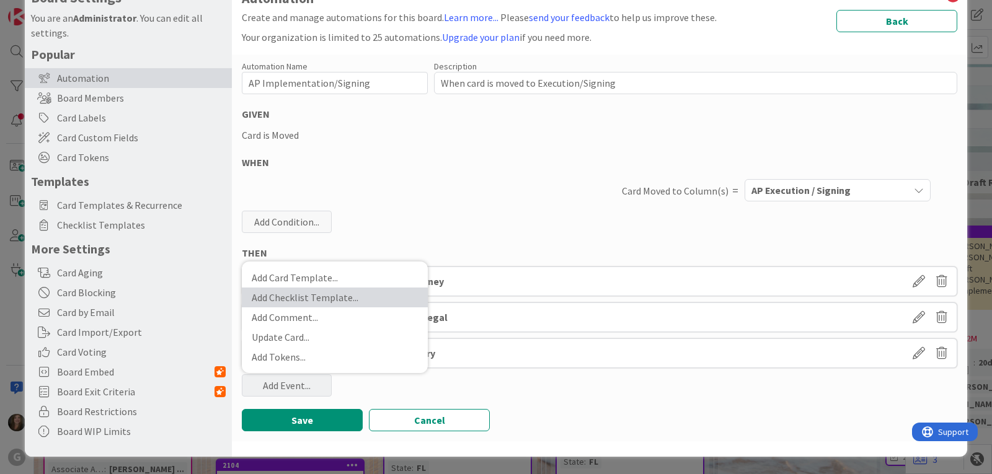
click at [329, 300] on link "Add Checklist Template ..." at bounding box center [335, 298] width 186 height 20
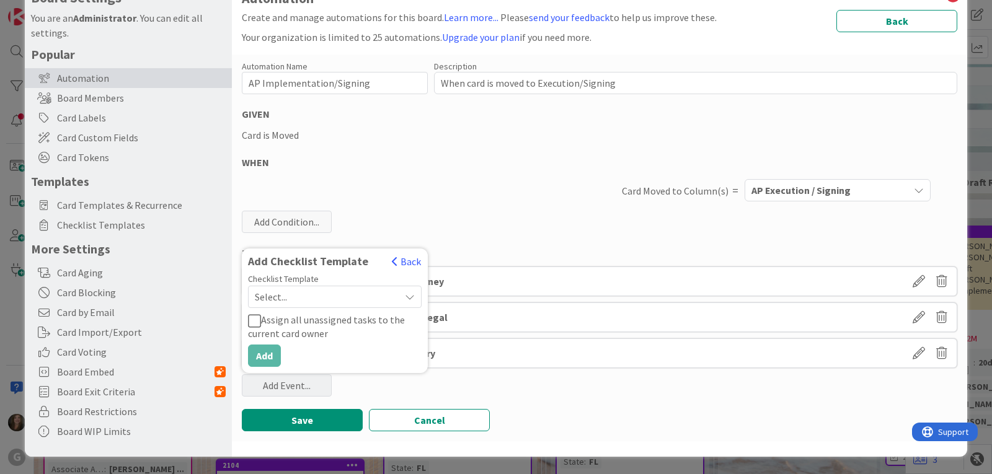
click at [361, 300] on span "Select..." at bounding box center [324, 296] width 139 height 17
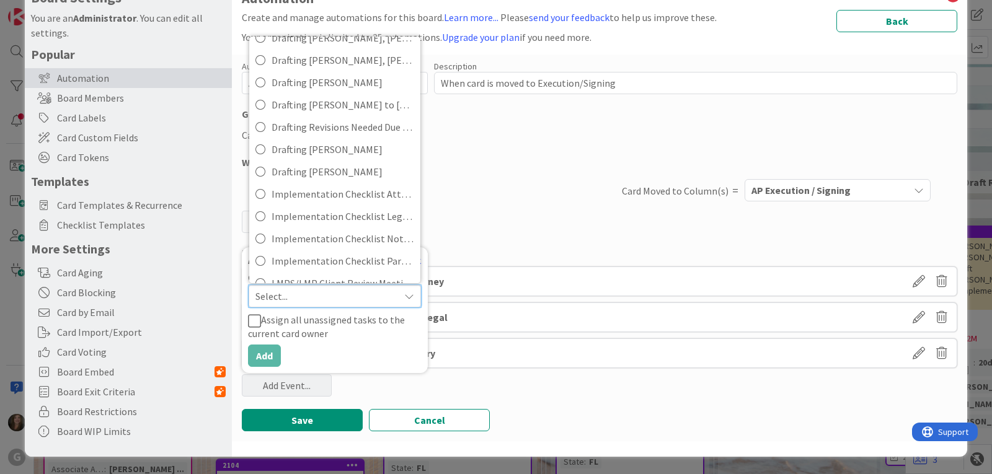
scroll to position [434, 0]
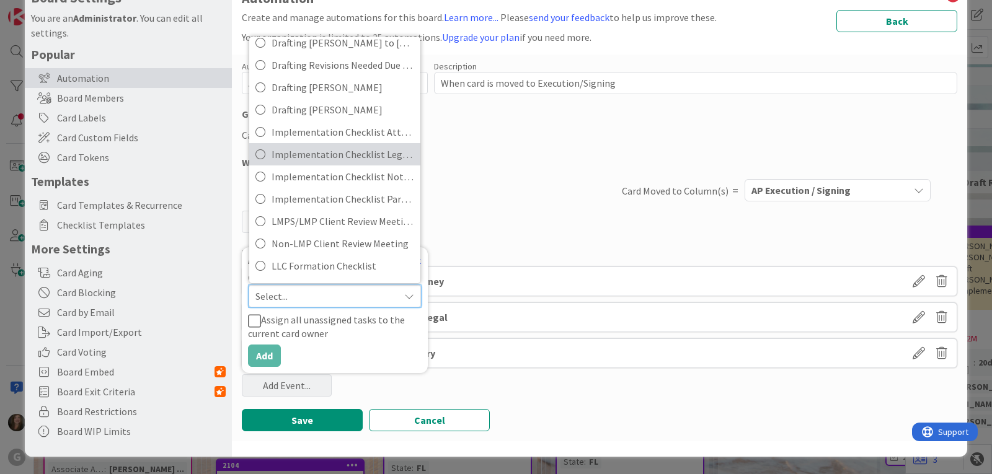
click at [344, 153] on span "Implementation Checklist Legal Assistant" at bounding box center [343, 154] width 143 height 19
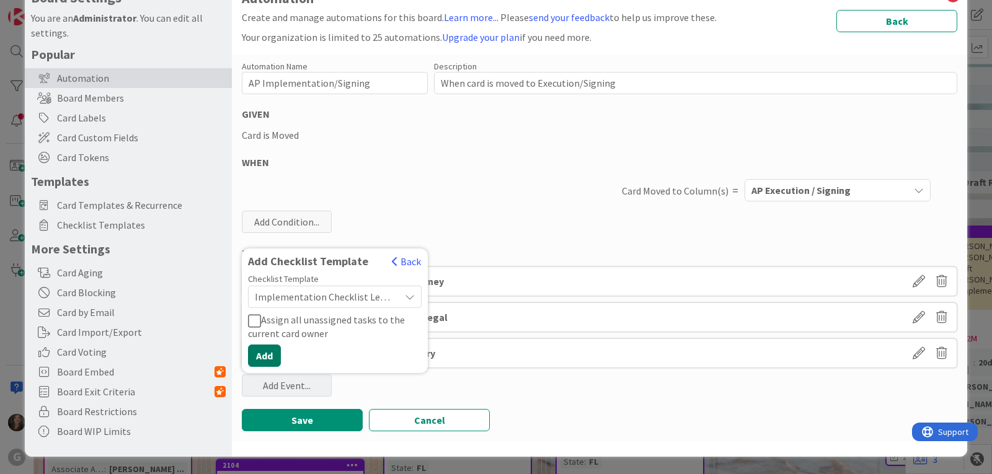
click at [267, 351] on button "Add" at bounding box center [264, 356] width 33 height 22
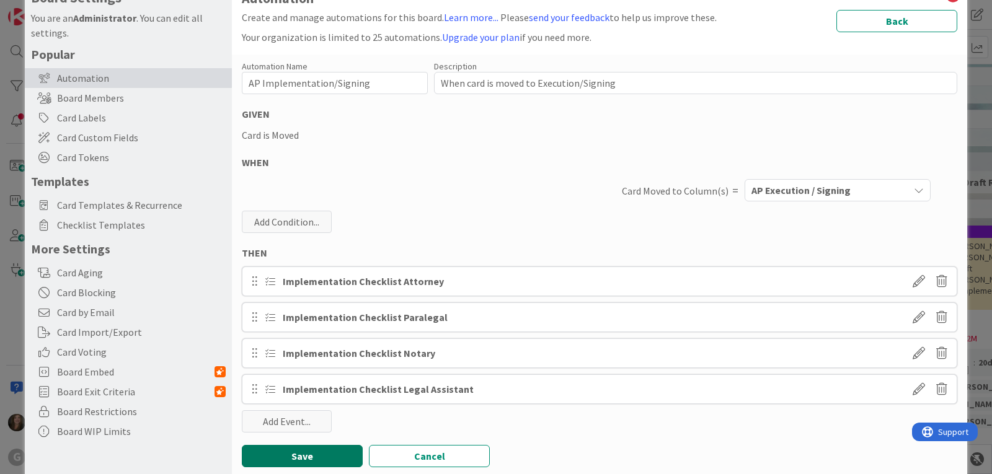
click at [301, 450] on button "Save" at bounding box center [302, 456] width 121 height 22
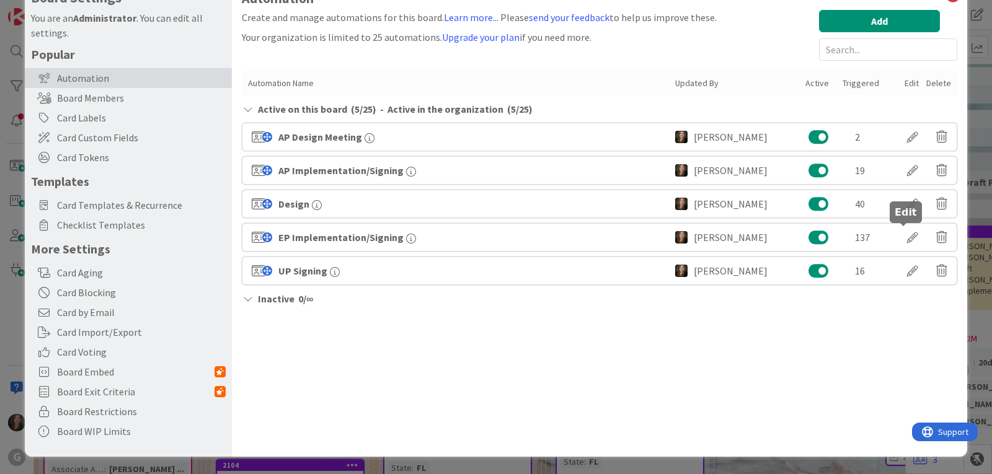
click at [907, 237] on div at bounding box center [913, 237] width 35 height 21
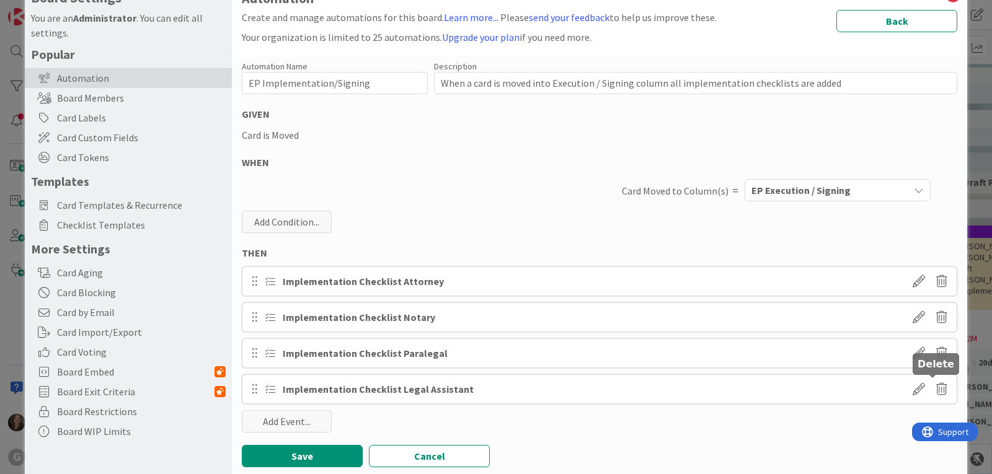
click at [937, 391] on icon at bounding box center [942, 389] width 11 height 21
click at [816, 435] on button "Delete" at bounding box center [822, 437] width 47 height 22
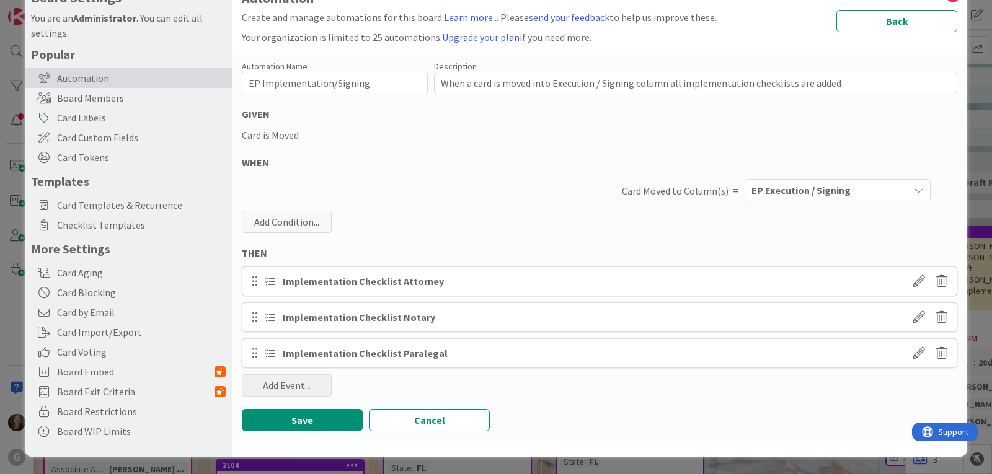
click at [301, 385] on div "Add Event..." at bounding box center [287, 386] width 90 height 22
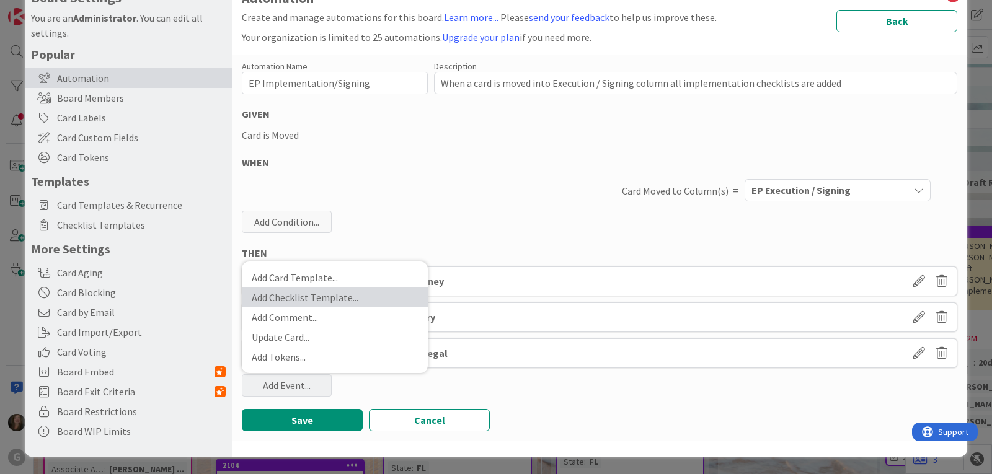
click at [296, 298] on link "Add Checklist Template ..." at bounding box center [335, 298] width 186 height 20
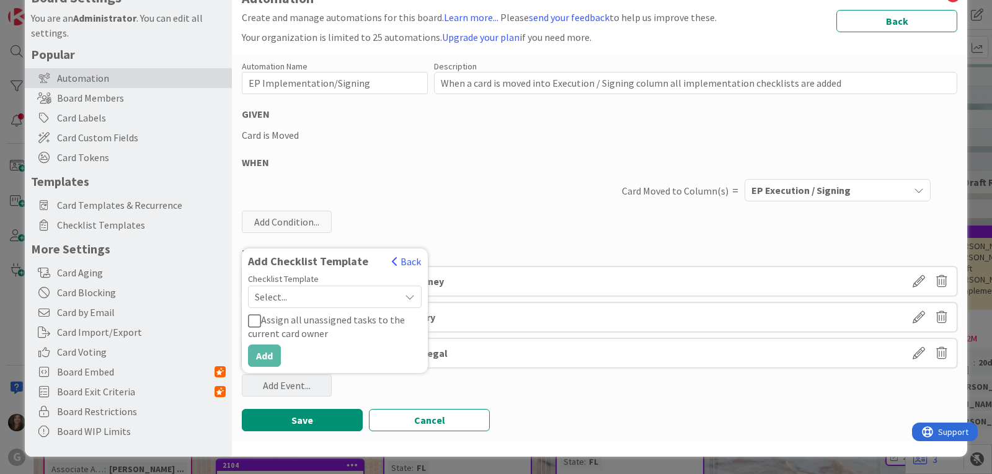
click at [408, 293] on icon at bounding box center [410, 297] width 10 height 10
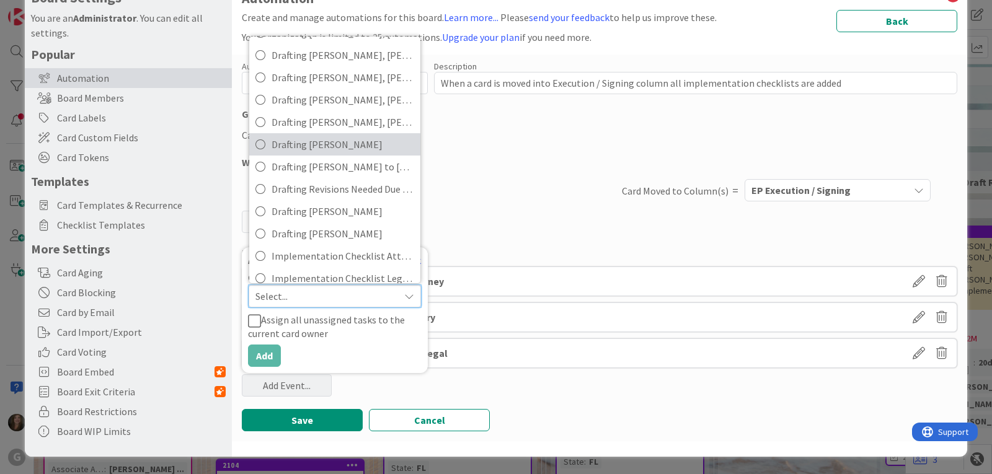
scroll to position [372, 0]
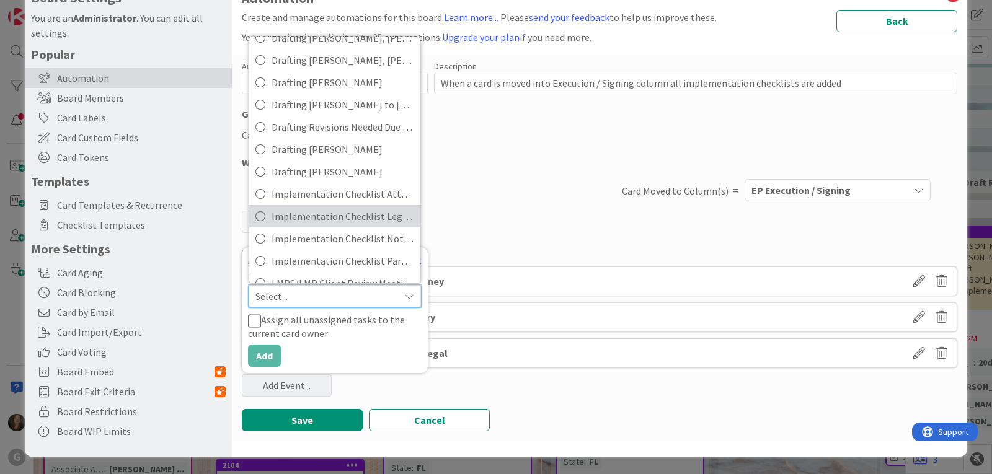
click at [337, 216] on span "Implementation Checklist Legal Assistant" at bounding box center [343, 216] width 143 height 19
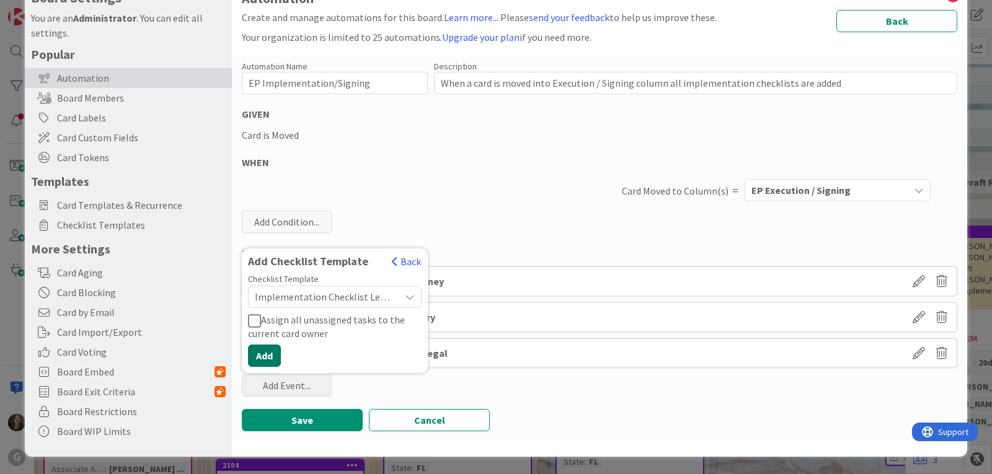
click at [257, 360] on button "Add" at bounding box center [264, 356] width 33 height 22
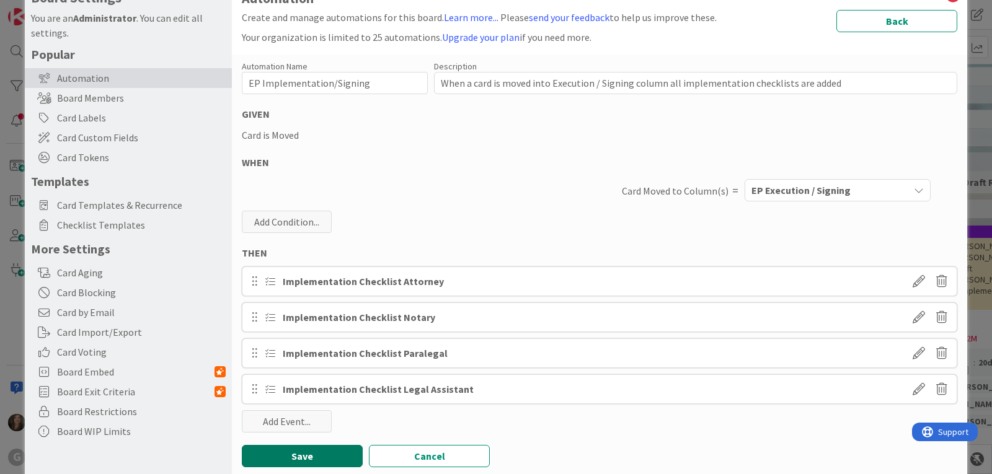
click at [278, 458] on button "Save" at bounding box center [302, 456] width 121 height 22
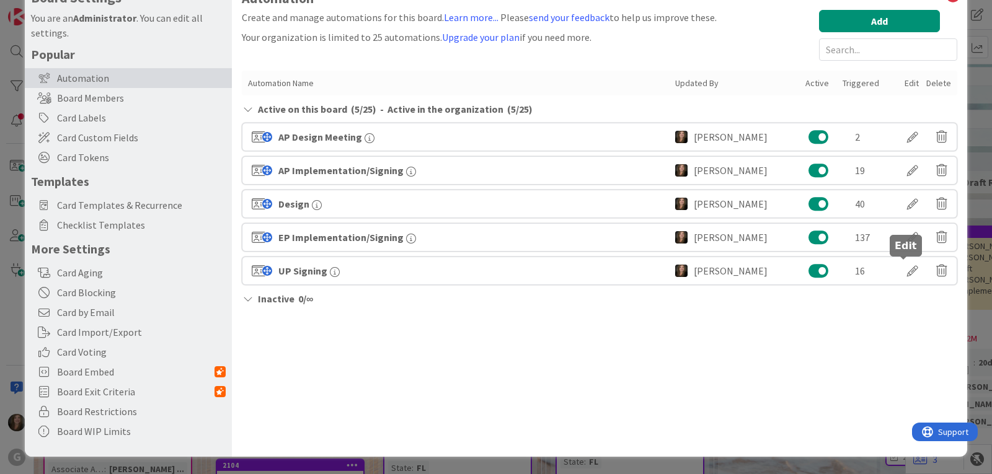
click at [902, 271] on div at bounding box center [913, 270] width 35 height 21
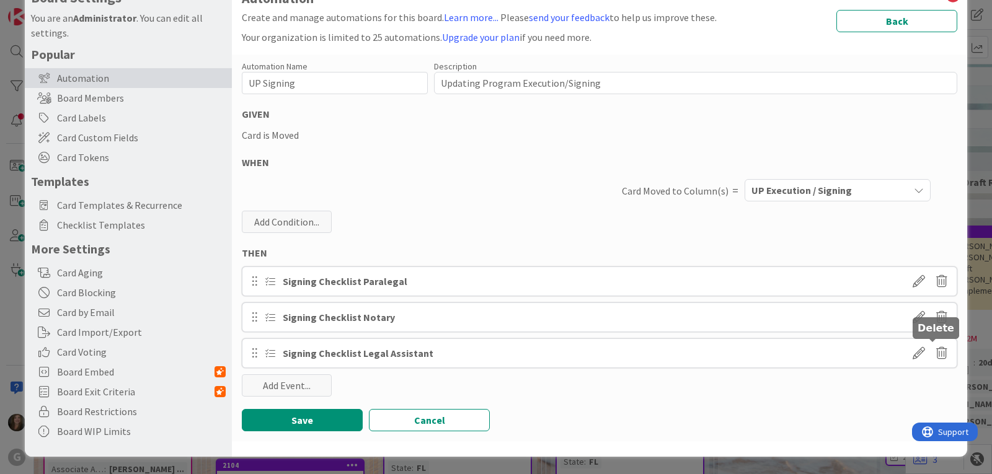
click at [937, 352] on icon at bounding box center [942, 353] width 11 height 21
click at [803, 399] on button "Delete" at bounding box center [822, 401] width 47 height 22
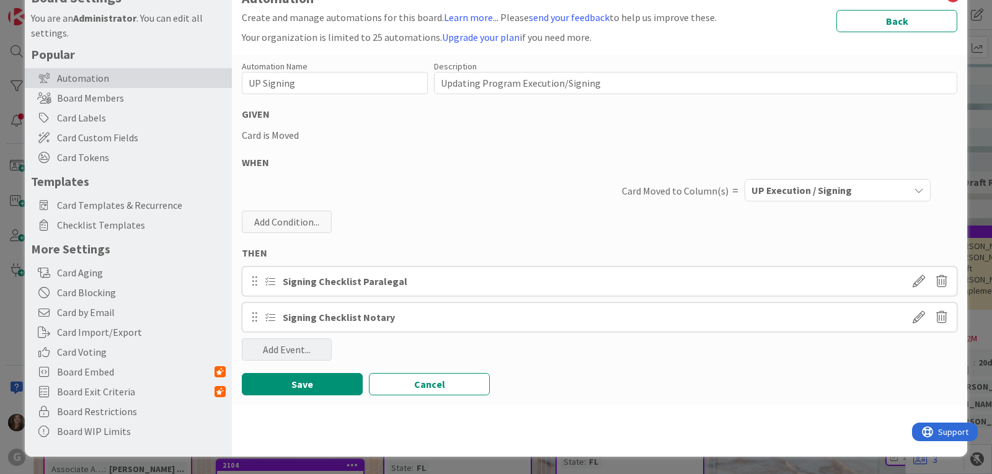
click at [277, 351] on div "Add Event..." at bounding box center [287, 350] width 90 height 22
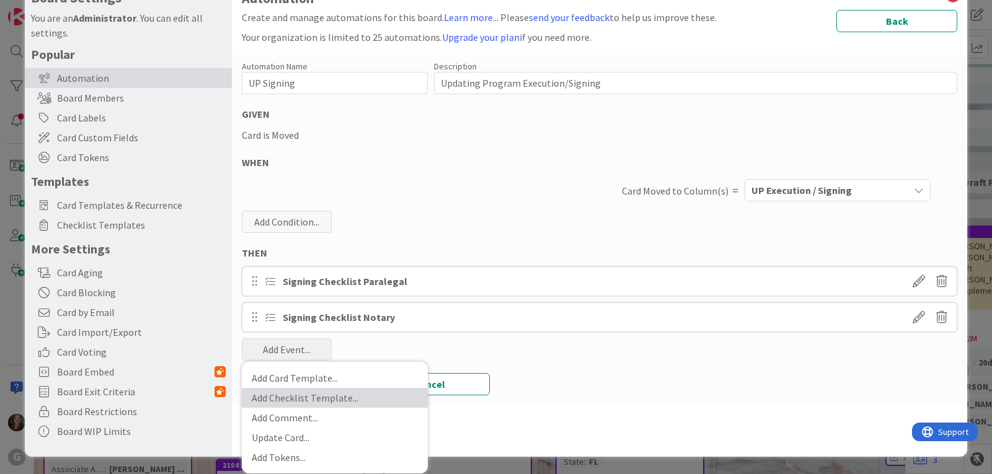
click at [280, 395] on link "Add Checklist Template ..." at bounding box center [335, 398] width 186 height 20
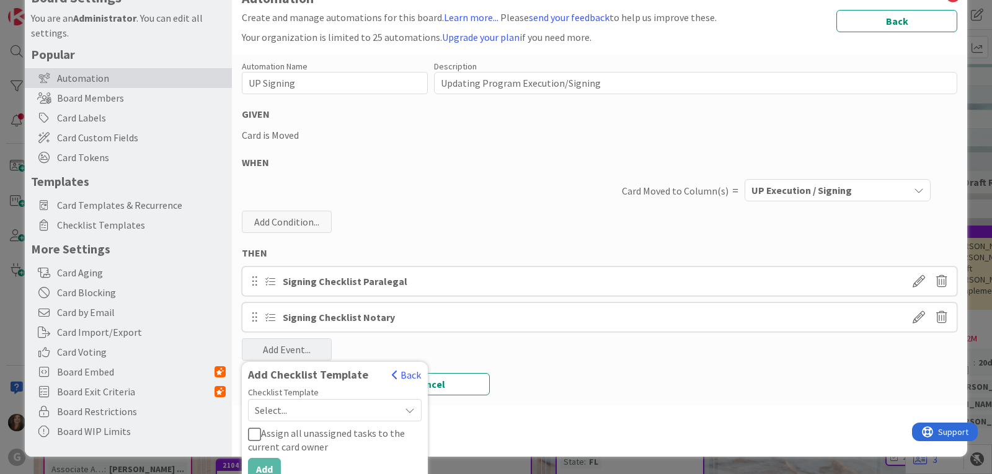
click at [396, 416] on div "Select..." at bounding box center [335, 410] width 174 height 22
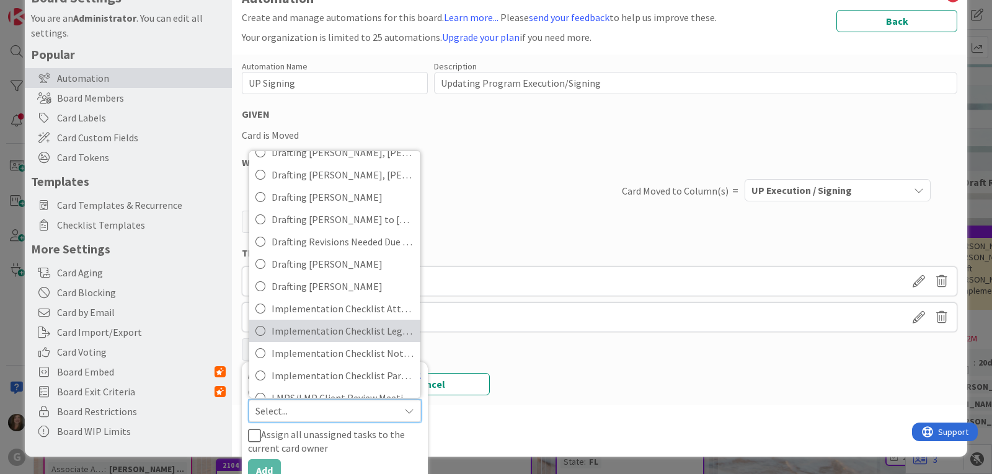
click at [358, 329] on span "Implementation Checklist Legal Assistant" at bounding box center [343, 331] width 143 height 19
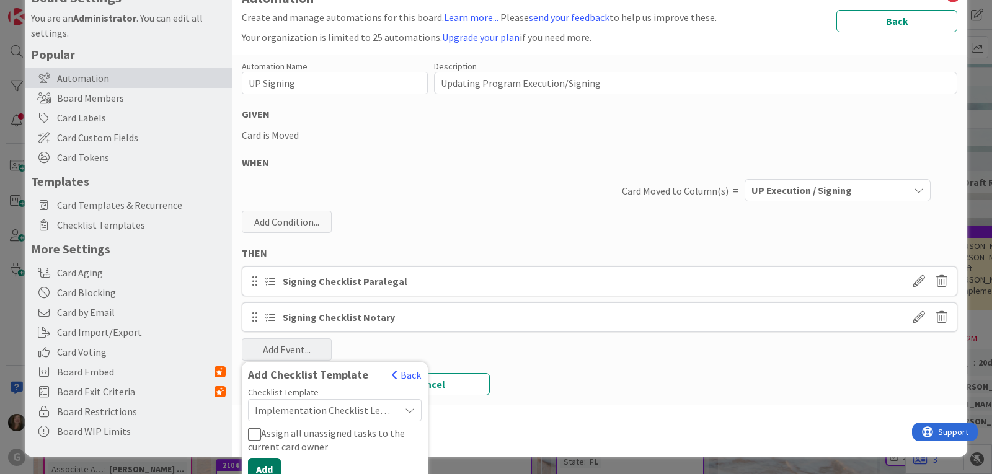
click at [262, 468] on button "Add" at bounding box center [264, 469] width 33 height 22
type textarea "x"
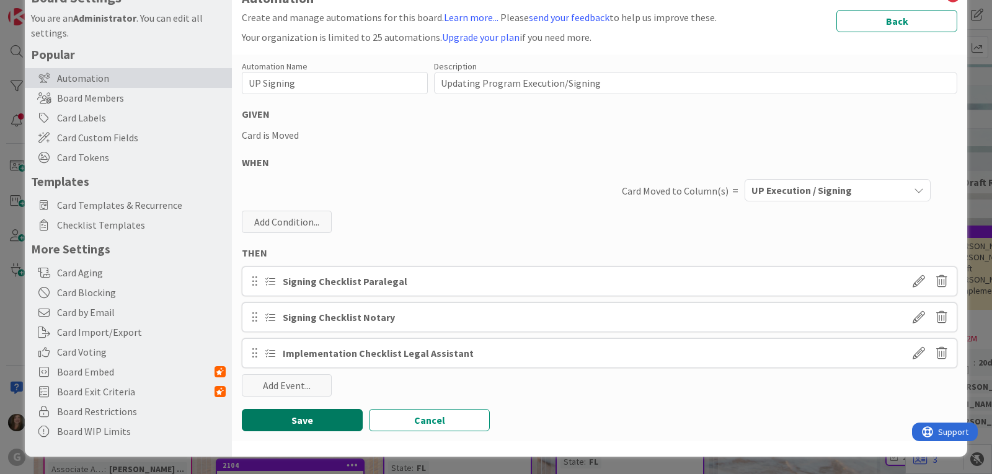
click at [308, 417] on button "Save" at bounding box center [302, 420] width 121 height 22
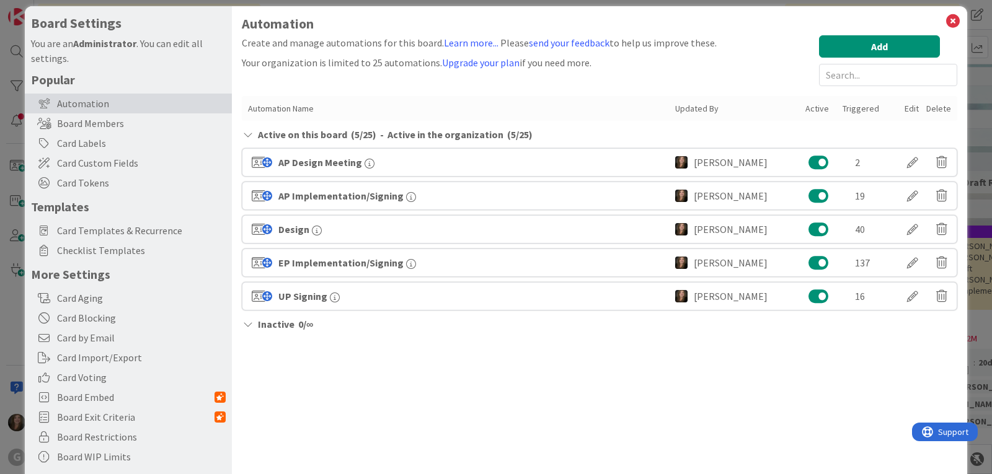
scroll to position [0, 0]
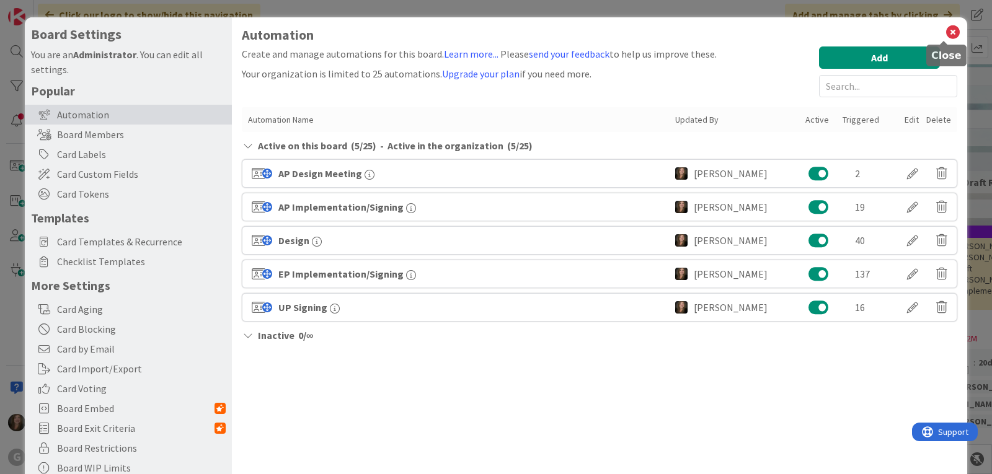
click at [945, 27] on icon at bounding box center [953, 32] width 16 height 17
